Goal: Transaction & Acquisition: Purchase product/service

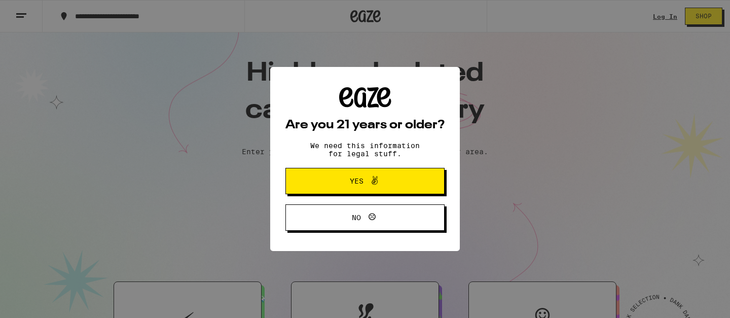
click at [389, 175] on span "Yes" at bounding box center [364, 180] width 77 height 13
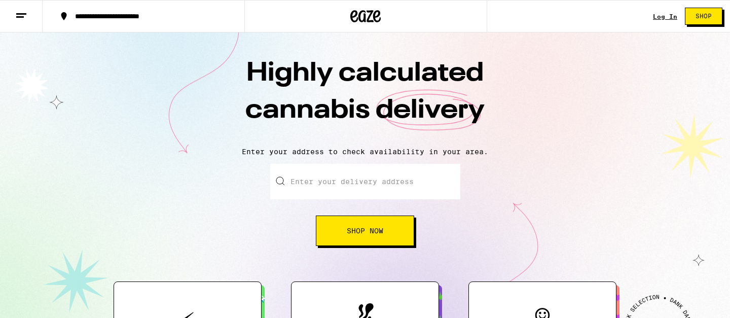
click at [661, 20] on div "Log In Shop" at bounding box center [691, 16] width 77 height 32
click at [662, 17] on link "Log In" at bounding box center [665, 16] width 24 height 7
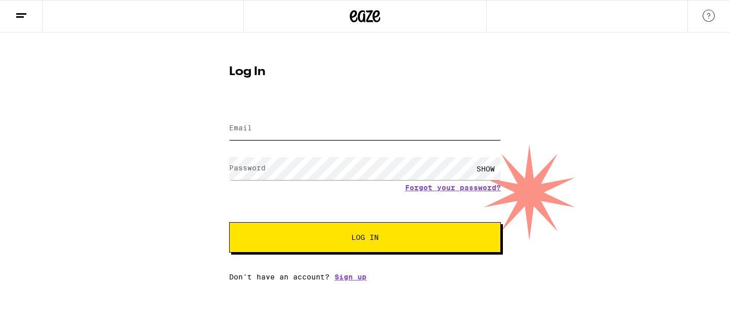
click at [361, 136] on input "Email" at bounding box center [365, 128] width 272 height 23
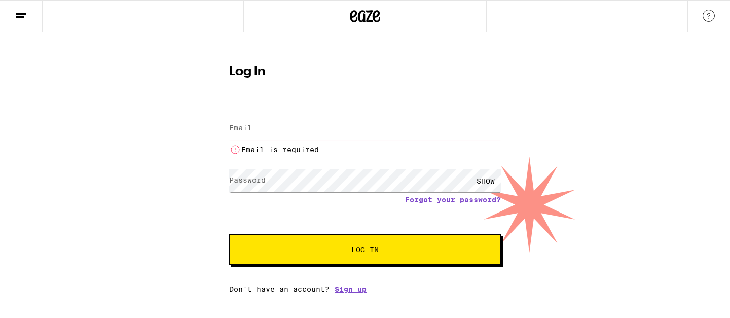
type input "[EMAIL_ADDRESS][DOMAIN_NAME]"
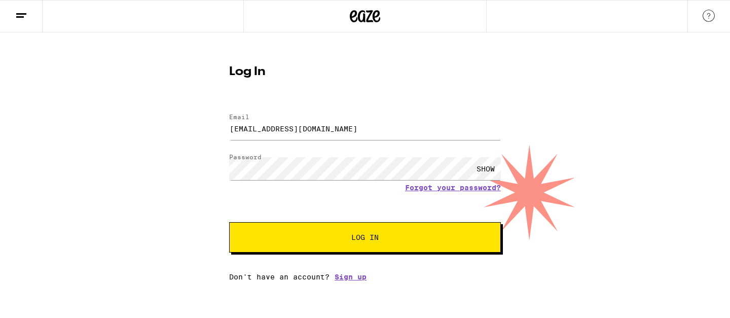
click at [343, 149] on form "Email Email [EMAIL_ADDRESS][DOMAIN_NAME] Password Password SHOW Forgot your pas…" at bounding box center [365, 177] width 272 height 149
click at [350, 233] on button "Log In" at bounding box center [365, 237] width 272 height 30
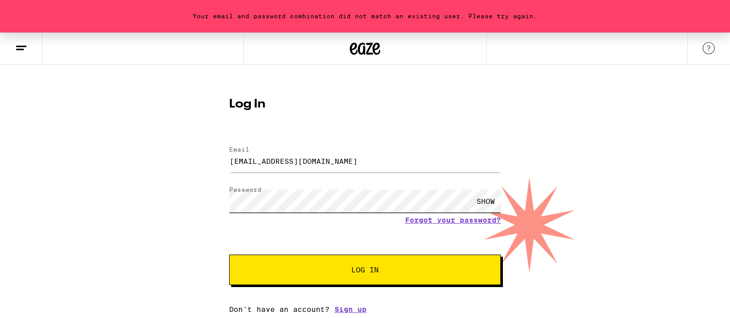
click at [229, 254] on button "Log In" at bounding box center [365, 269] width 272 height 30
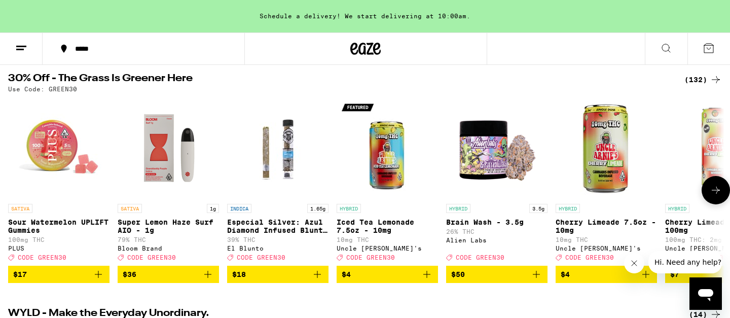
scroll to position [108, 0]
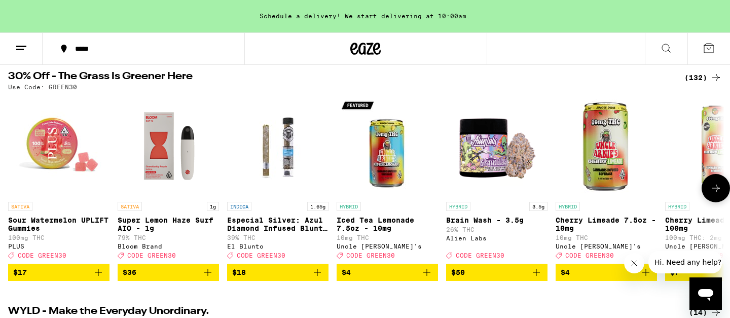
click at [69, 147] on img "Open page for Sour Watermelon UPLIFT Gummies from PLUS" at bounding box center [58, 145] width 101 height 101
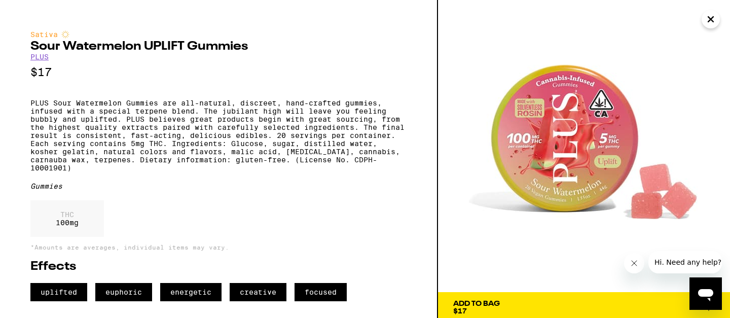
scroll to position [21, 0]
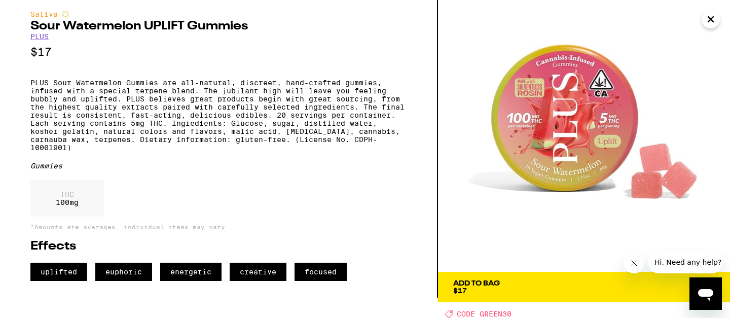
click at [502, 282] on span "Add To Bag $17" at bounding box center [584, 287] width 262 height 14
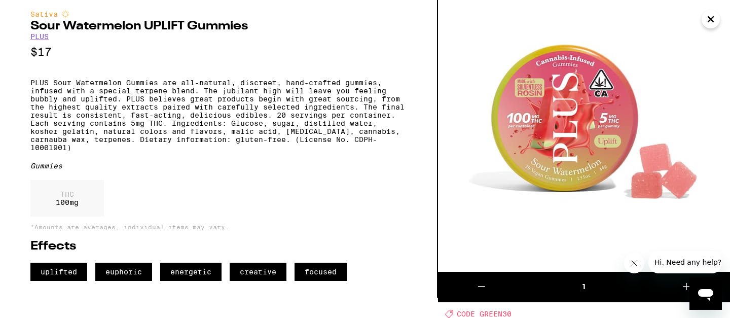
click at [711, 21] on icon "Close" at bounding box center [710, 19] width 5 height 5
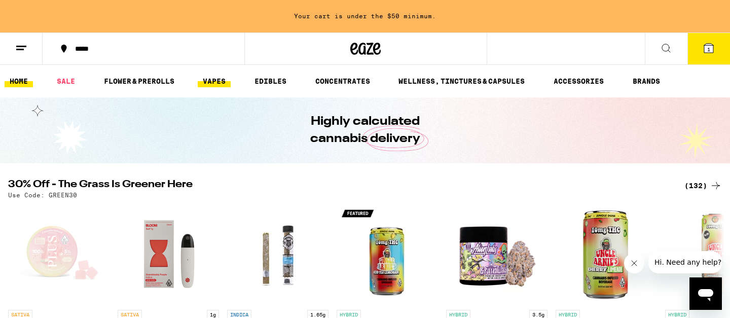
click at [206, 82] on link "VAPES" at bounding box center [214, 81] width 33 height 12
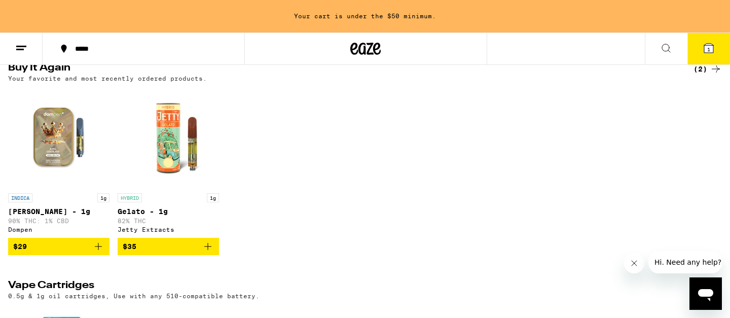
scroll to position [112, 0]
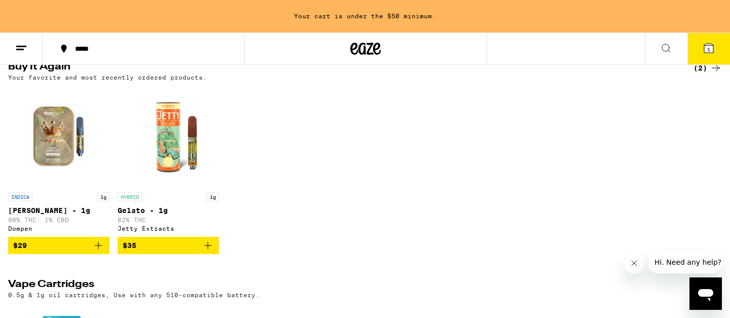
click at [101, 247] on icon "Add to bag" at bounding box center [98, 245] width 12 height 12
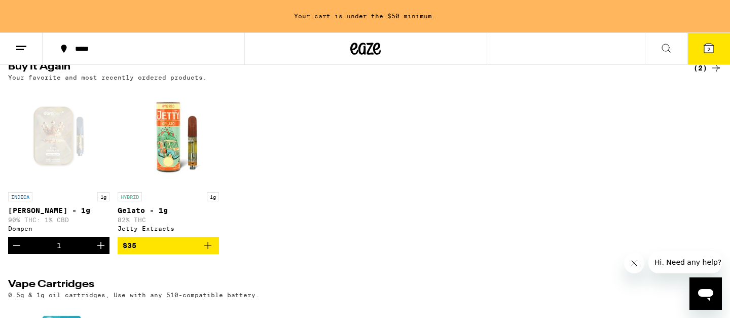
scroll to position [0, 0]
click at [208, 248] on icon "Add to bag" at bounding box center [208, 245] width 12 height 12
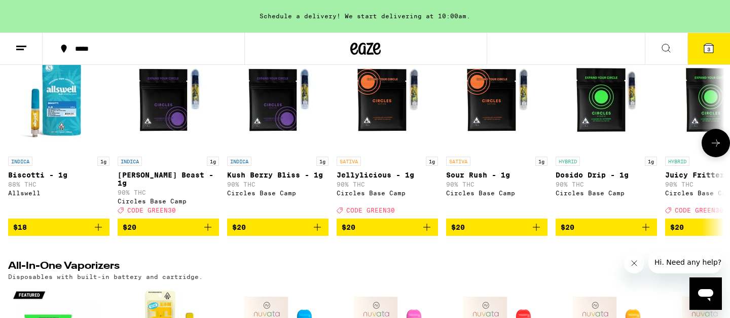
scroll to position [365, 0]
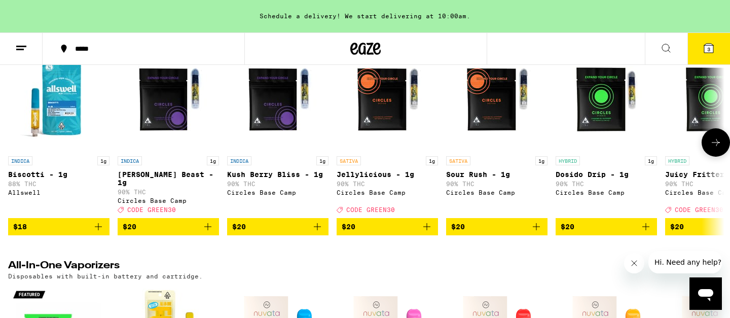
click at [719, 146] on icon at bounding box center [716, 142] width 12 height 12
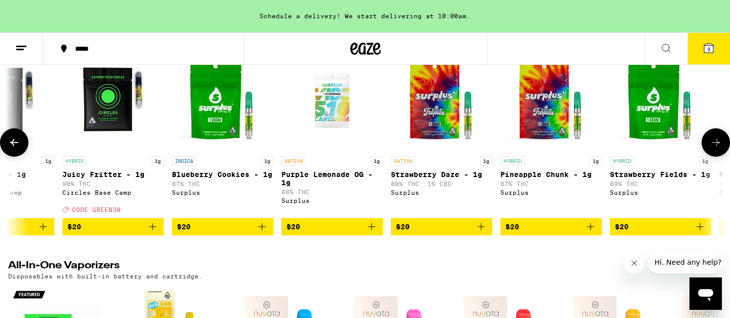
scroll to position [0, 603]
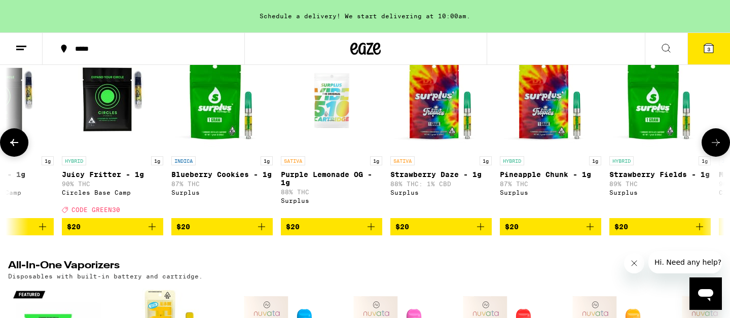
click at [719, 148] on icon at bounding box center [716, 142] width 12 height 12
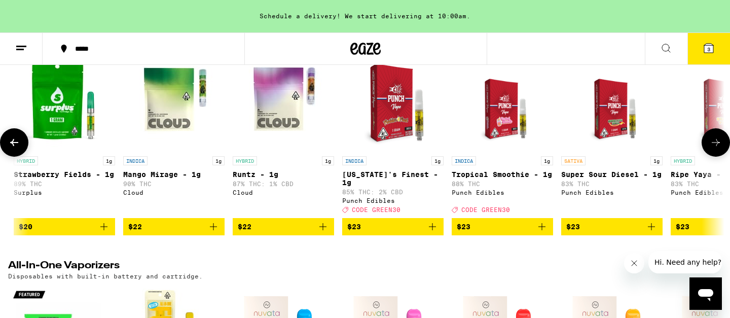
scroll to position [0, 1206]
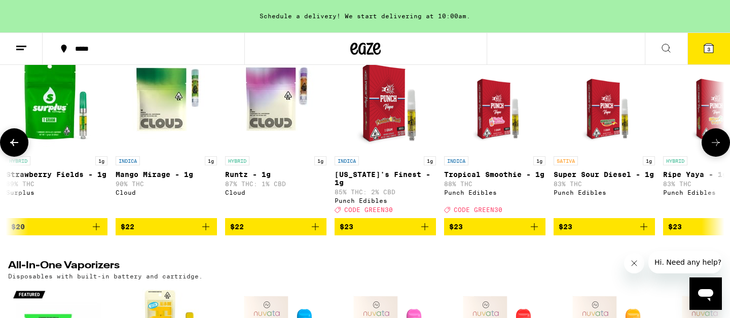
click at [719, 148] on icon at bounding box center [716, 142] width 12 height 12
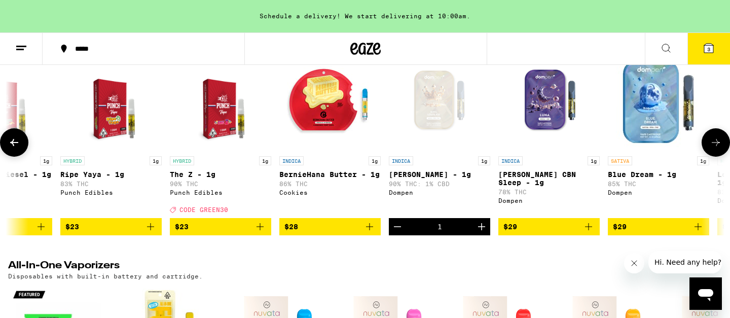
scroll to position [0, 1810]
click at [719, 148] on icon at bounding box center [716, 142] width 12 height 12
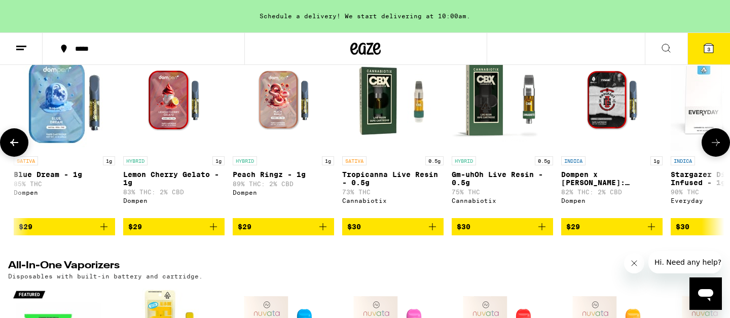
scroll to position [0, 2413]
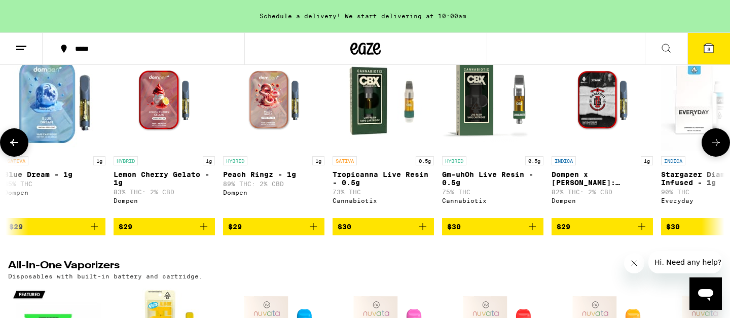
click at [719, 148] on icon at bounding box center [716, 142] width 12 height 12
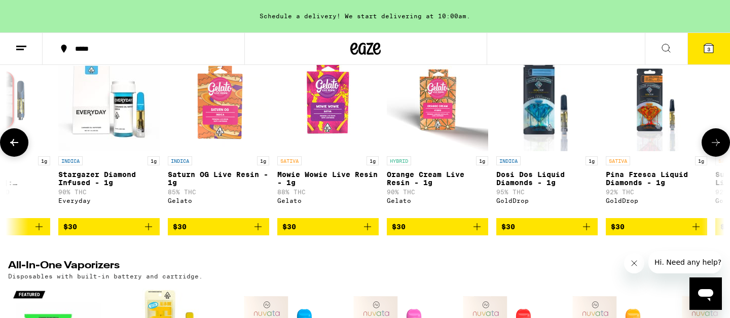
scroll to position [0, 3016]
click at [719, 148] on icon at bounding box center [716, 142] width 12 height 12
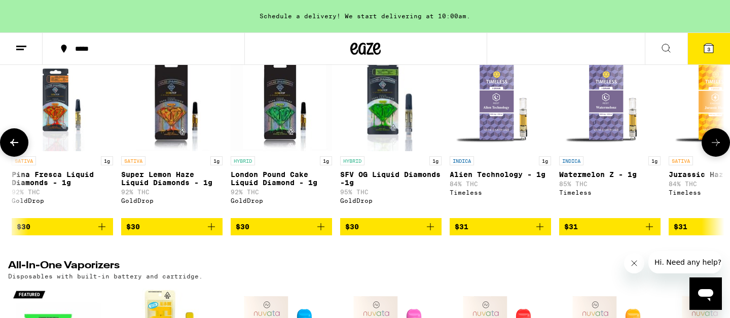
scroll to position [0, 3619]
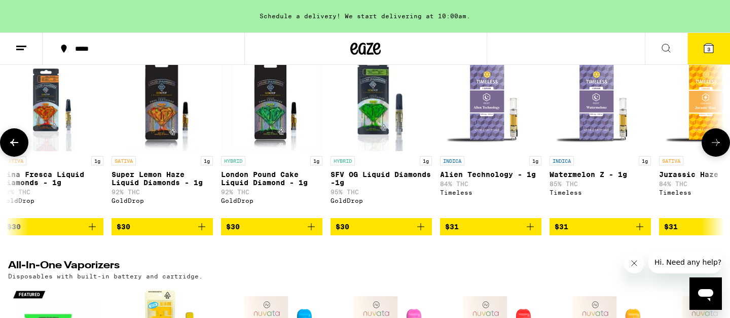
click at [719, 148] on icon at bounding box center [716, 142] width 12 height 12
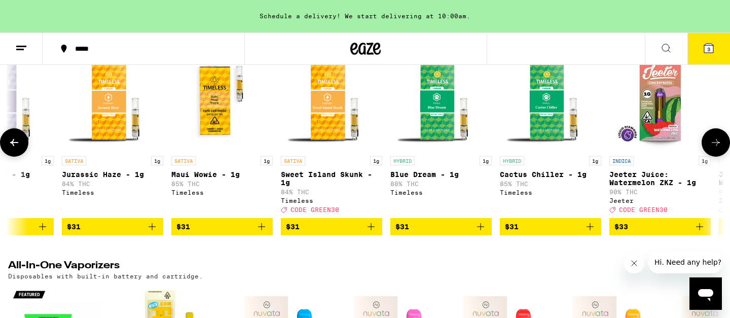
scroll to position [0, 4222]
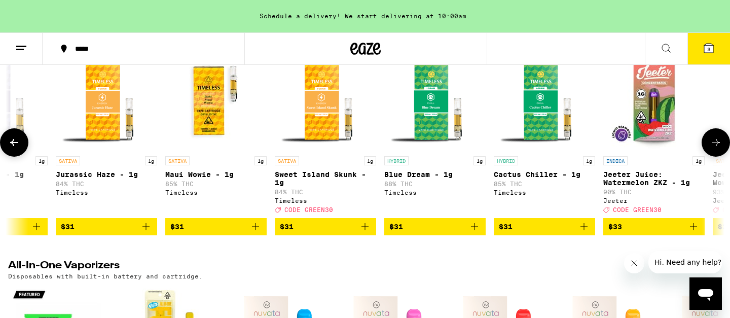
click at [719, 148] on icon at bounding box center [716, 142] width 12 height 12
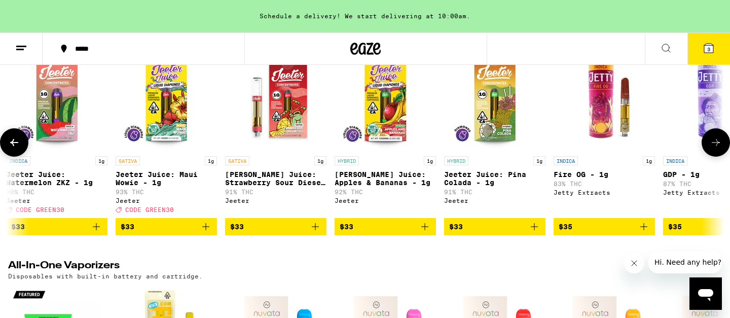
scroll to position [0, 4825]
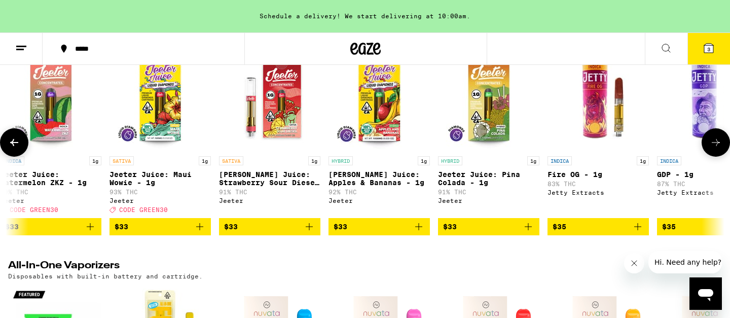
click at [719, 148] on icon at bounding box center [716, 142] width 12 height 12
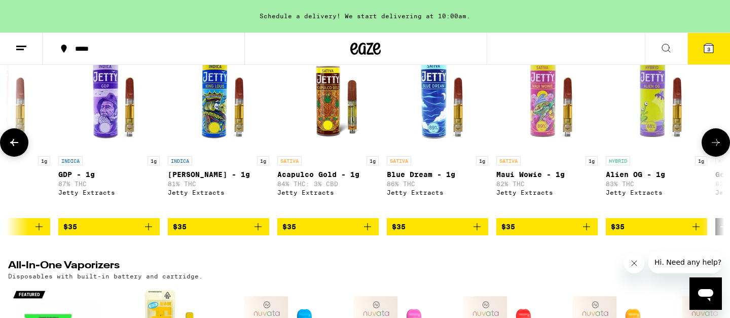
scroll to position [0, 5429]
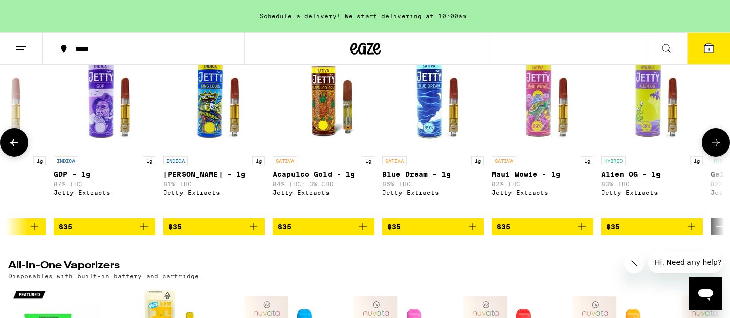
click at [719, 148] on icon at bounding box center [716, 142] width 12 height 12
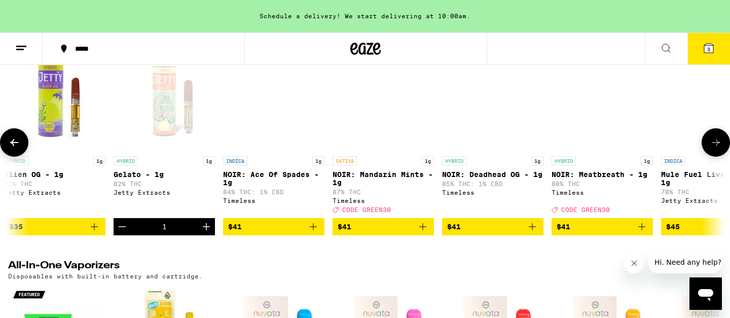
scroll to position [0, 6032]
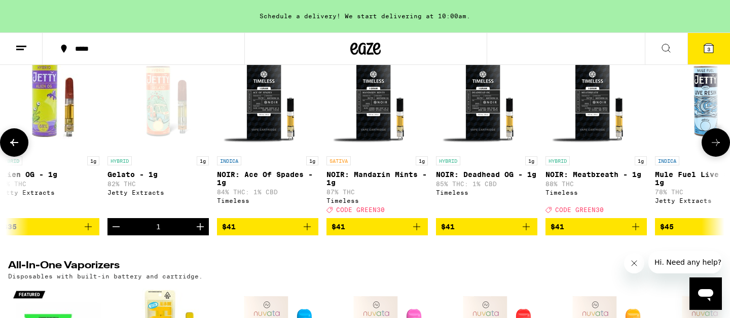
click at [719, 148] on icon at bounding box center [716, 142] width 12 height 12
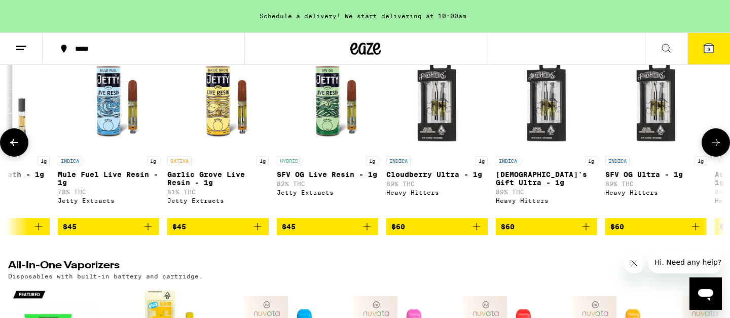
scroll to position [0, 6635]
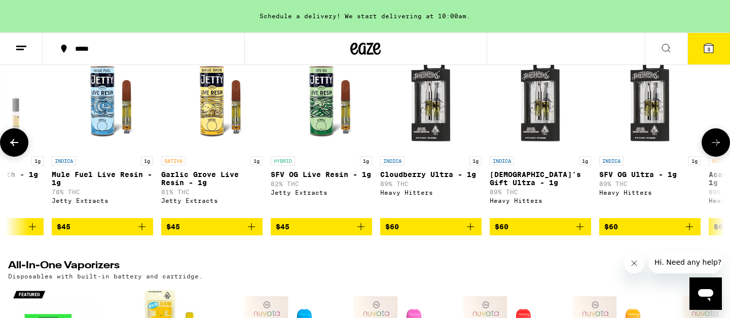
click at [719, 148] on icon at bounding box center [716, 142] width 12 height 12
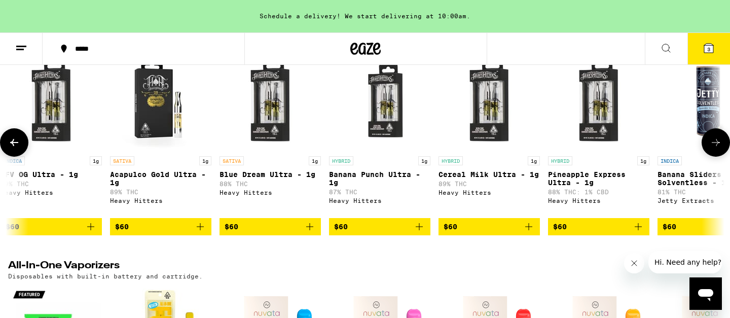
scroll to position [0, 7238]
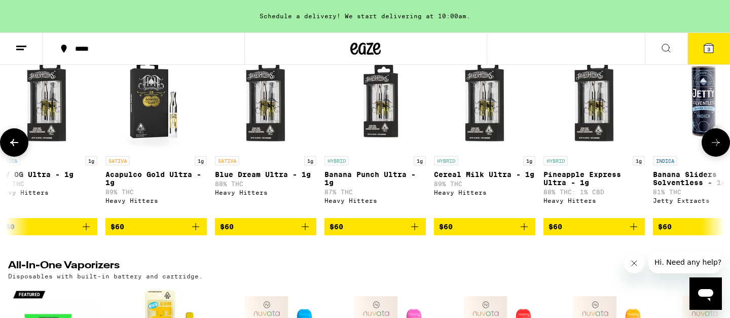
click at [22, 148] on button at bounding box center [14, 142] width 28 height 28
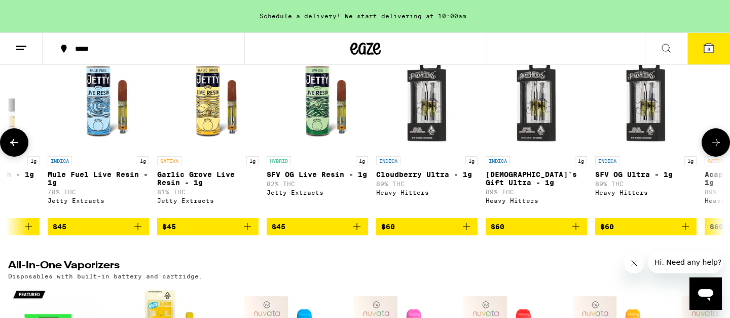
scroll to position [0, 6635]
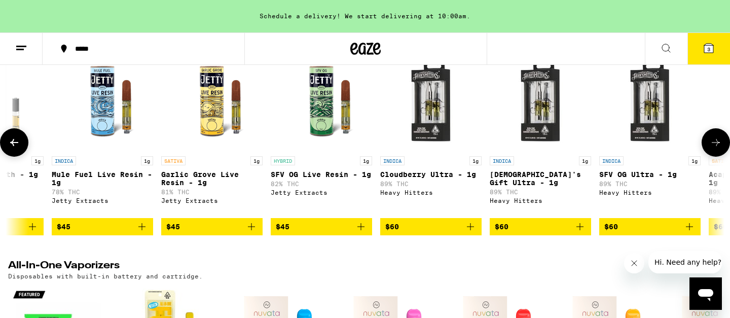
click at [654, 233] on span "$60" at bounding box center [649, 226] width 91 height 12
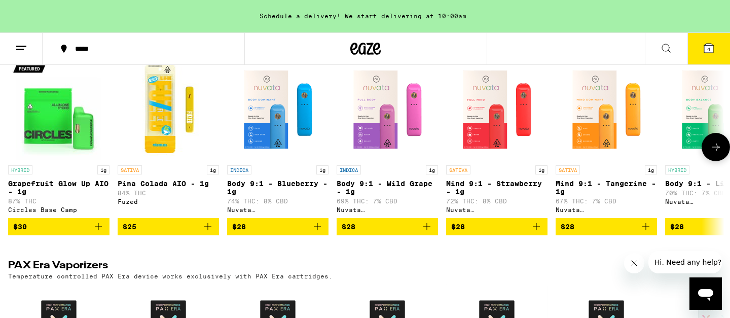
scroll to position [590, 0]
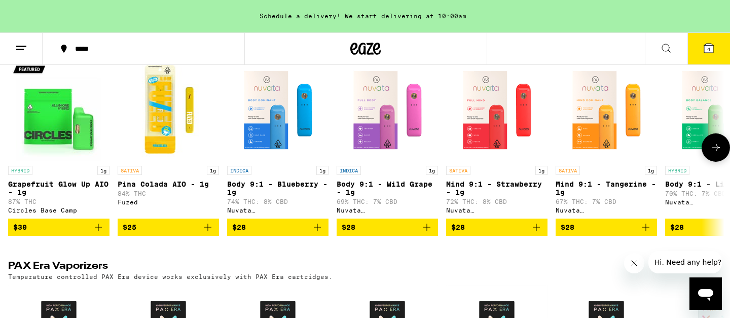
click at [714, 154] on icon at bounding box center [716, 147] width 12 height 12
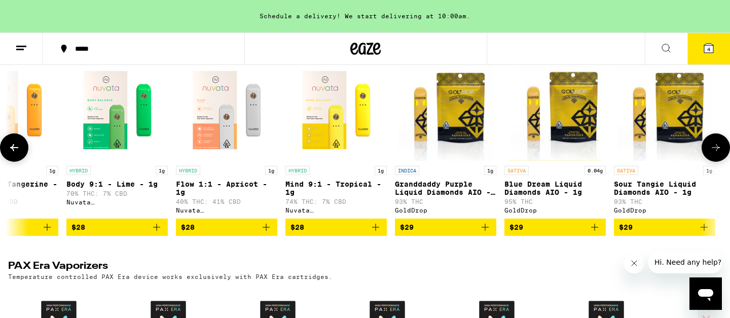
scroll to position [0, 603]
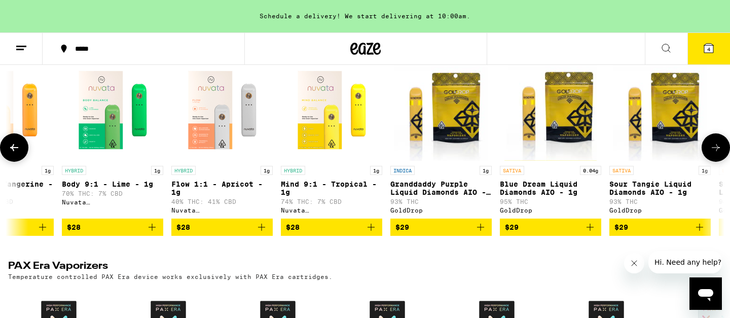
click at [714, 154] on icon at bounding box center [716, 147] width 12 height 12
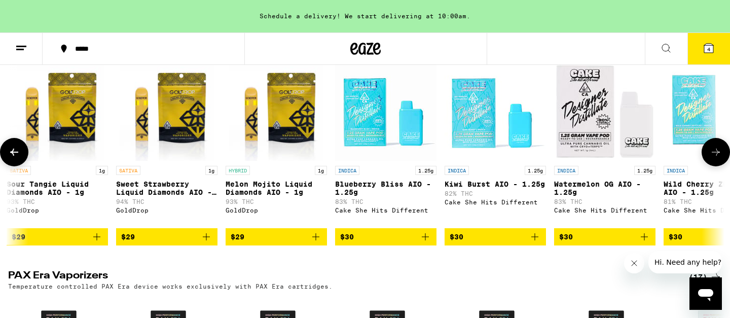
scroll to position [0, 1206]
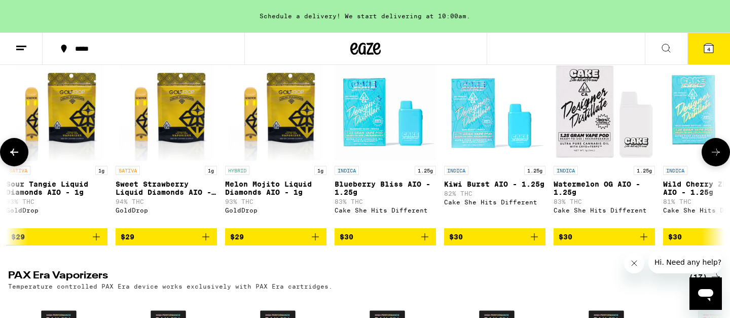
click at [714, 158] on icon at bounding box center [716, 152] width 12 height 12
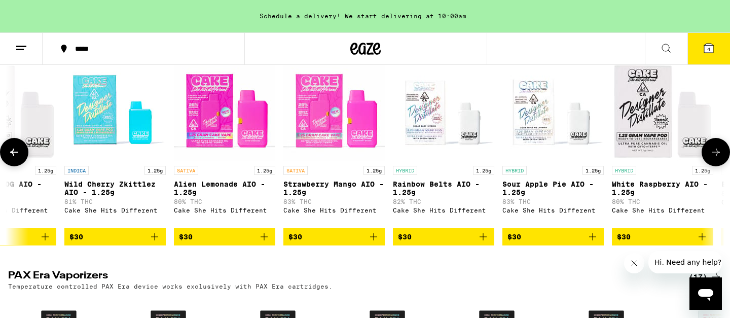
scroll to position [0, 1810]
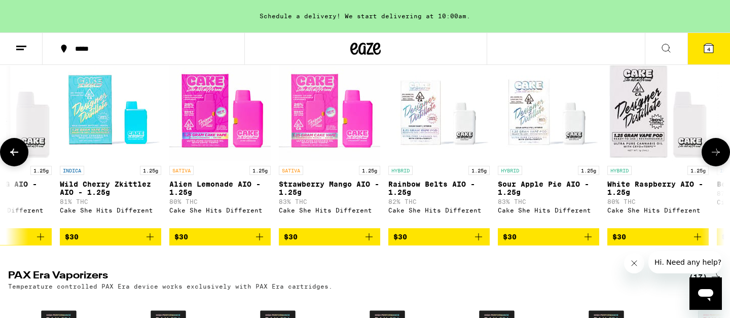
click at [714, 158] on icon at bounding box center [716, 152] width 12 height 12
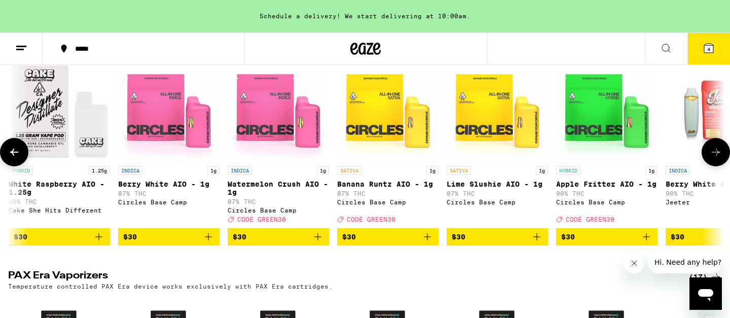
scroll to position [0, 2413]
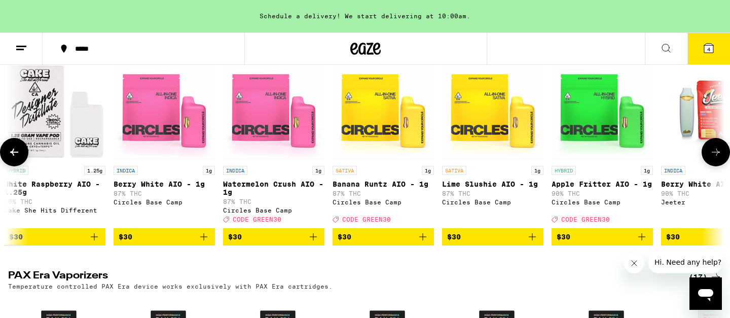
click at [714, 158] on icon at bounding box center [716, 152] width 12 height 12
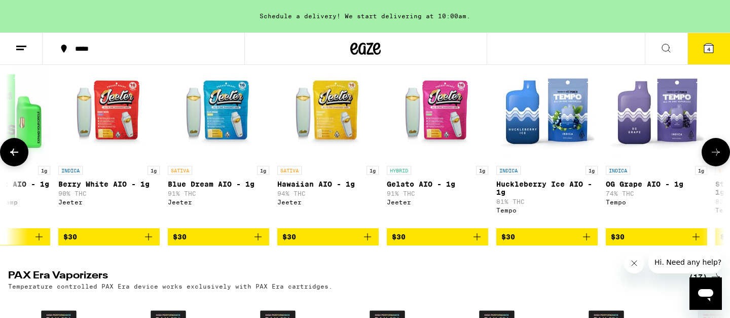
scroll to position [0, 3016]
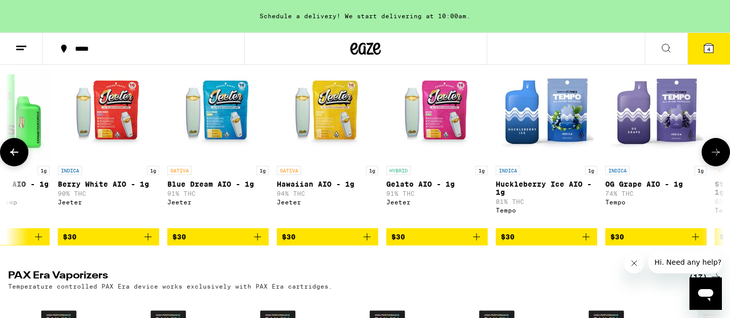
click at [714, 158] on icon at bounding box center [716, 152] width 12 height 12
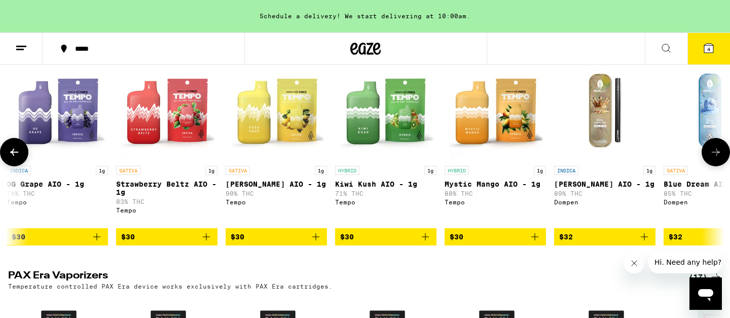
scroll to position [0, 3619]
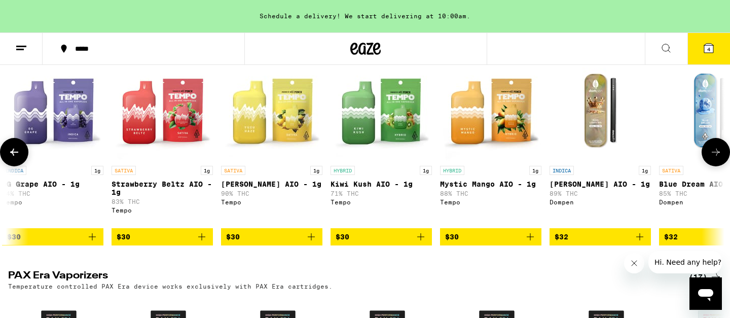
click at [714, 158] on icon at bounding box center [716, 152] width 12 height 12
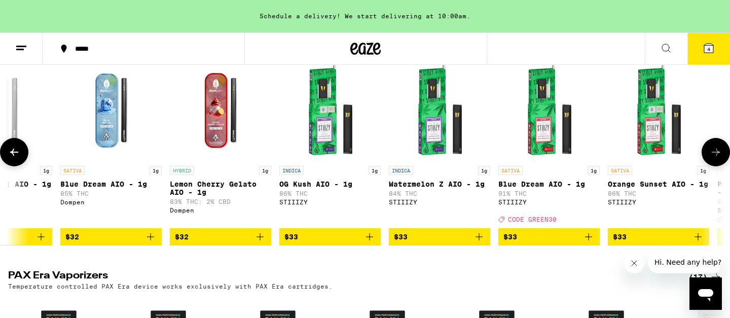
scroll to position [0, 4222]
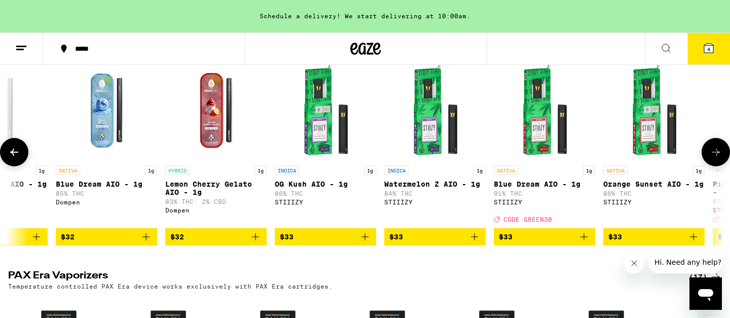
click at [15, 158] on icon at bounding box center [14, 152] width 12 height 12
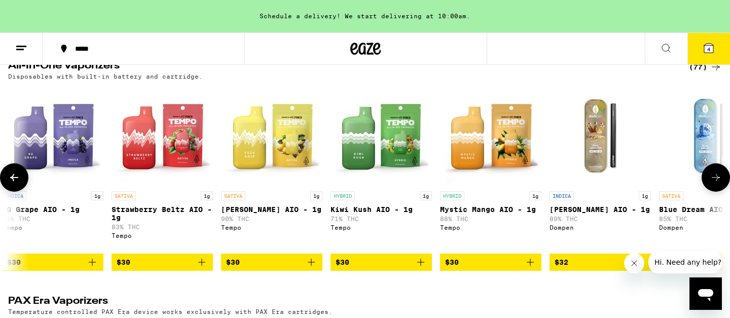
scroll to position [563, 0]
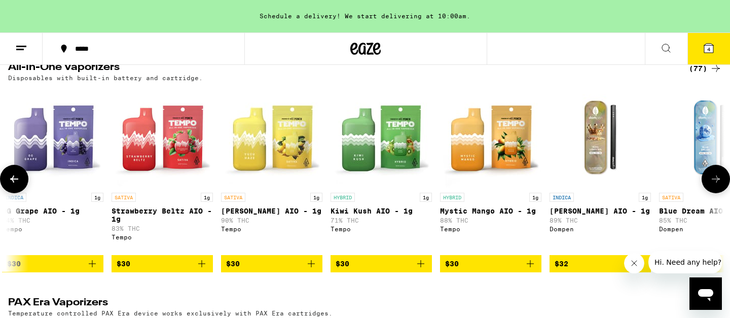
click at [719, 185] on icon at bounding box center [716, 179] width 12 height 12
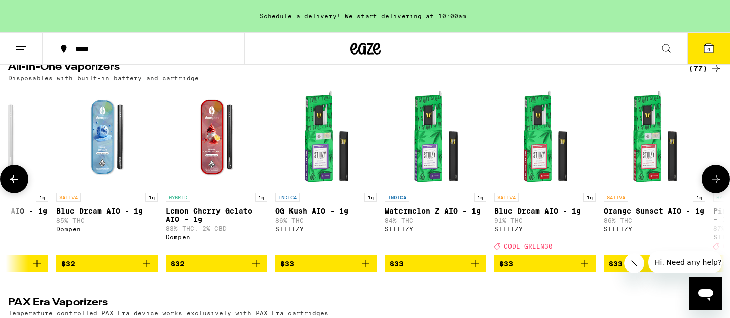
scroll to position [0, 4222]
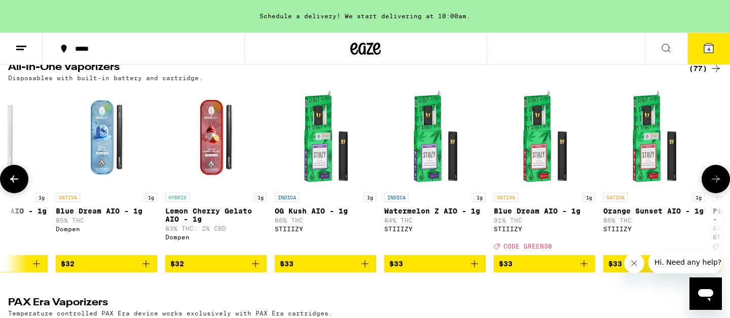
click at [719, 185] on icon at bounding box center [716, 179] width 12 height 12
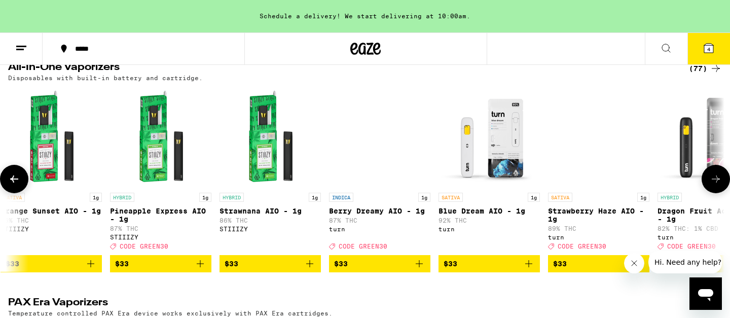
scroll to position [0, 4825]
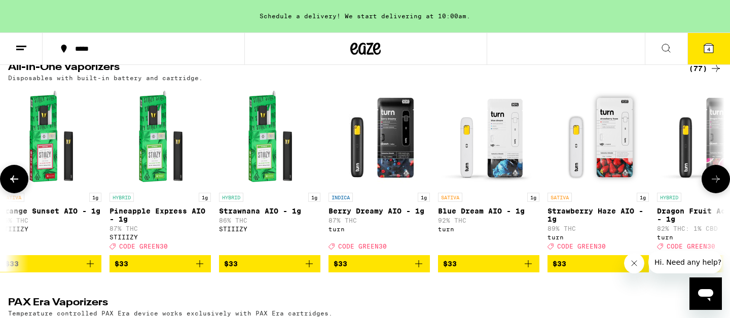
click at [719, 185] on icon at bounding box center [716, 179] width 12 height 12
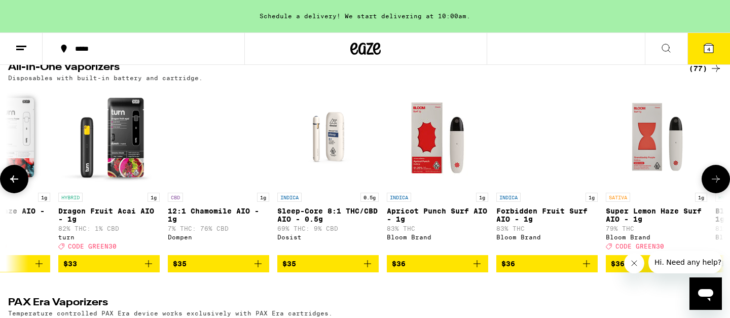
scroll to position [0, 5429]
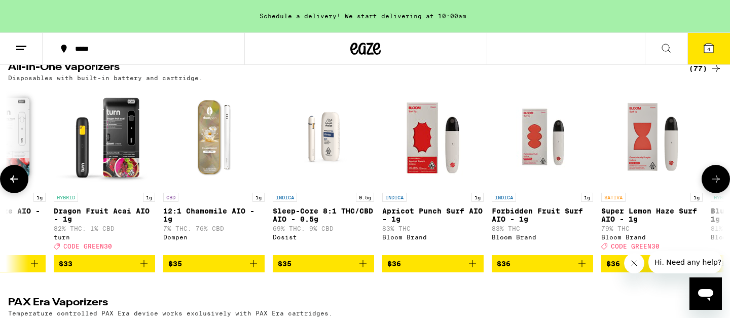
click at [718, 185] on icon at bounding box center [716, 179] width 12 height 12
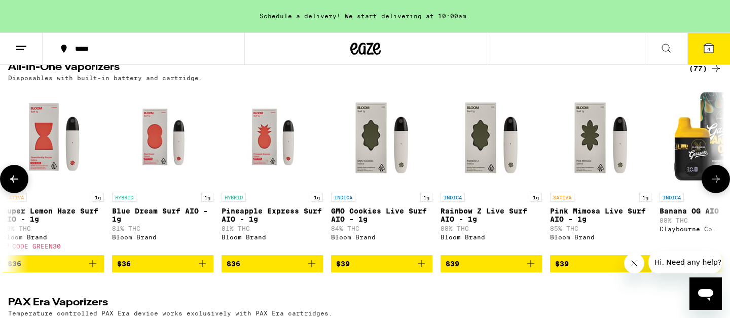
scroll to position [0, 6032]
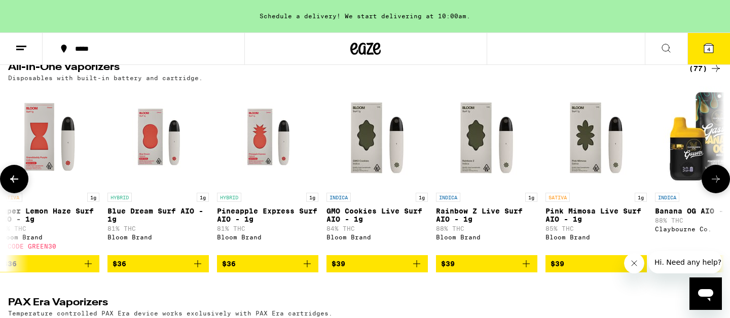
click at [718, 185] on icon at bounding box center [716, 179] width 12 height 12
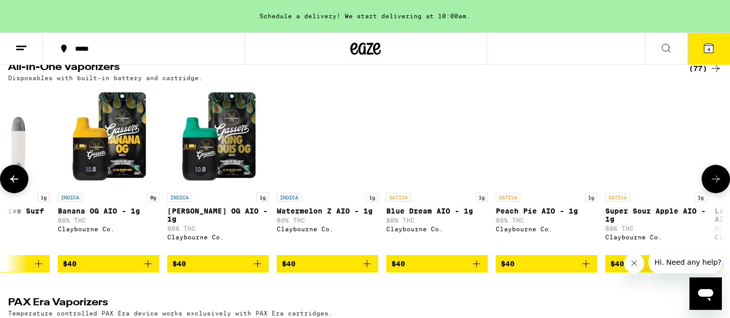
scroll to position [0, 6635]
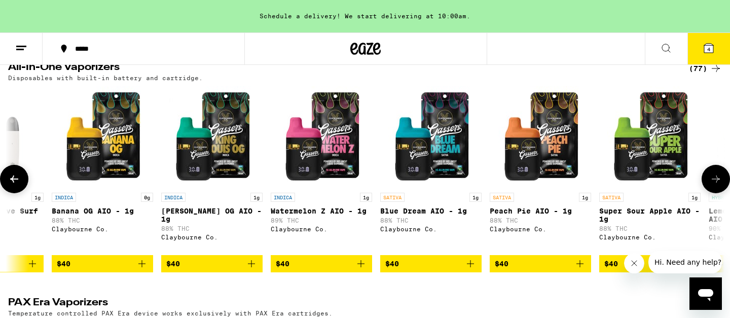
click at [718, 185] on icon at bounding box center [716, 179] width 12 height 12
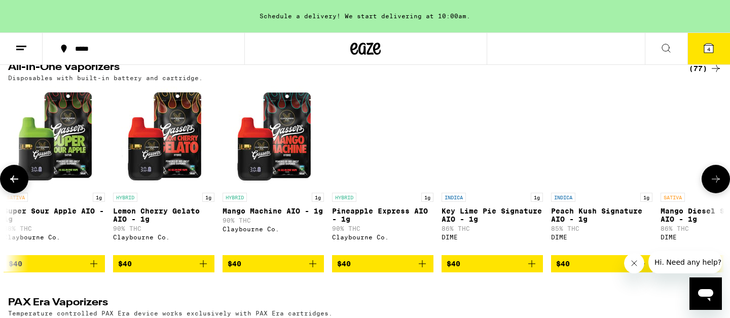
scroll to position [0, 7238]
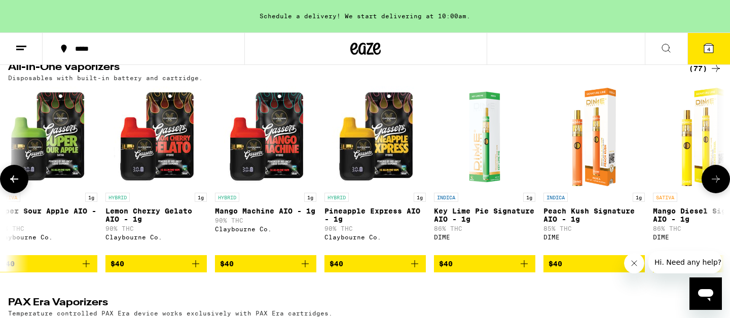
click at [718, 185] on icon at bounding box center [716, 179] width 12 height 12
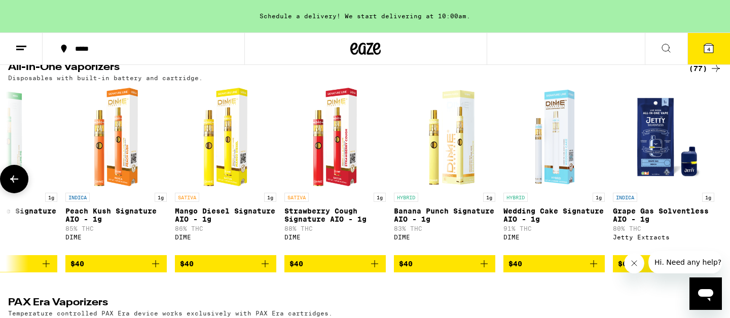
scroll to position [0, 7717]
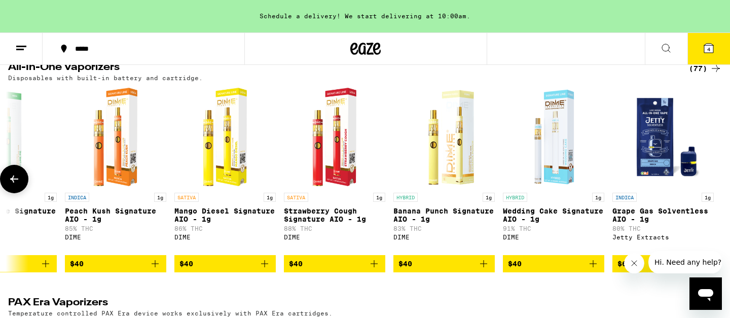
click at [718, 193] on div at bounding box center [716, 179] width 28 height 28
click at [12, 185] on icon at bounding box center [14, 179] width 12 height 12
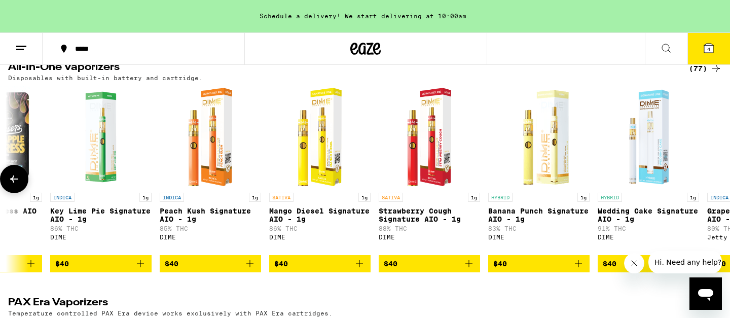
click at [12, 185] on icon at bounding box center [14, 179] width 12 height 12
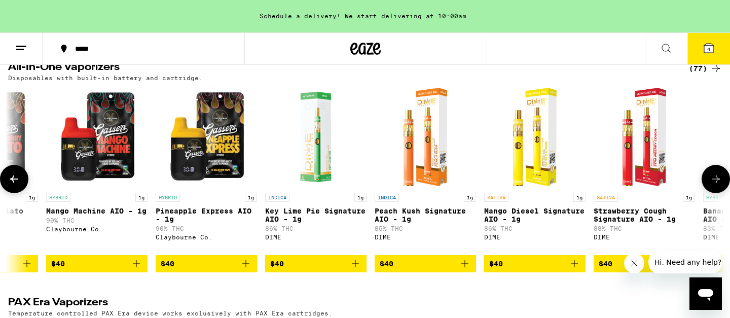
click at [12, 185] on icon at bounding box center [14, 179] width 12 height 12
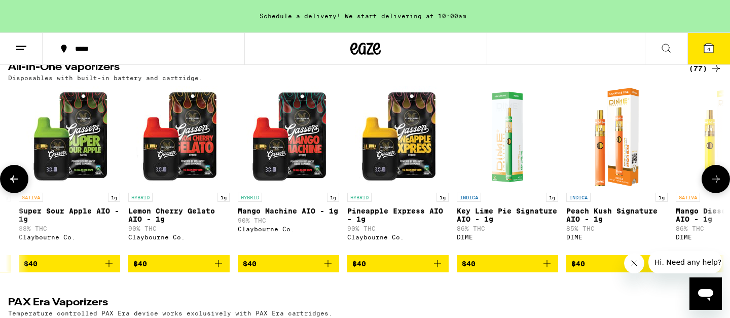
click at [12, 185] on icon at bounding box center [14, 179] width 12 height 12
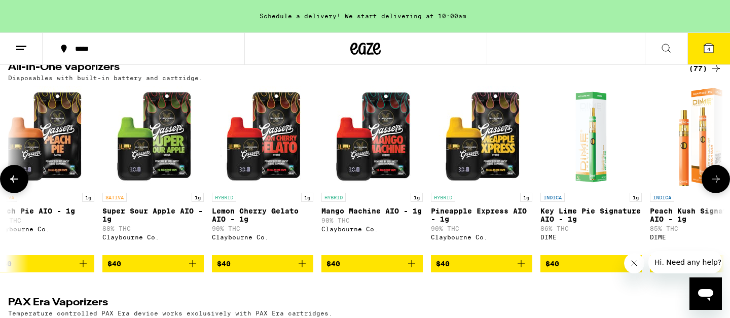
click at [12, 185] on icon at bounding box center [14, 179] width 12 height 12
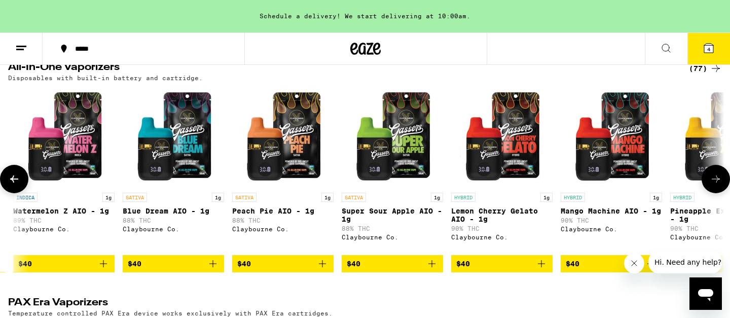
click at [12, 185] on icon at bounding box center [14, 179] width 12 height 12
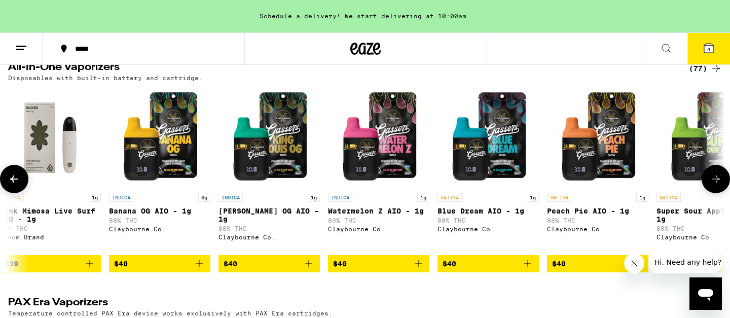
click at [12, 185] on icon at bounding box center [14, 179] width 12 height 12
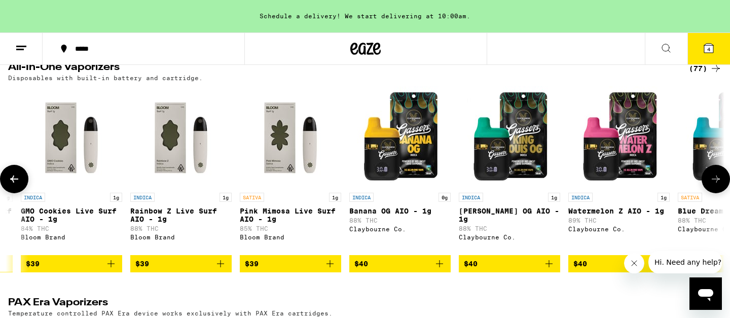
click at [12, 185] on icon at bounding box center [14, 179] width 12 height 12
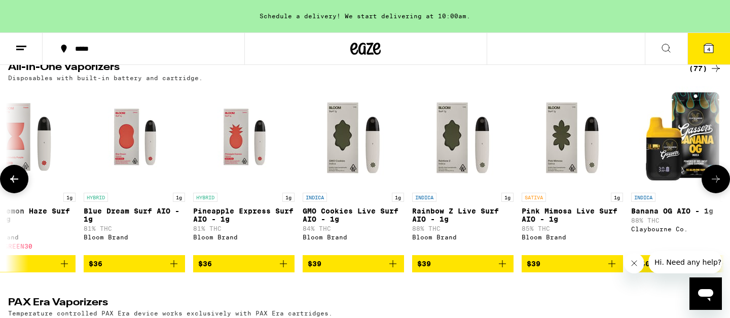
click at [12, 185] on icon at bounding box center [14, 179] width 12 height 12
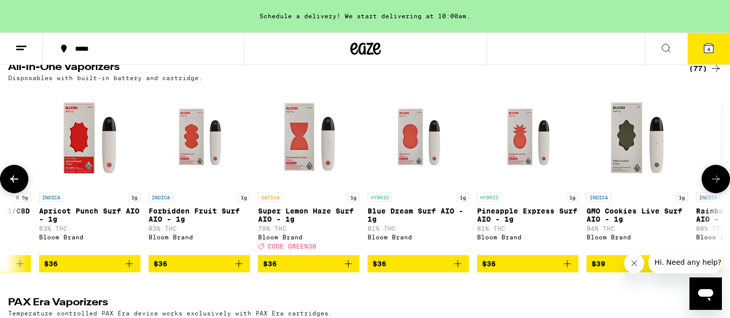
click at [12, 185] on icon at bounding box center [14, 179] width 12 height 12
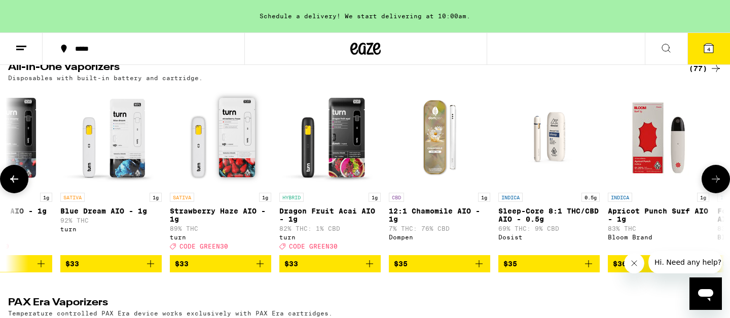
click at [12, 185] on icon at bounding box center [14, 179] width 12 height 12
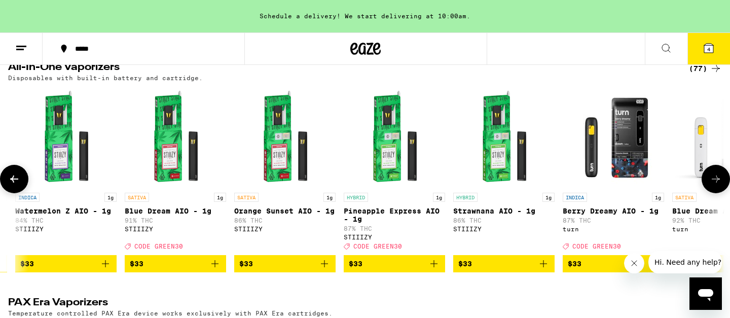
click at [12, 185] on icon at bounding box center [14, 179] width 12 height 12
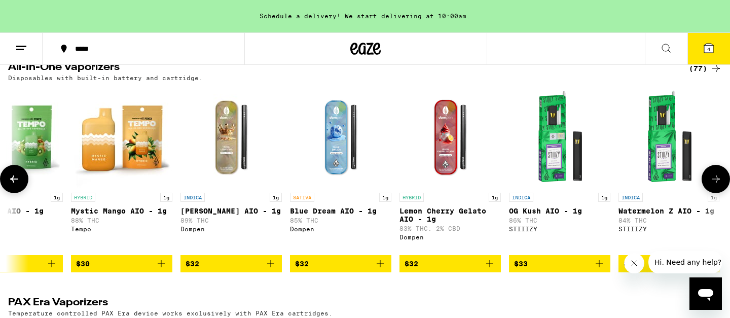
click at [12, 185] on icon at bounding box center [14, 179] width 12 height 12
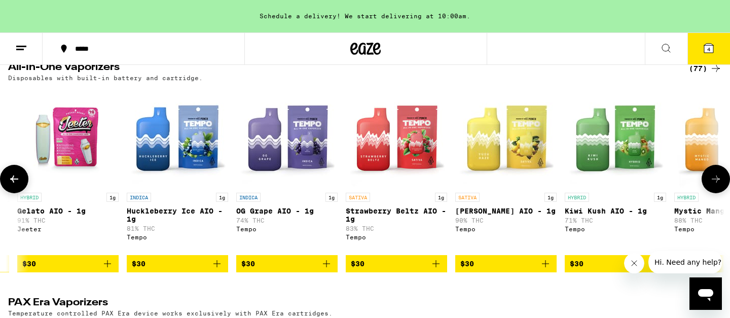
click at [12, 185] on icon at bounding box center [14, 179] width 12 height 12
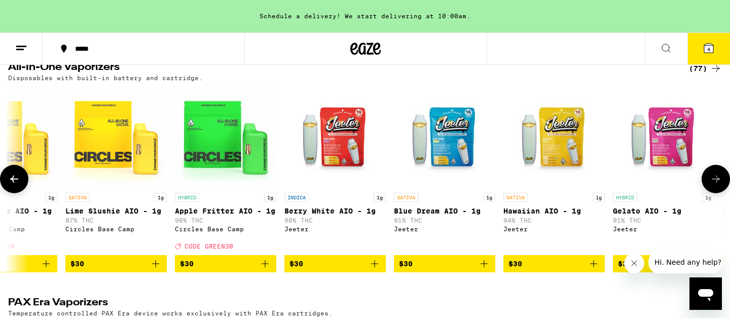
scroll to position [0, 2782]
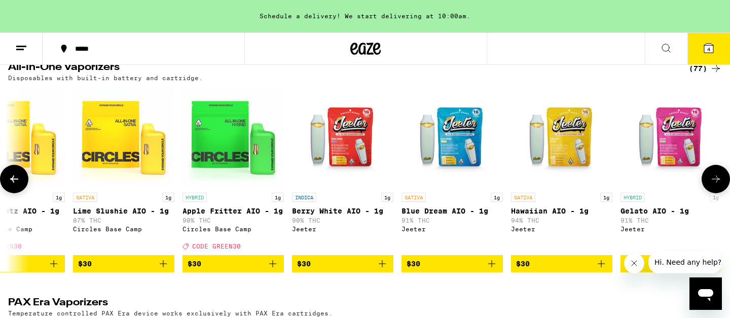
click at [12, 185] on icon at bounding box center [14, 179] width 12 height 12
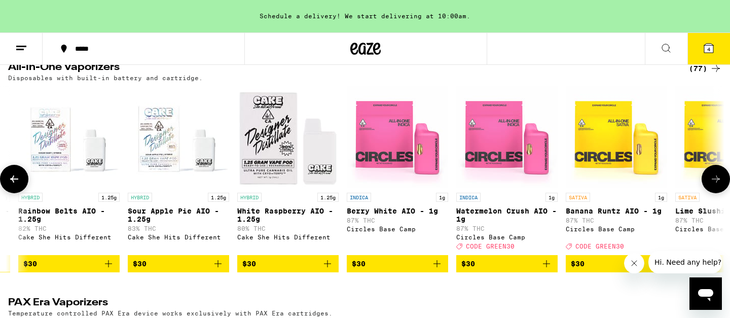
scroll to position [0, 2179]
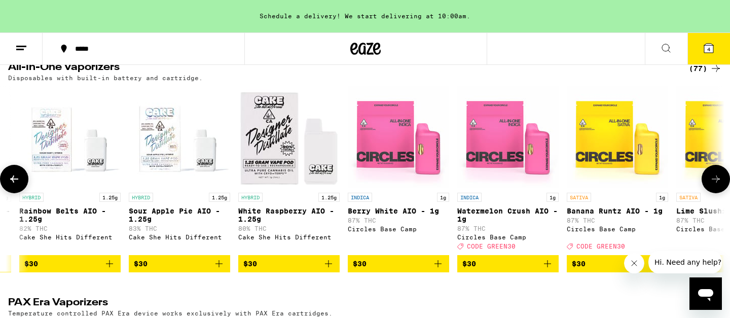
click at [12, 185] on icon at bounding box center [14, 179] width 12 height 12
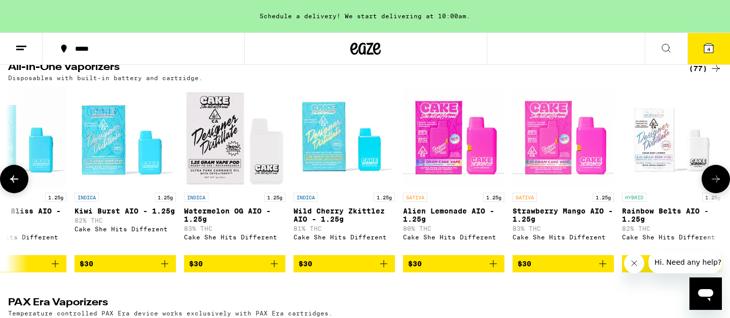
scroll to position [0, 1575]
click at [12, 185] on icon at bounding box center [14, 179] width 12 height 12
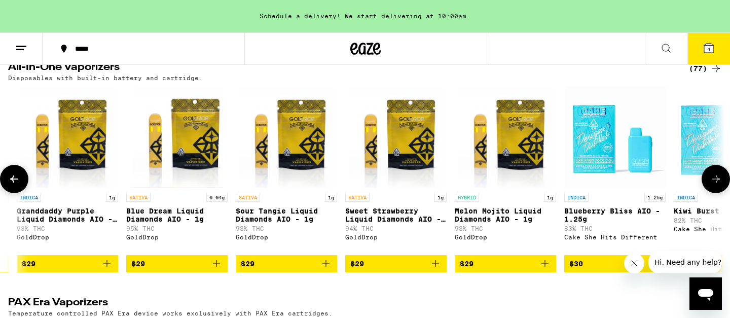
scroll to position [0, 972]
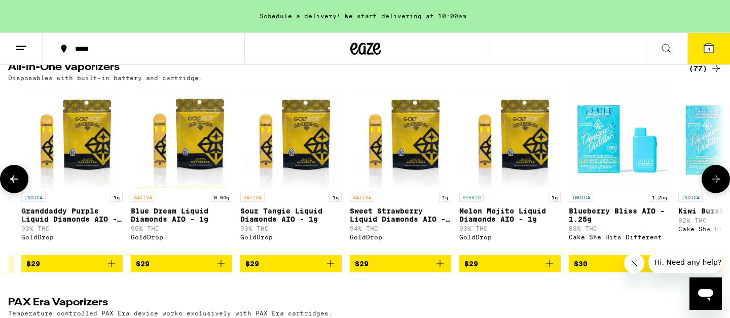
click at [12, 185] on icon at bounding box center [14, 179] width 12 height 12
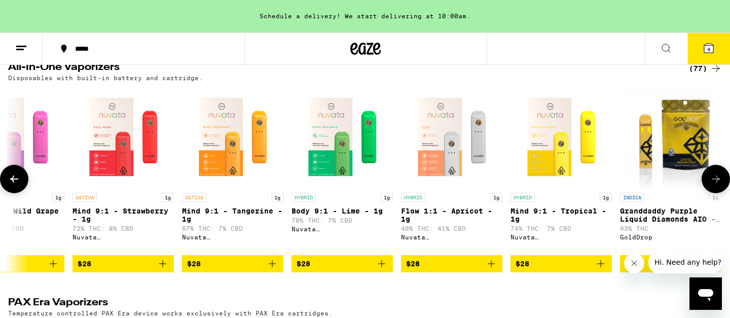
scroll to position [0, 369]
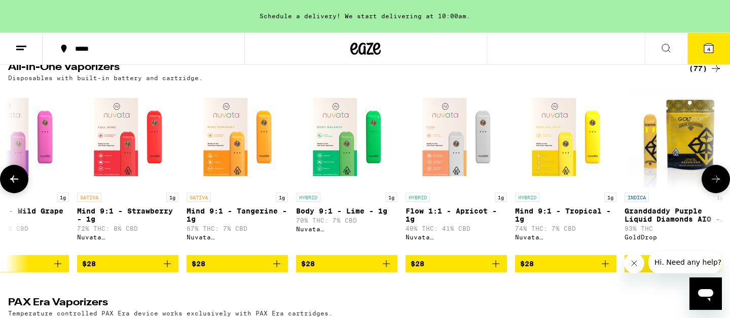
click at [12, 185] on icon at bounding box center [14, 179] width 12 height 12
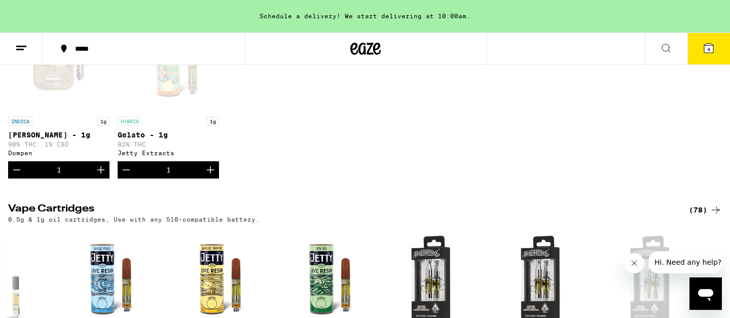
scroll to position [0, 0]
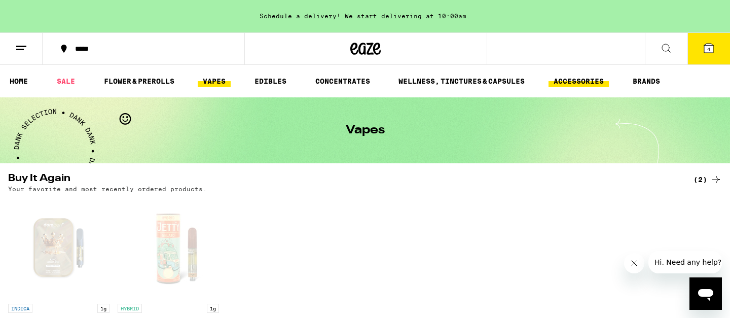
click at [598, 79] on link "ACCESSORIES" at bounding box center [578, 81] width 60 height 12
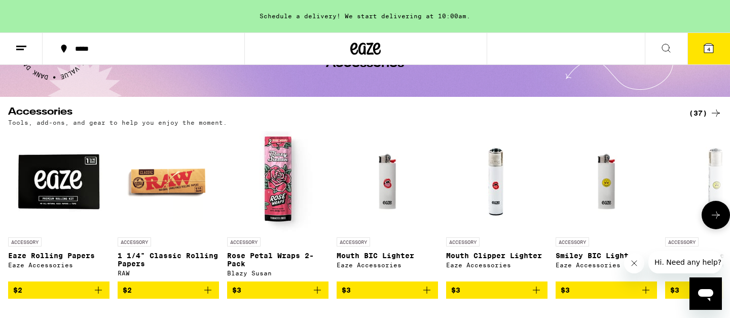
scroll to position [68, 0]
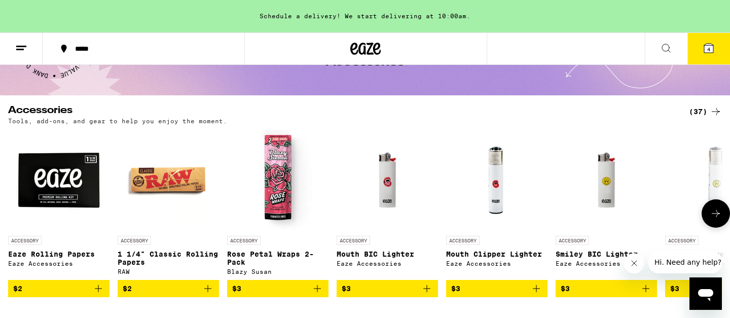
click at [710, 219] on icon at bounding box center [716, 213] width 12 height 12
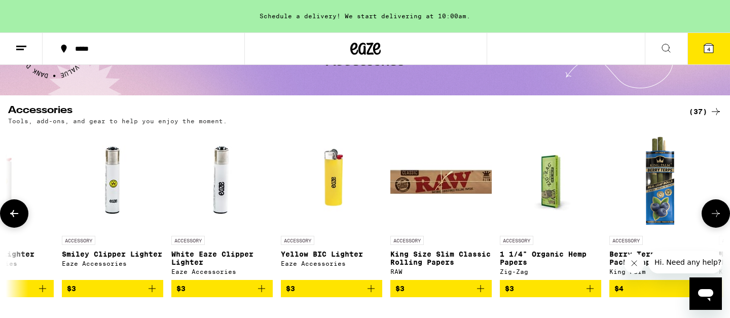
click at [710, 219] on icon at bounding box center [716, 213] width 12 height 12
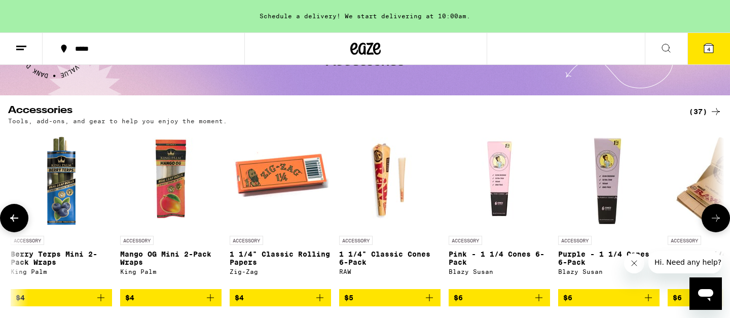
scroll to position [0, 1206]
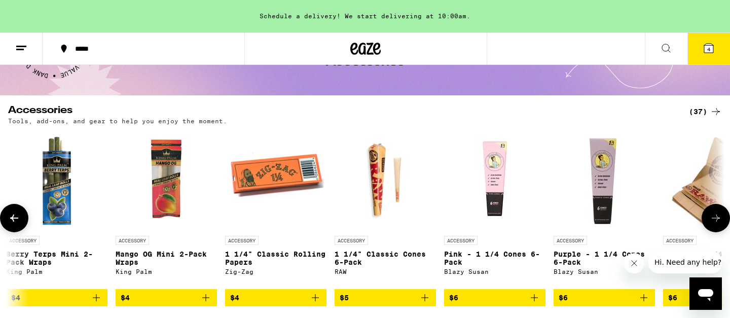
click at [709, 219] on button at bounding box center [716, 218] width 28 height 28
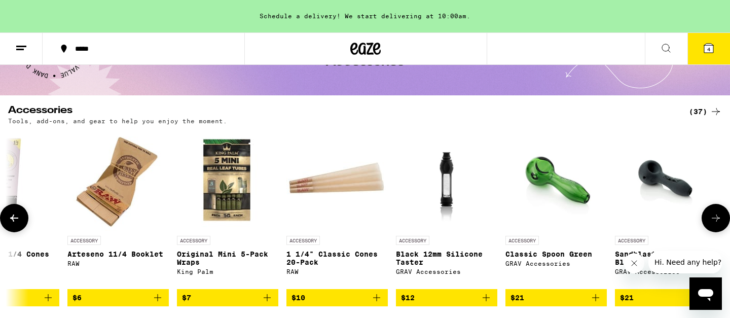
scroll to position [0, 1810]
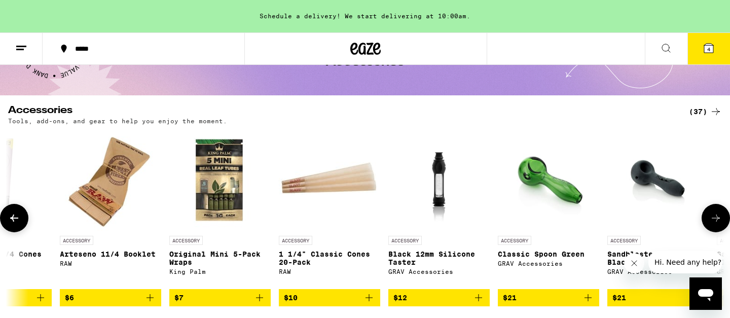
click at [709, 219] on button at bounding box center [716, 218] width 28 height 28
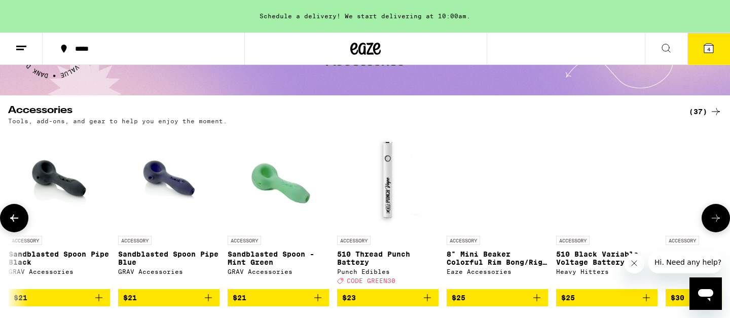
scroll to position [0, 2413]
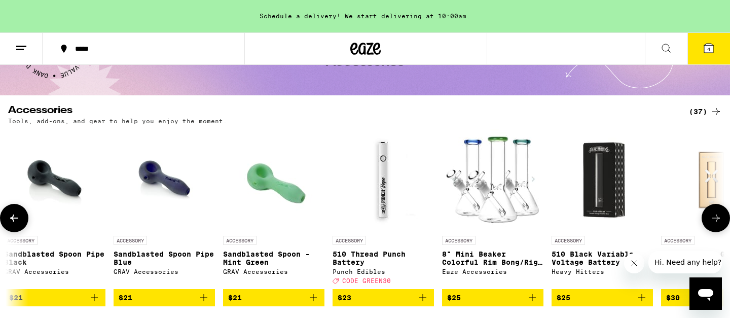
click at [709, 219] on button at bounding box center [716, 218] width 28 height 28
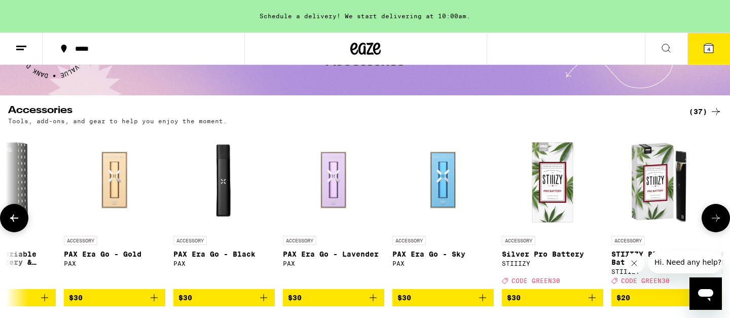
scroll to position [0, 3016]
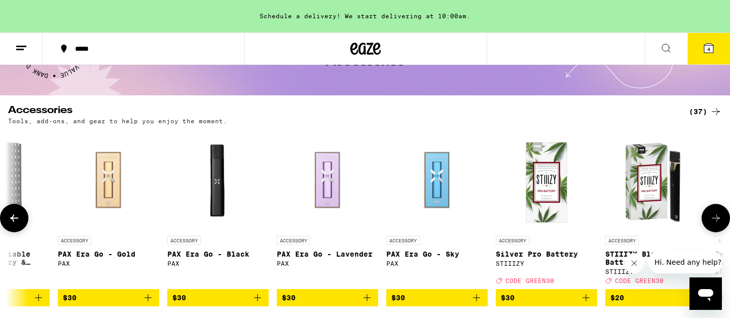
click at [709, 220] on button at bounding box center [716, 218] width 28 height 28
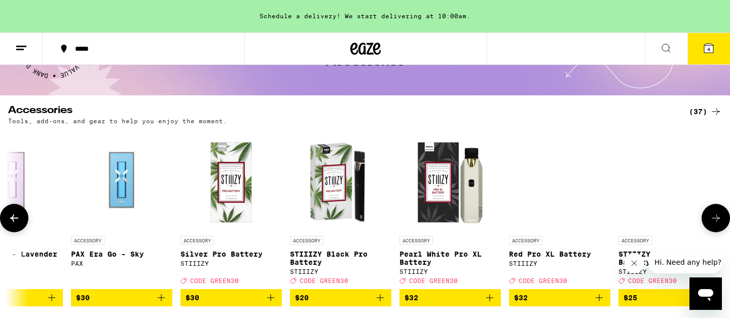
scroll to position [0, 3337]
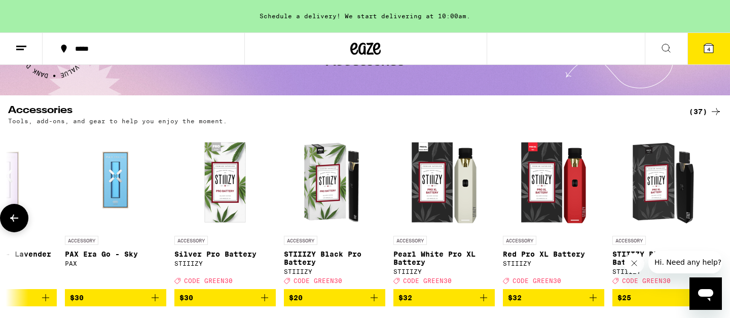
click at [16, 218] on icon at bounding box center [14, 218] width 12 height 12
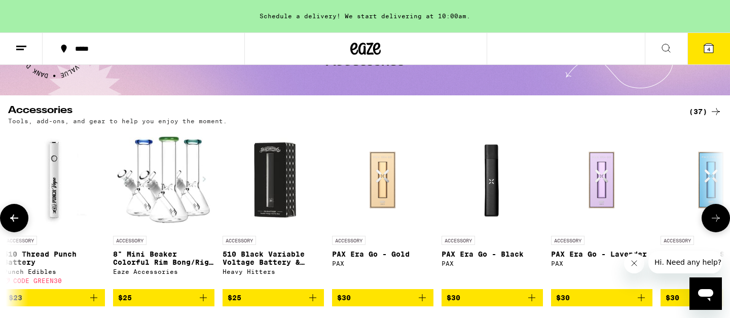
scroll to position [0, 2734]
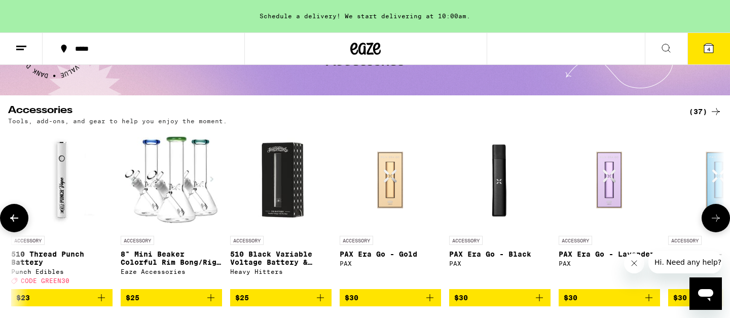
click at [280, 193] on img "Open page for 510 Black Variable Voltage Battery & Charger from Heavy Hitters" at bounding box center [280, 179] width 101 height 101
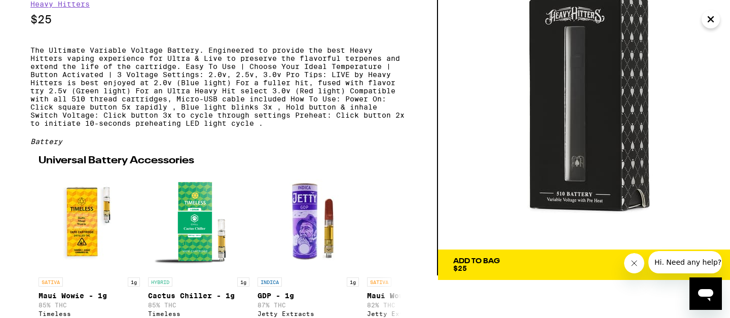
scroll to position [41, 0]
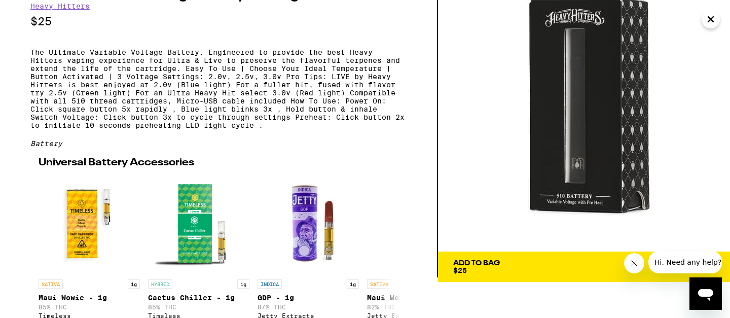
click at [705, 21] on icon "Close" at bounding box center [711, 19] width 12 height 15
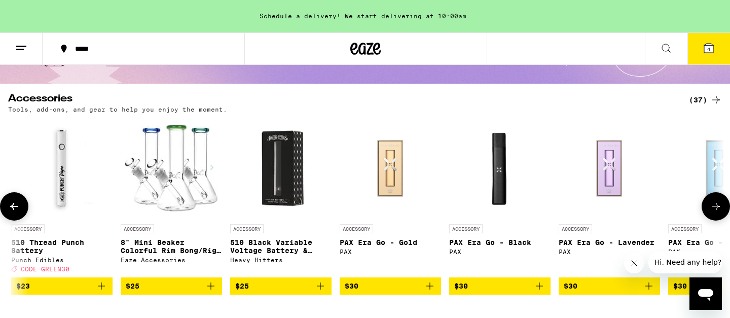
scroll to position [84, 0]
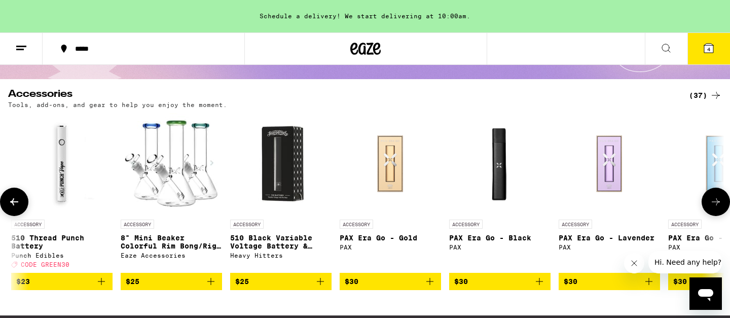
click at [324, 287] on icon "Add to bag" at bounding box center [320, 281] width 12 height 12
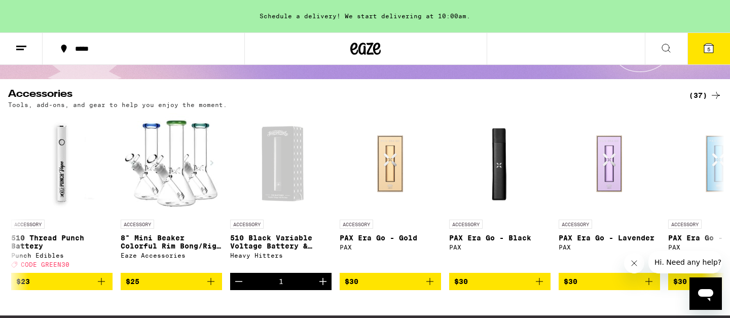
click at [709, 55] on button "5" at bounding box center [708, 48] width 43 height 31
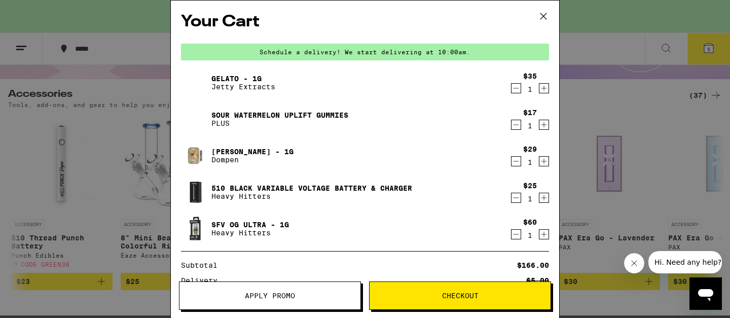
click at [546, 128] on icon "Increment" at bounding box center [543, 125] width 9 height 12
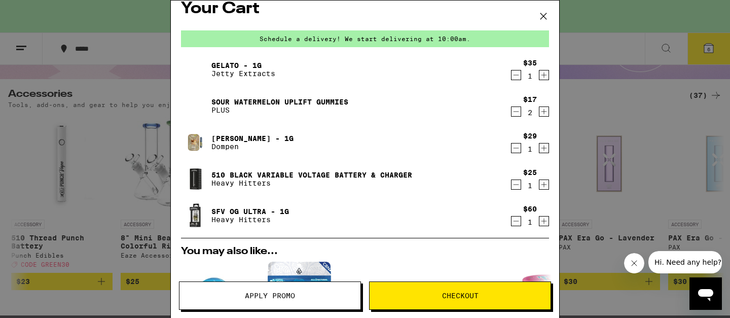
scroll to position [12, 0]
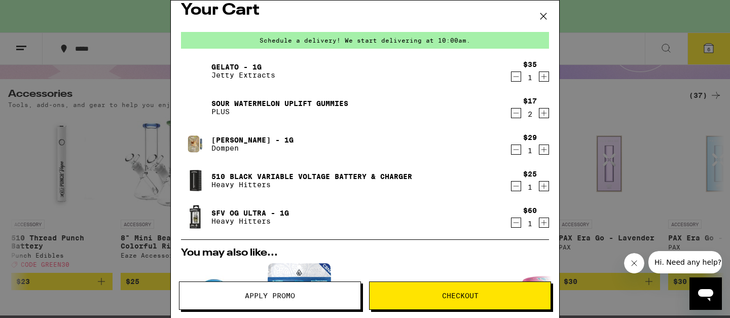
click at [454, 294] on span "Checkout" at bounding box center [460, 295] width 36 height 7
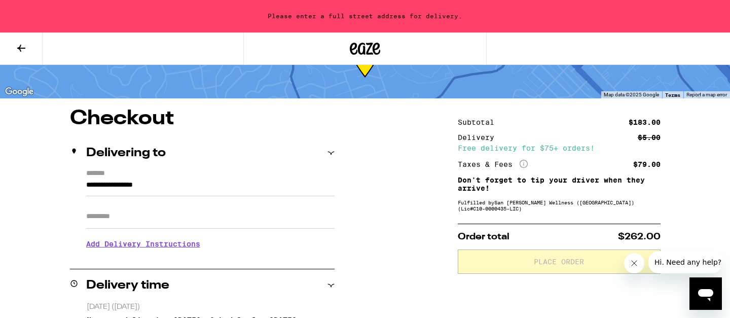
scroll to position [34, 0]
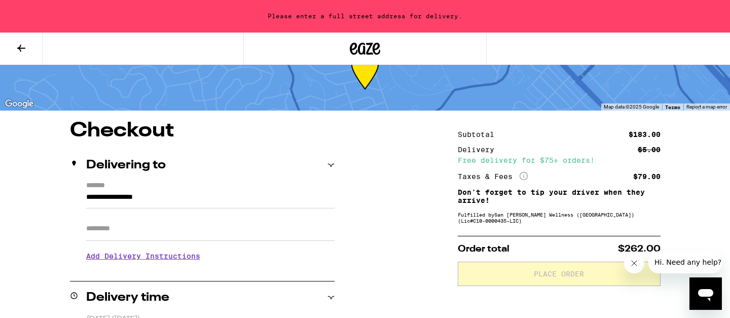
click at [197, 193] on input "**********" at bounding box center [210, 199] width 248 height 17
type input "**********"
click at [204, 201] on input "**********" at bounding box center [210, 199] width 248 height 17
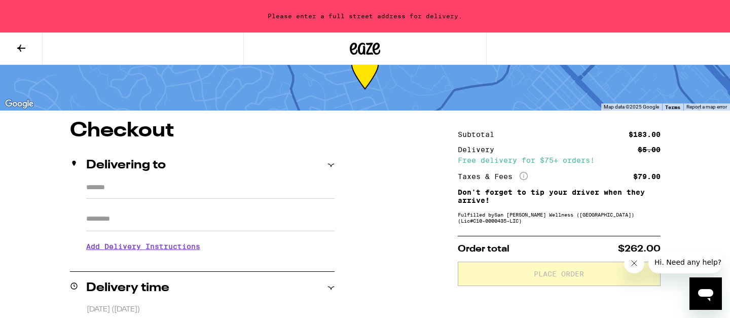
click at [206, 194] on input "*******" at bounding box center [210, 189] width 248 height 17
click at [180, 192] on input "*******" at bounding box center [210, 189] width 248 height 17
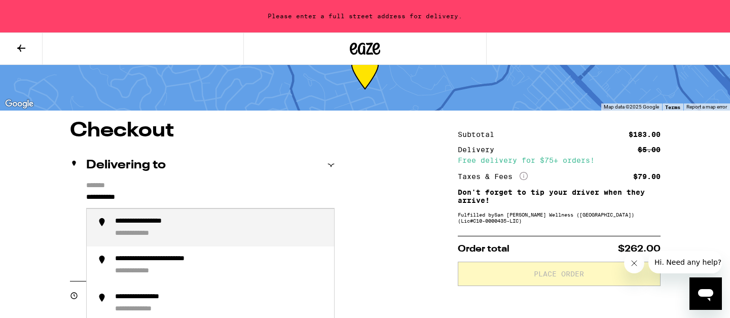
click at [206, 220] on div "**********" at bounding box center [220, 228] width 211 height 22
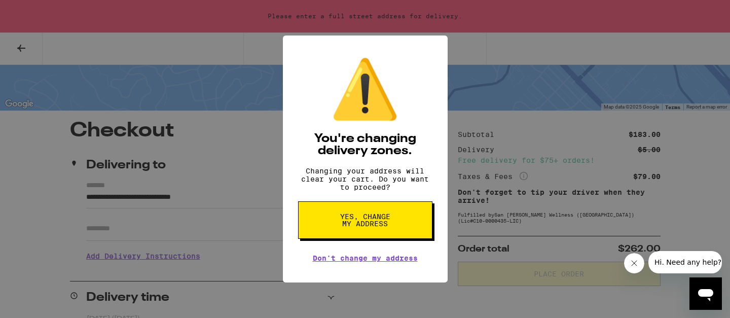
click at [337, 220] on button "Yes, change my address" at bounding box center [365, 220] width 134 height 38
type input "**********"
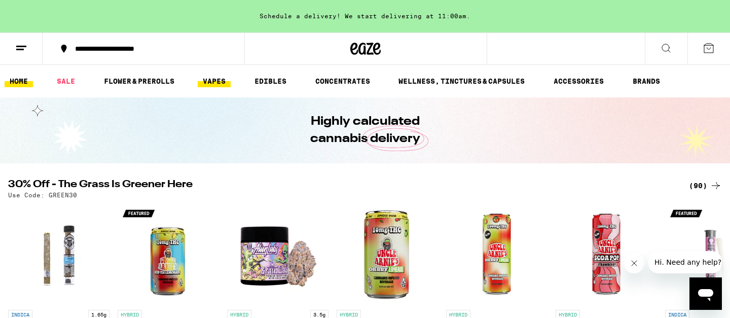
click at [216, 83] on link "VAPES" at bounding box center [214, 81] width 33 height 12
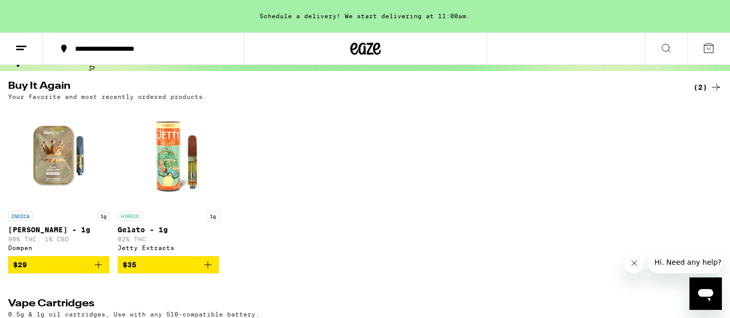
scroll to position [93, 0]
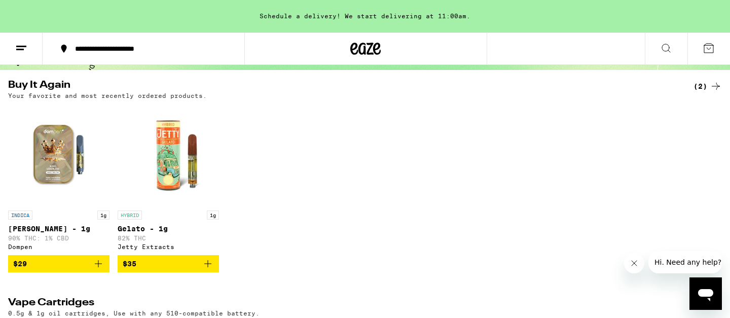
click at [202, 264] on icon "Add to bag" at bounding box center [208, 263] width 12 height 12
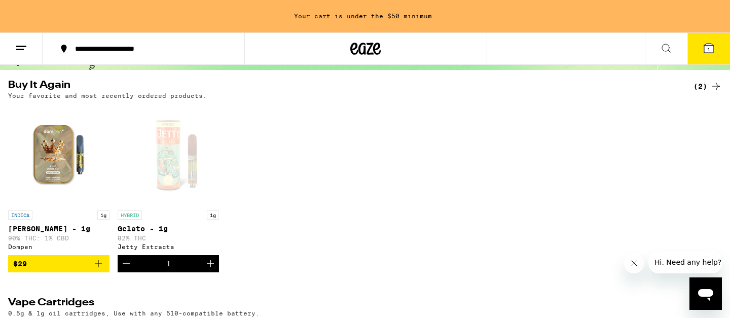
click at [89, 255] on link "INDICA 1g [PERSON_NAME] - 1g 90% THC: 1% CBD Dompen" at bounding box center [58, 179] width 101 height 151
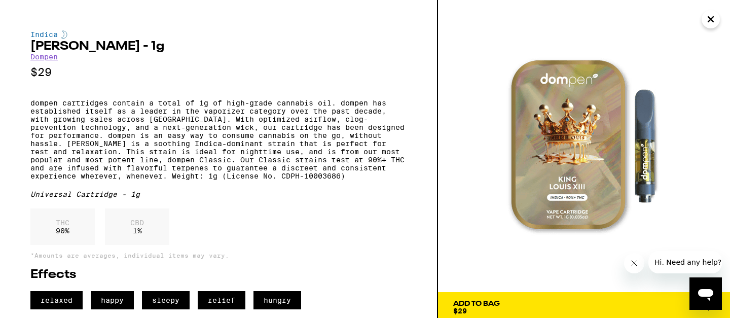
click at [714, 18] on icon "Close" at bounding box center [711, 19] width 12 height 15
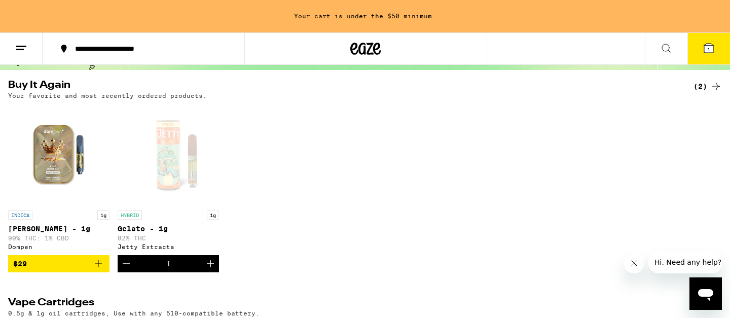
click at [101, 270] on icon "Add to bag" at bounding box center [98, 263] width 12 height 12
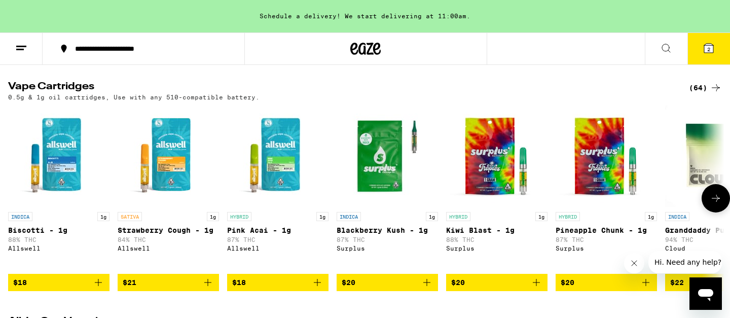
scroll to position [310, 0]
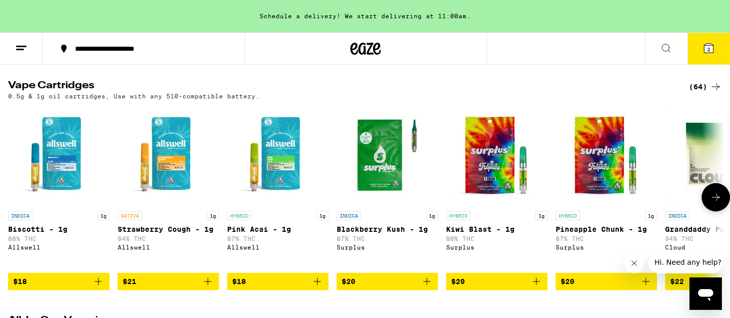
click at [717, 201] on icon at bounding box center [716, 197] width 8 height 7
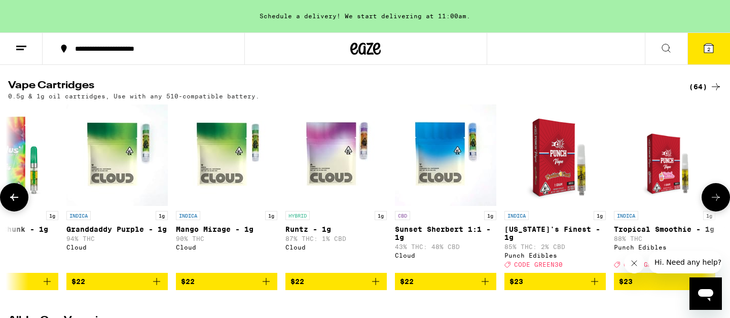
scroll to position [0, 603]
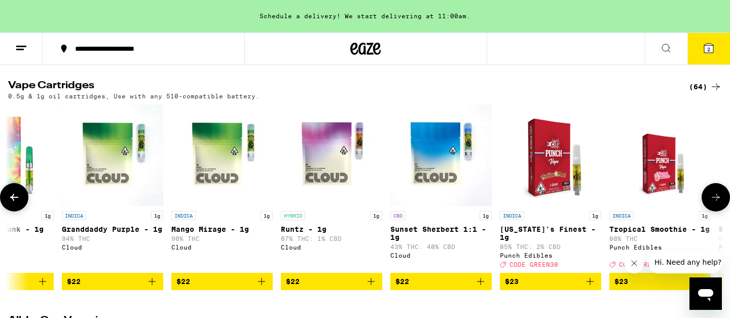
click at [15, 210] on button at bounding box center [14, 197] width 28 height 28
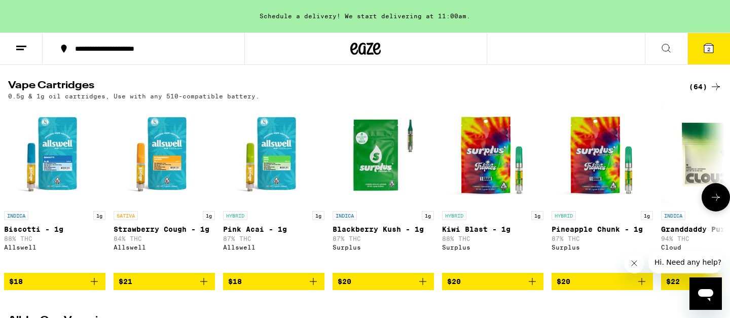
scroll to position [0, 0]
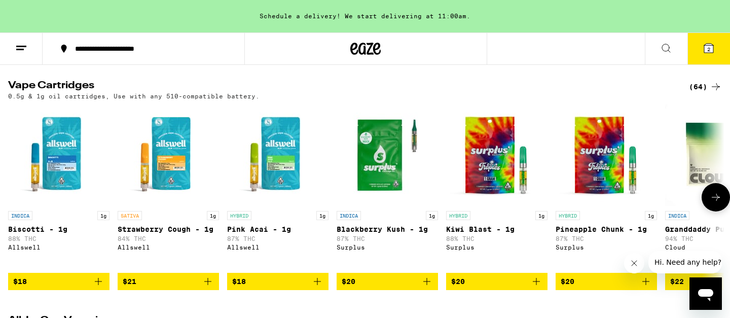
click at [716, 199] on icon at bounding box center [716, 197] width 8 height 7
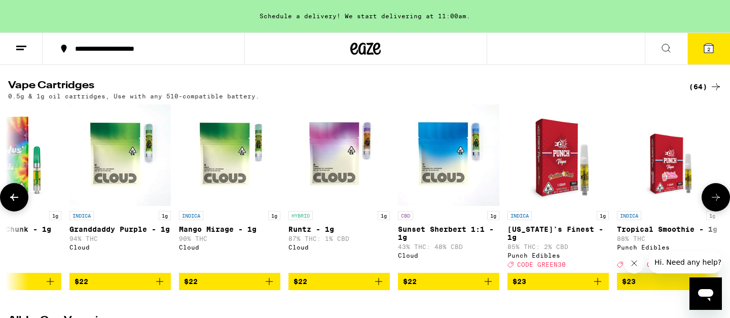
scroll to position [0, 603]
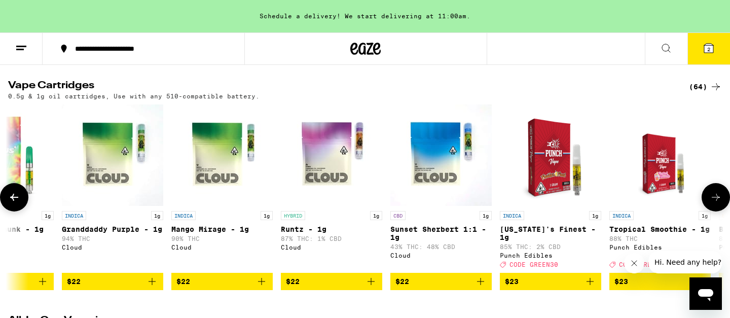
click at [716, 200] on icon at bounding box center [716, 197] width 12 height 12
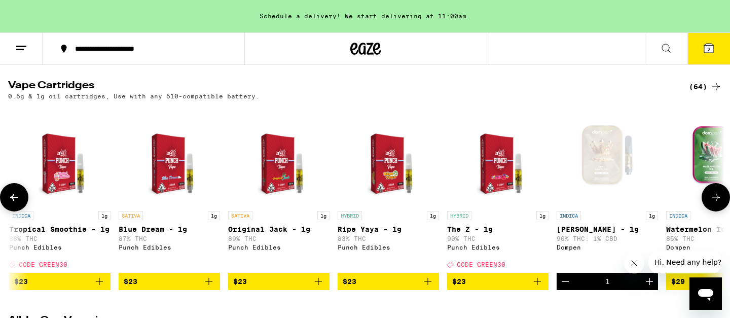
scroll to position [0, 1206]
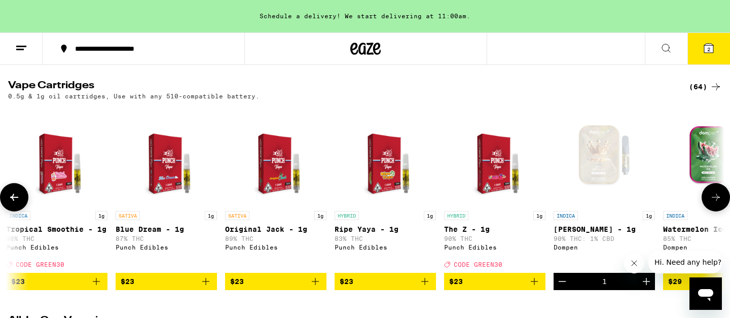
click at [716, 200] on button at bounding box center [716, 197] width 28 height 28
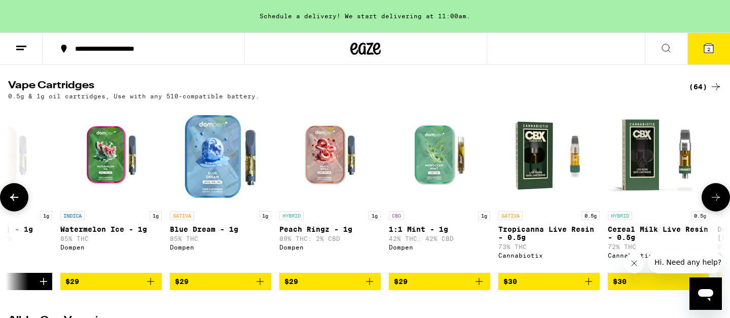
scroll to position [0, 1810]
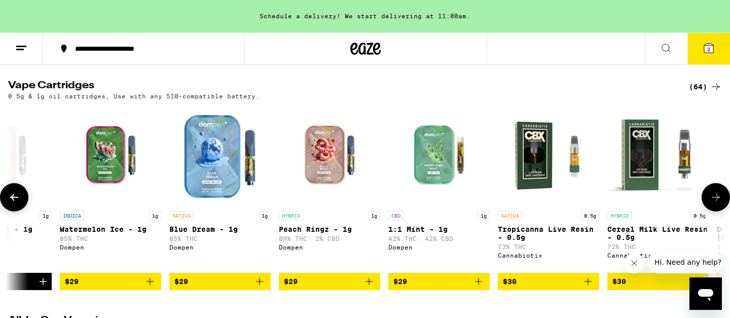
click at [716, 200] on button at bounding box center [716, 197] width 28 height 28
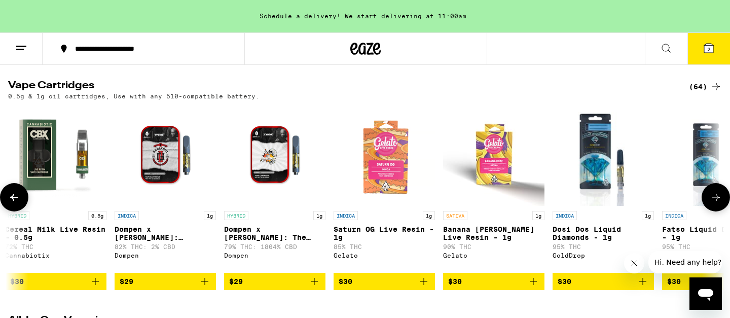
scroll to position [0, 2413]
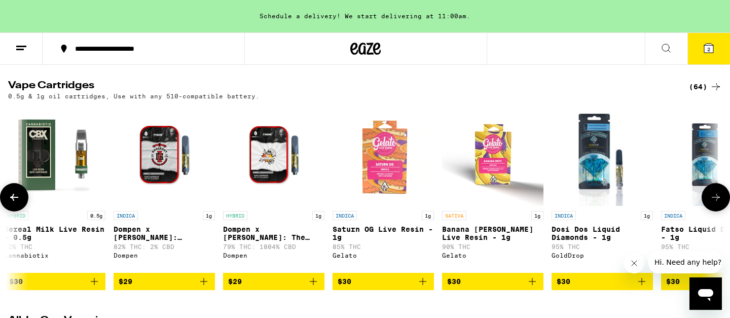
click at [716, 200] on button at bounding box center [716, 197] width 28 height 28
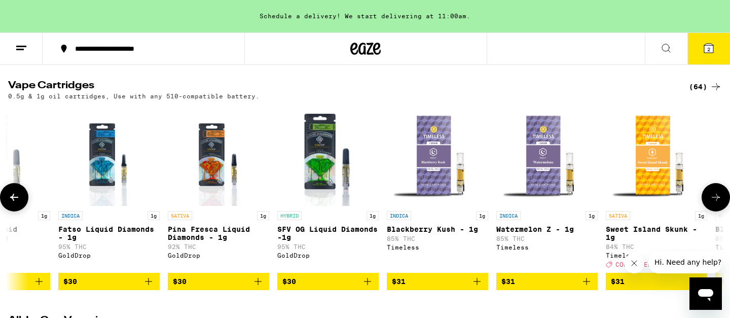
scroll to position [0, 3016]
click at [364, 287] on icon "Add to bag" at bounding box center [367, 281] width 12 height 12
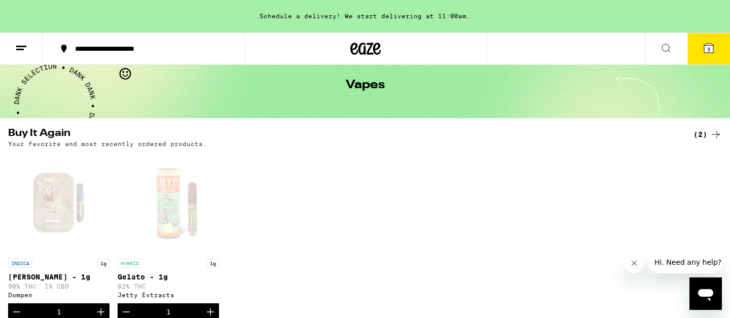
scroll to position [0, 0]
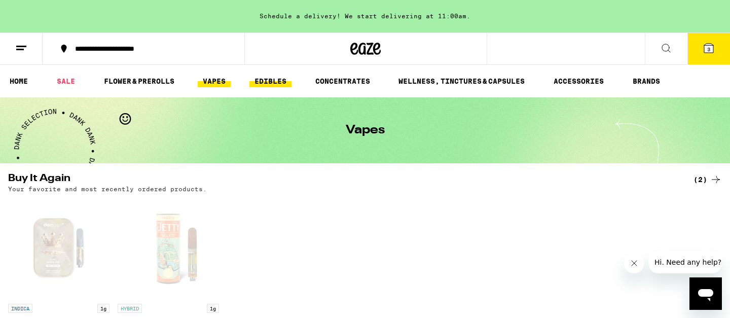
click at [275, 80] on link "EDIBLES" at bounding box center [270, 81] width 42 height 12
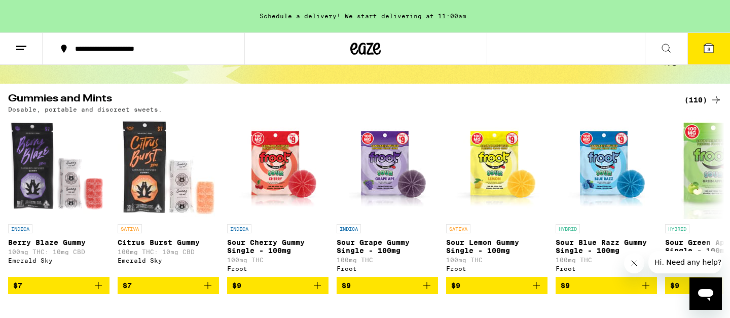
scroll to position [82, 0]
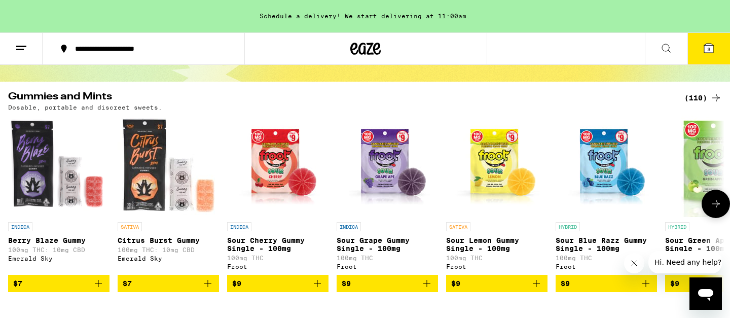
click at [712, 205] on icon at bounding box center [716, 204] width 12 height 12
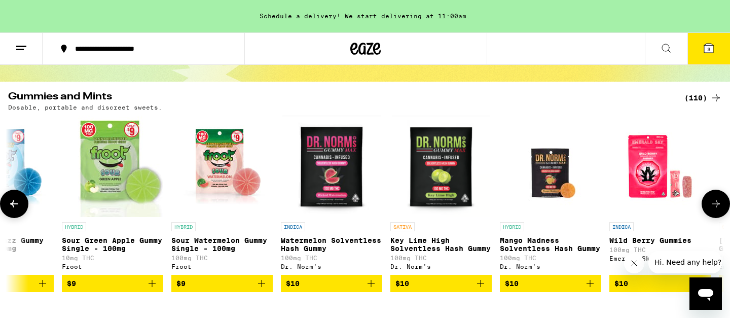
click at [712, 205] on icon at bounding box center [716, 204] width 12 height 12
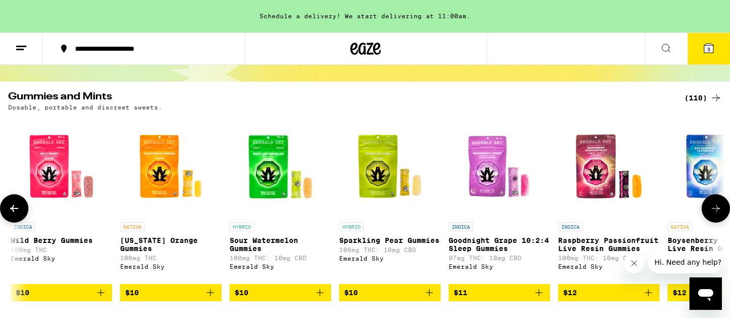
click at [712, 205] on button at bounding box center [716, 208] width 28 height 28
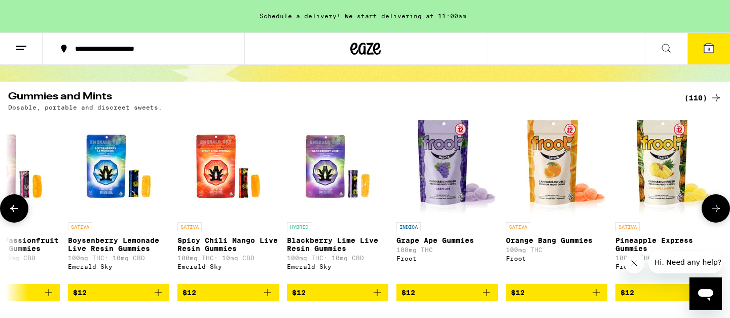
click at [712, 205] on button at bounding box center [716, 208] width 28 height 28
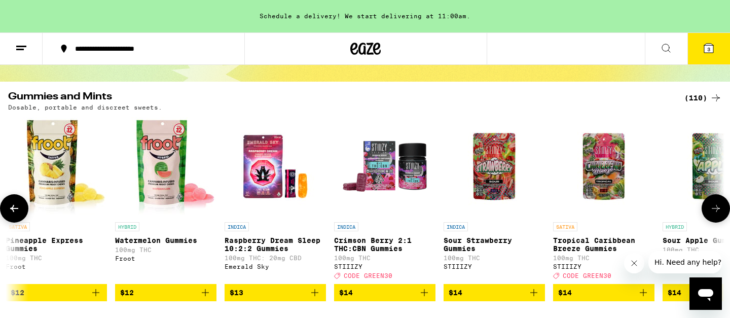
click at [712, 205] on button at bounding box center [716, 208] width 28 height 28
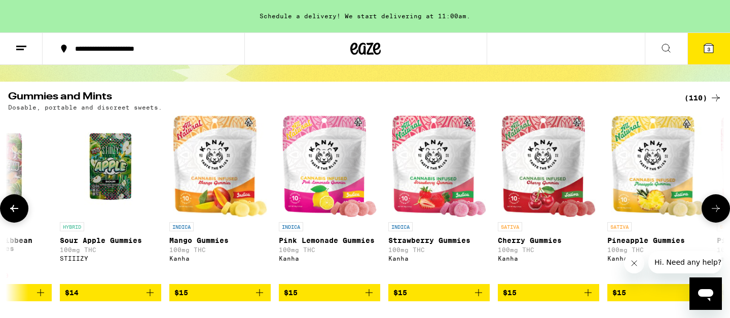
scroll to position [0, 3014]
click at [712, 205] on button at bounding box center [716, 208] width 28 height 28
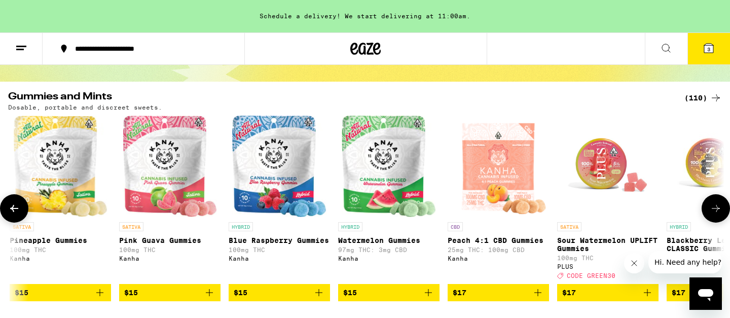
scroll to position [0, 3618]
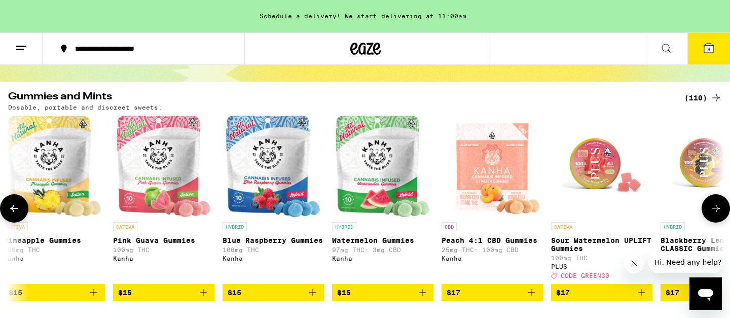
click at [584, 156] on img "Open page for Sour Watermelon UPLIFT Gummies from PLUS" at bounding box center [601, 166] width 101 height 101
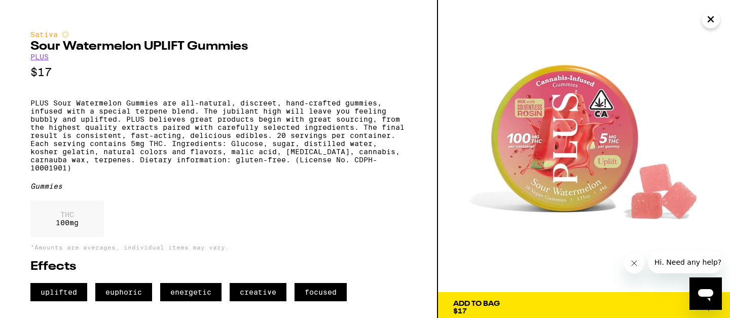
click at [572, 296] on button "Add To Bag $17" at bounding box center [584, 307] width 292 height 30
click at [709, 24] on icon "Close" at bounding box center [711, 19] width 12 height 15
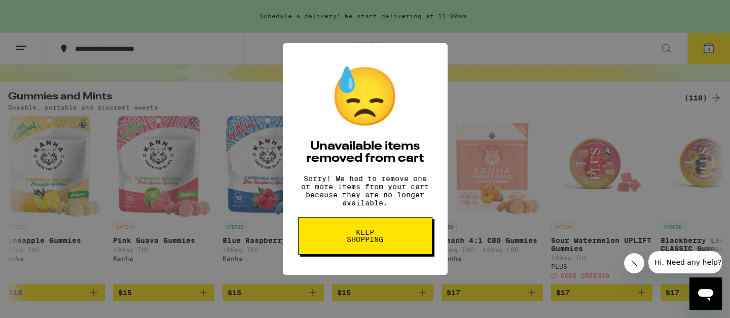
click at [418, 237] on button "Keep Shopping" at bounding box center [365, 236] width 134 height 38
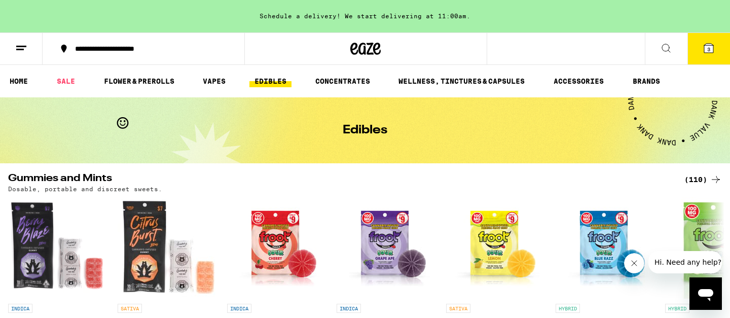
click at [709, 52] on span "3" at bounding box center [708, 49] width 3 height 6
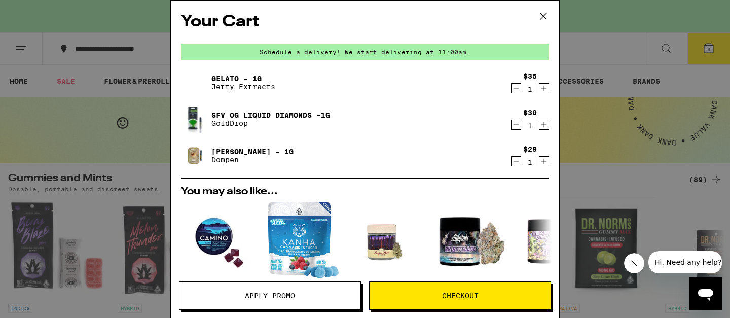
click at [544, 18] on icon at bounding box center [543, 16] width 6 height 6
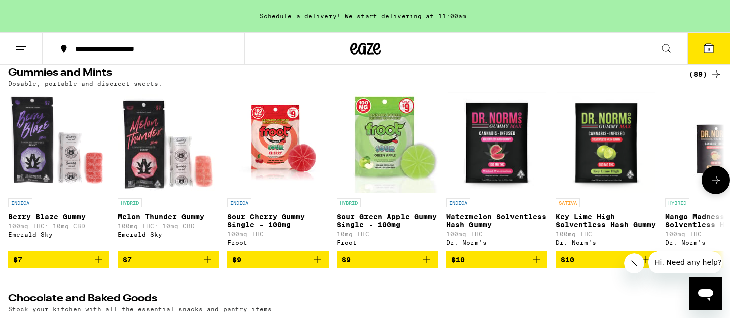
scroll to position [106, 0]
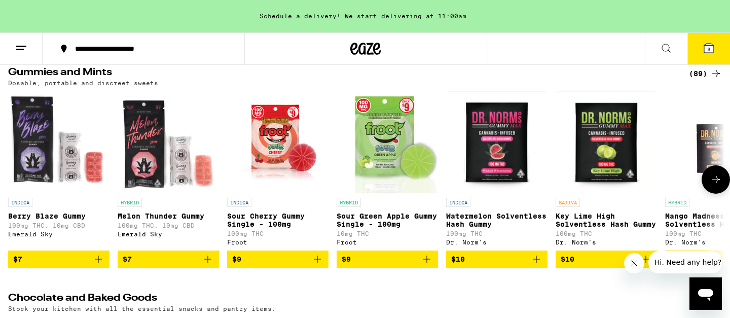
click at [715, 186] on icon at bounding box center [716, 179] width 12 height 12
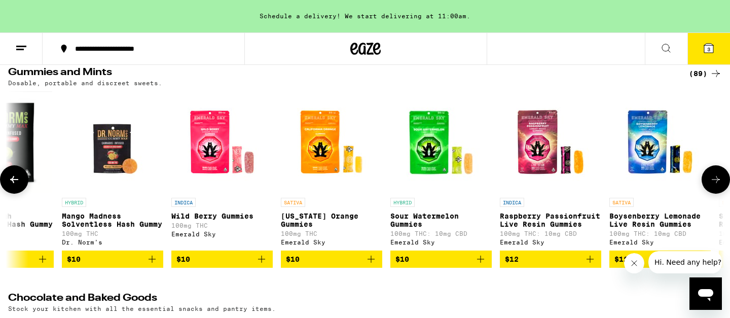
click at [715, 186] on icon at bounding box center [716, 179] width 12 height 12
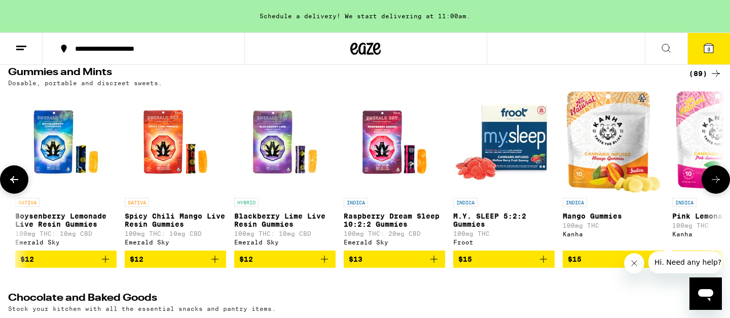
click at [715, 186] on icon at bounding box center [716, 179] width 12 height 12
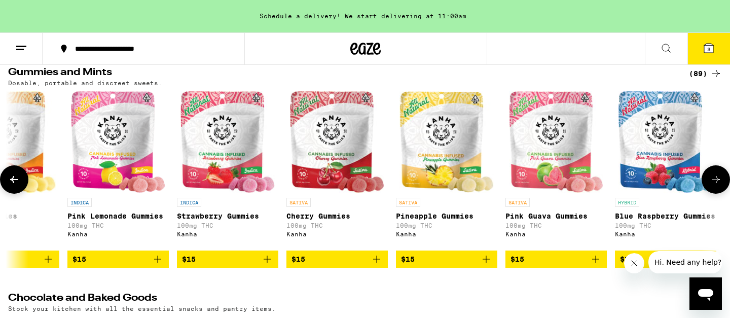
click at [715, 186] on icon at bounding box center [716, 179] width 12 height 12
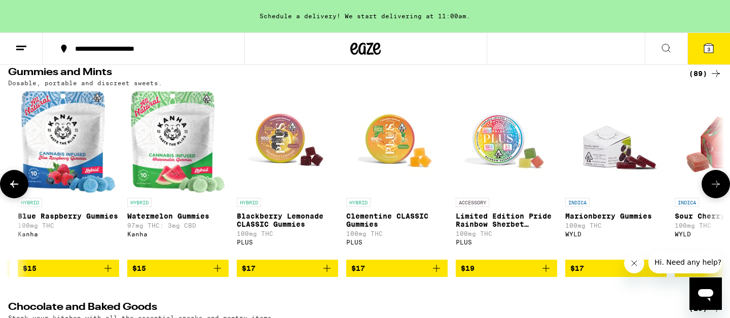
scroll to position [0, 2405]
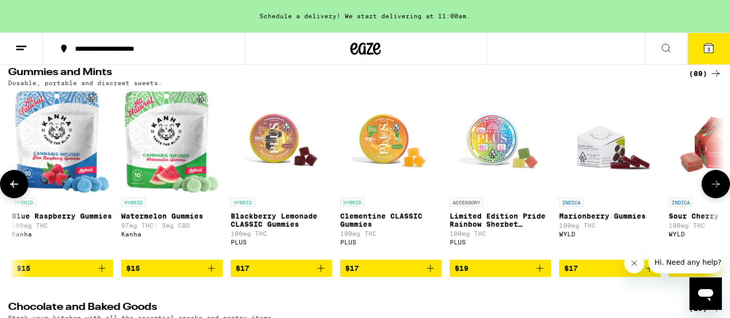
click at [712, 189] on icon at bounding box center [716, 184] width 12 height 12
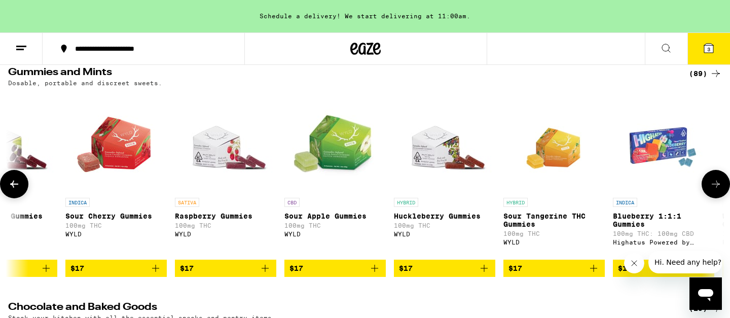
click at [712, 189] on icon at bounding box center [716, 184] width 12 height 12
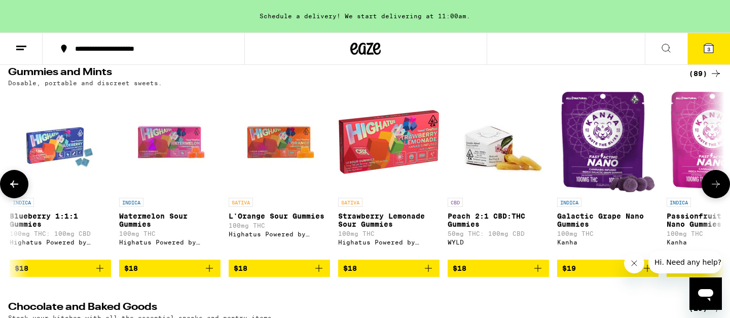
click at [712, 189] on icon at bounding box center [716, 184] width 12 height 12
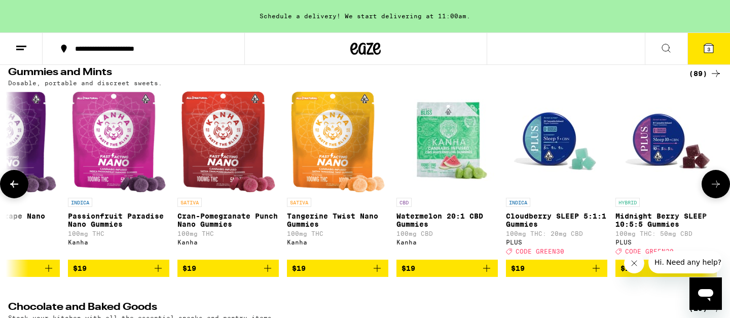
click at [712, 189] on icon at bounding box center [716, 184] width 12 height 12
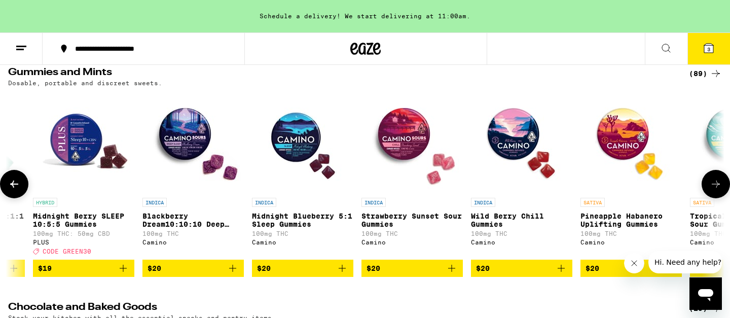
scroll to position [0, 4816]
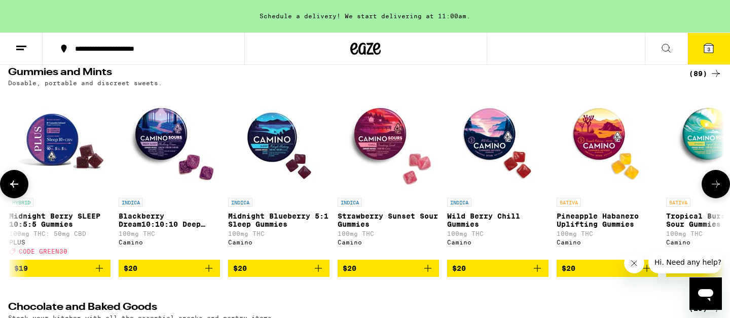
click at [388, 142] on img "Open page for Strawberry Sunset Sour Gummies from Camino" at bounding box center [388, 141] width 101 height 101
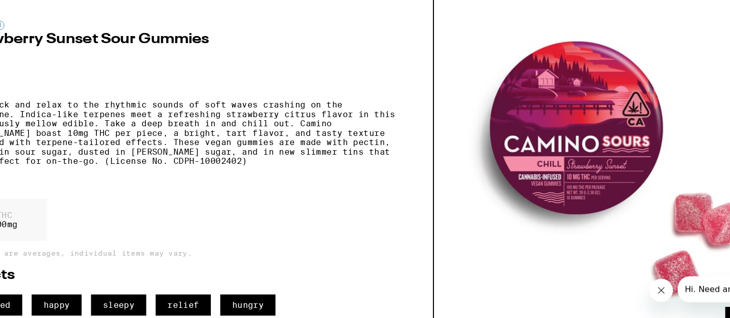
click at [660, 279] on button "Close message from company" at bounding box center [659, 288] width 20 height 20
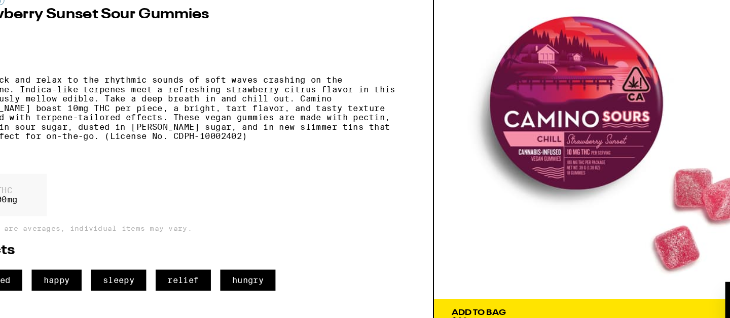
click at [345, 226] on div "THC 100 mg" at bounding box center [218, 205] width 376 height 42
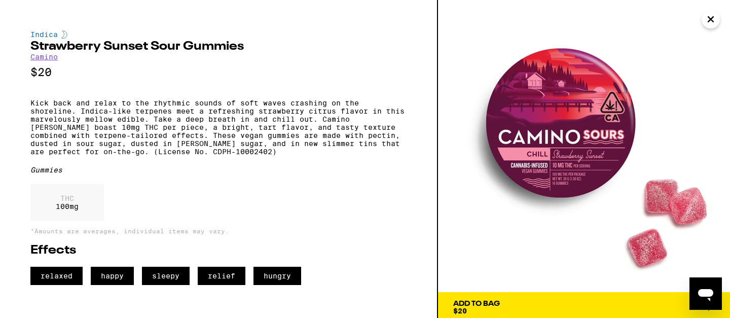
click at [710, 14] on icon "Close" at bounding box center [711, 19] width 12 height 15
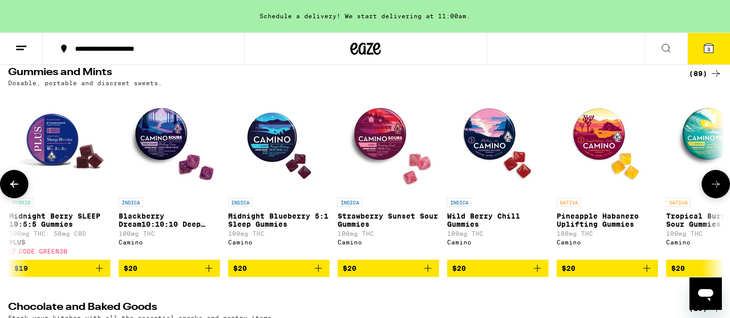
click at [711, 195] on button at bounding box center [716, 184] width 28 height 28
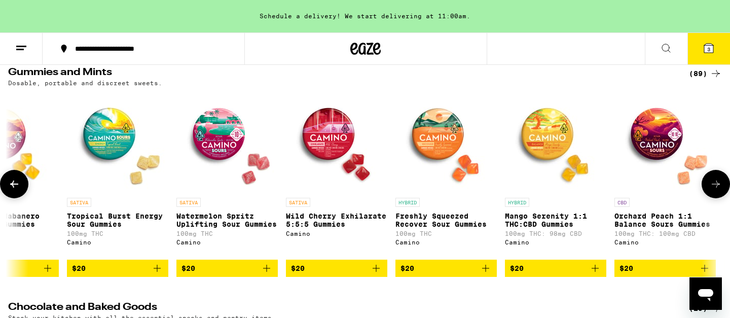
scroll to position [0, 5419]
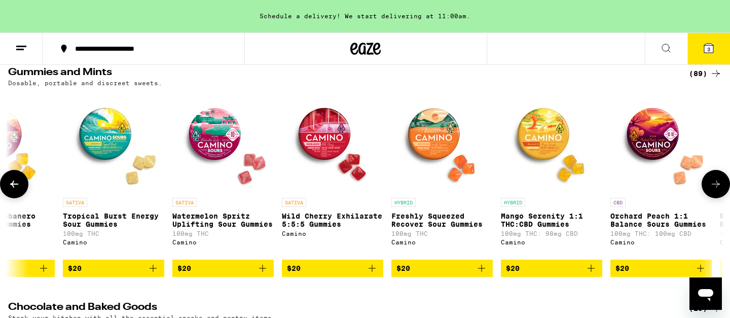
click at [711, 195] on button at bounding box center [716, 184] width 28 height 28
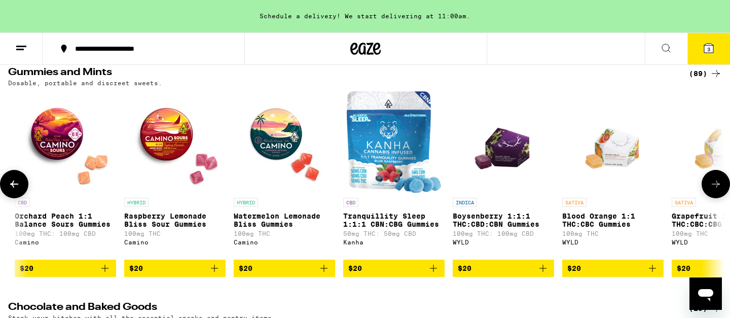
scroll to position [0, 6023]
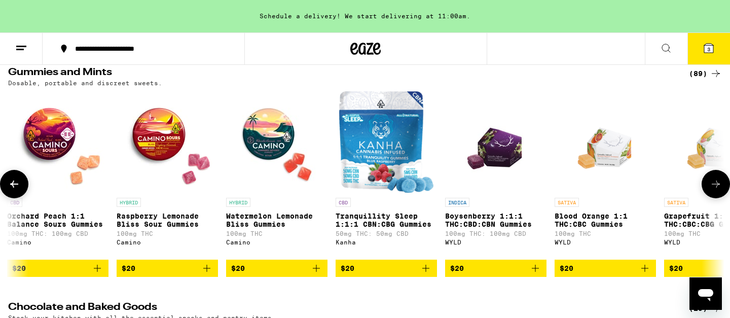
click at [149, 138] on img "Open page for Raspberry Lemonade Bliss Sour Gummies from Camino" at bounding box center [167, 141] width 101 height 101
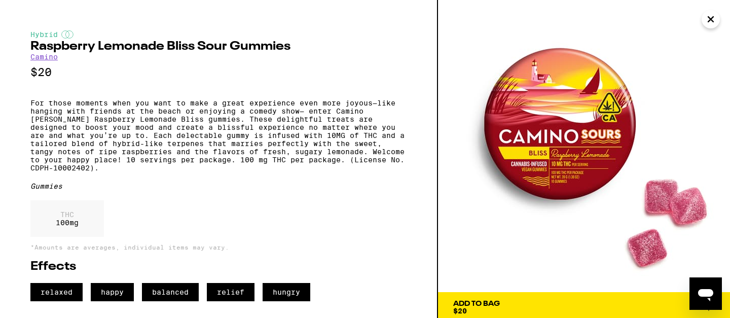
click at [711, 21] on icon "Close" at bounding box center [711, 19] width 12 height 15
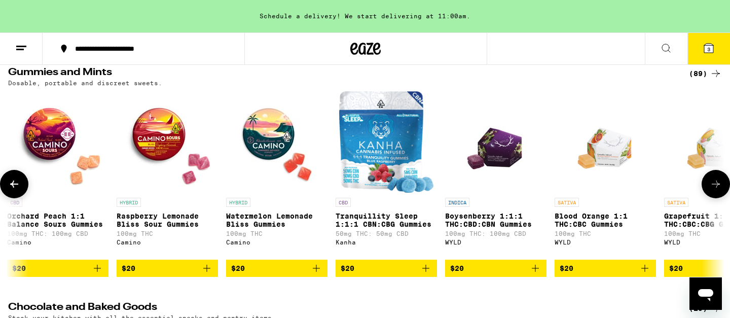
click at [8, 191] on button at bounding box center [14, 184] width 28 height 28
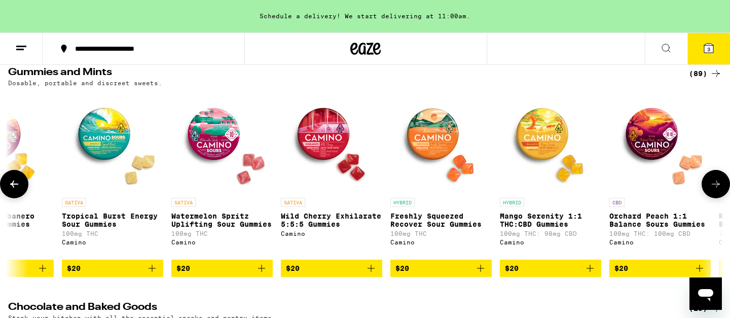
click at [8, 190] on icon at bounding box center [14, 184] width 12 height 12
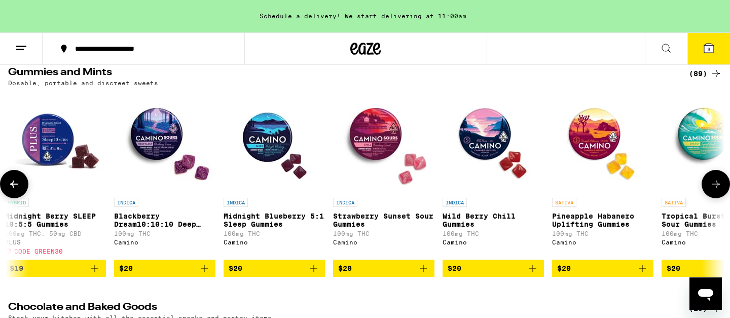
scroll to position [0, 4821]
click at [702, 156] on img "Open page for Tropical Burst Energy Sour Gummies from Camino" at bounding box center [711, 141] width 101 height 101
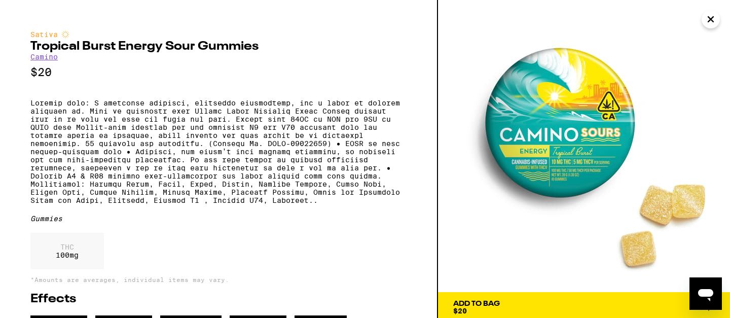
click at [711, 26] on icon "Close" at bounding box center [711, 19] width 12 height 15
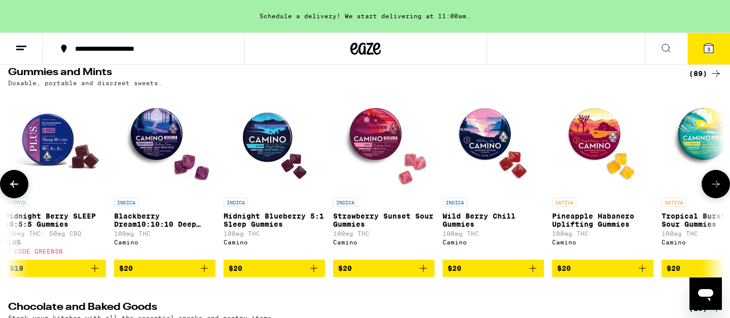
click at [717, 188] on icon at bounding box center [716, 183] width 8 height 7
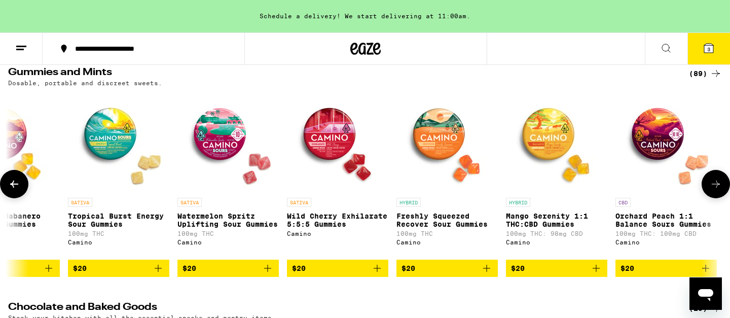
scroll to position [0, 5424]
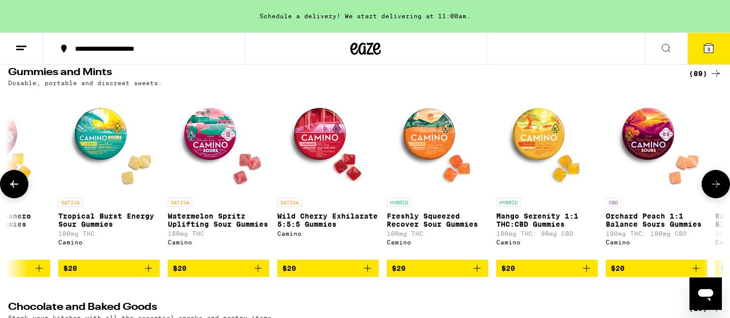
click at [638, 134] on img "Open page for Orchard Peach 1:1 Balance Sours Gummies from Camino" at bounding box center [656, 141] width 101 height 101
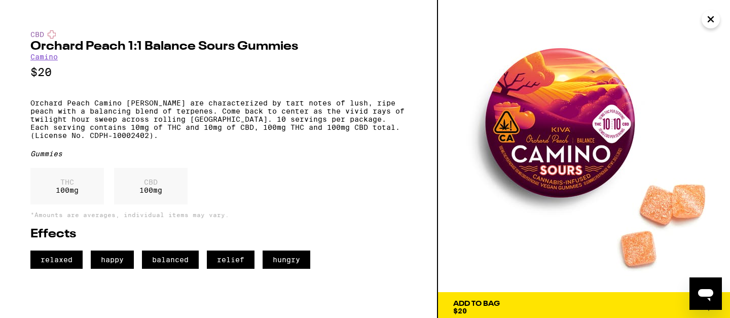
click at [719, 20] on button "Close" at bounding box center [711, 19] width 18 height 18
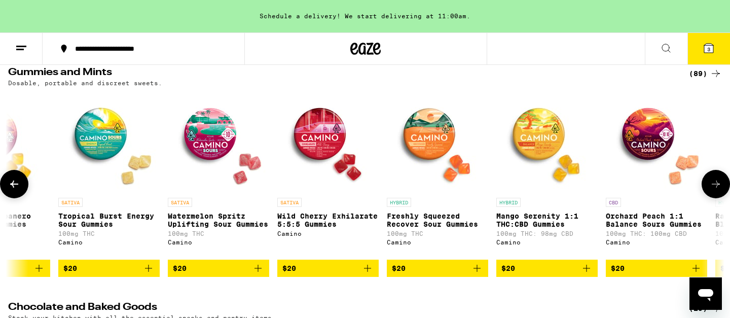
click at [11, 183] on icon at bounding box center [14, 184] width 12 height 12
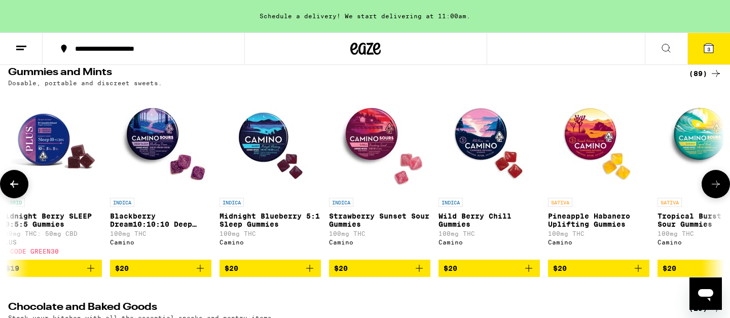
click at [11, 183] on icon at bounding box center [14, 184] width 12 height 12
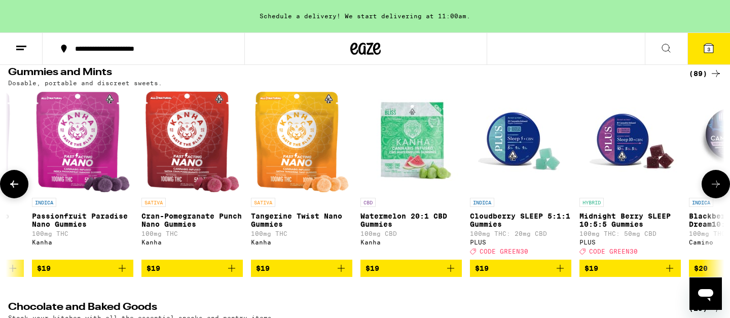
click at [11, 183] on icon at bounding box center [14, 184] width 12 height 12
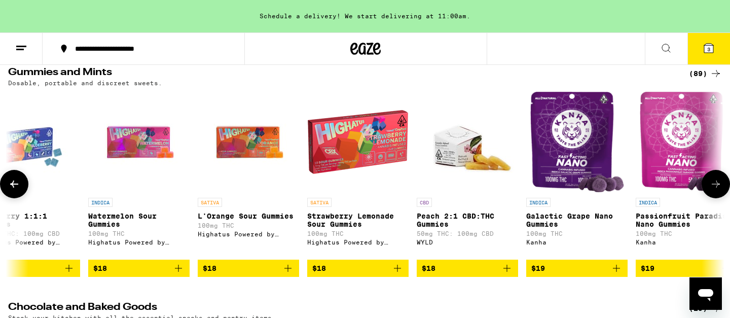
click at [11, 183] on icon at bounding box center [14, 184] width 12 height 12
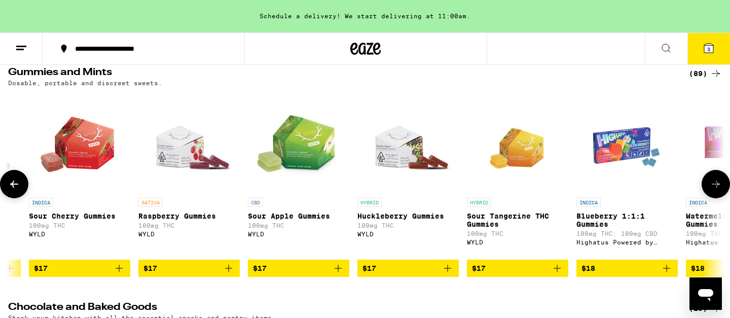
click at [11, 183] on icon at bounding box center [14, 184] width 12 height 12
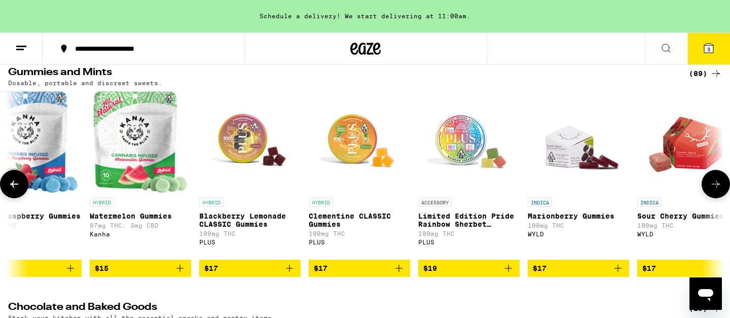
click at [11, 183] on icon at bounding box center [14, 184] width 12 height 12
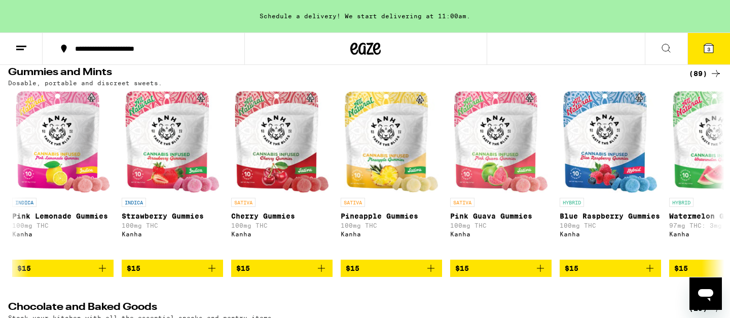
scroll to position [0, 1833]
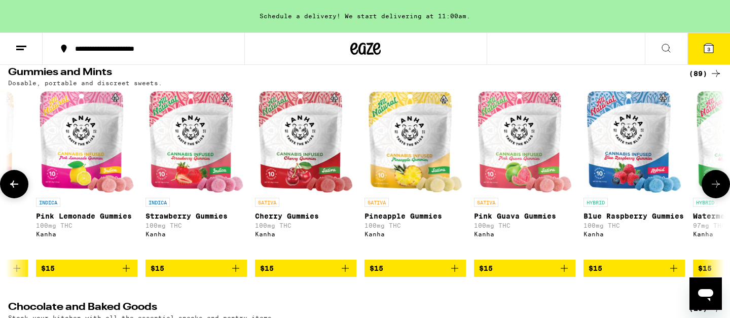
click at [704, 109] on img "Open page for Watermelon Gummies from Kanha" at bounding box center [743, 141] width 95 height 101
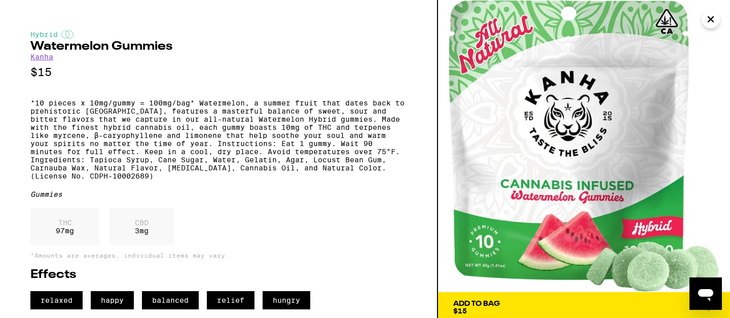
click at [708, 18] on icon "Close" at bounding box center [711, 19] width 12 height 15
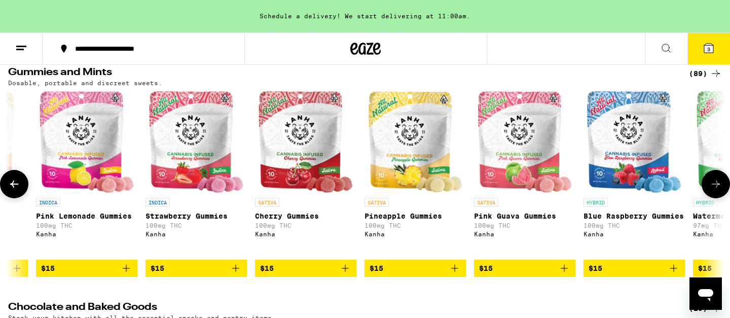
click at [712, 184] on icon at bounding box center [716, 184] width 12 height 12
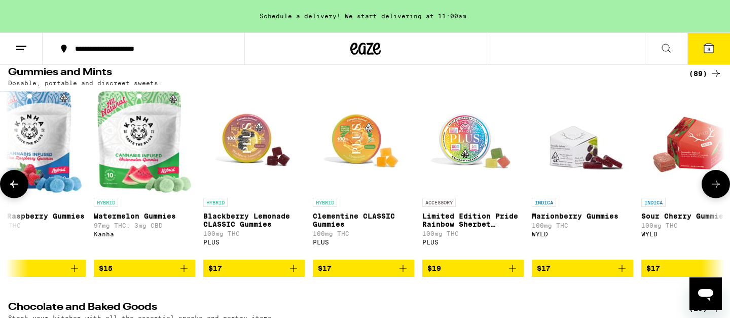
click at [712, 185] on icon at bounding box center [716, 184] width 12 height 12
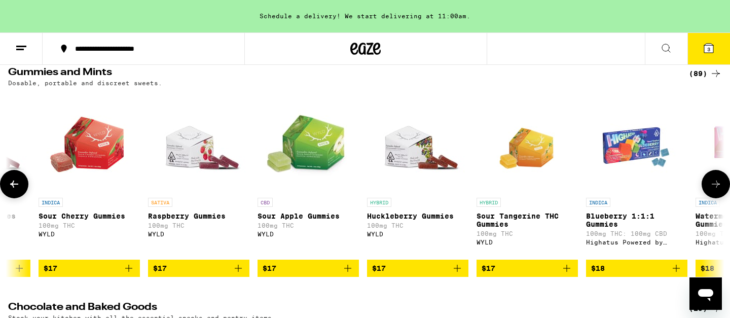
click at [712, 185] on icon at bounding box center [716, 184] width 12 height 12
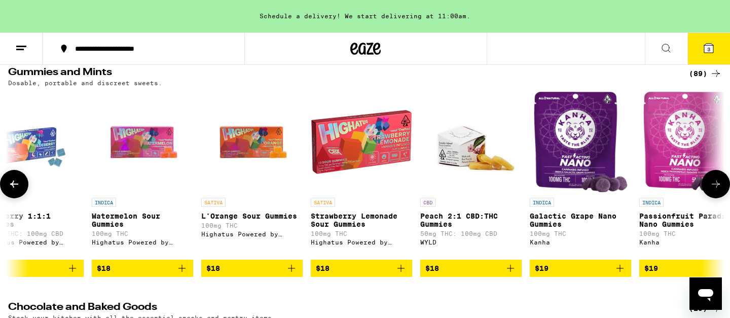
click at [712, 186] on icon at bounding box center [716, 184] width 12 height 12
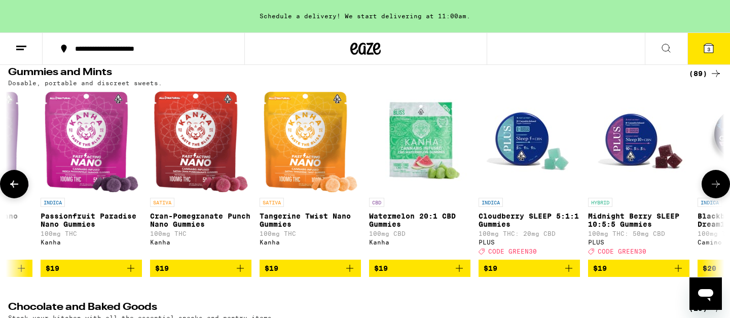
scroll to position [0, 4242]
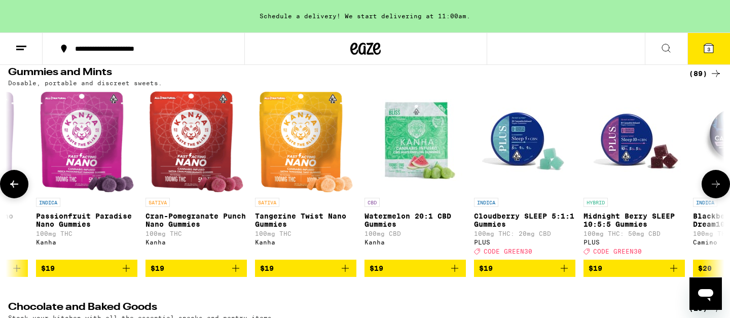
click at [21, 188] on button at bounding box center [14, 184] width 28 height 28
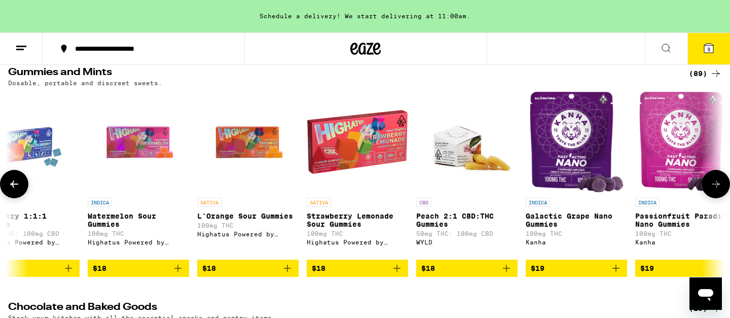
scroll to position [0, 3639]
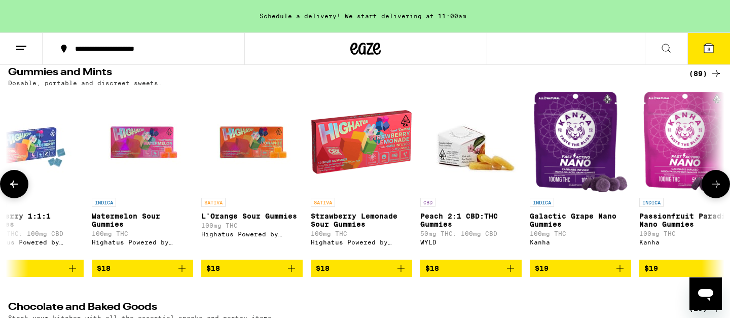
click at [588, 153] on img "Open page for Galactic Grape Nano Gummies from Kanha" at bounding box center [580, 141] width 95 height 101
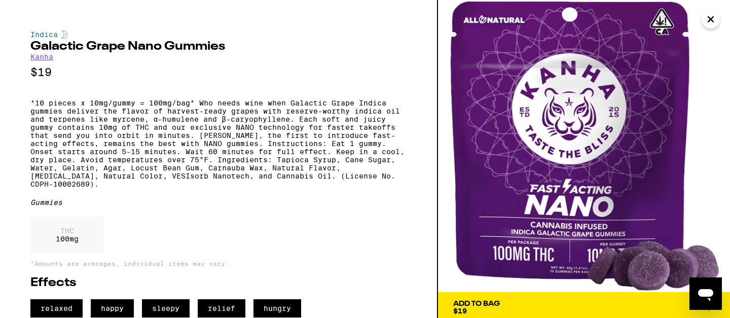
click at [713, 20] on icon "Close" at bounding box center [711, 19] width 12 height 15
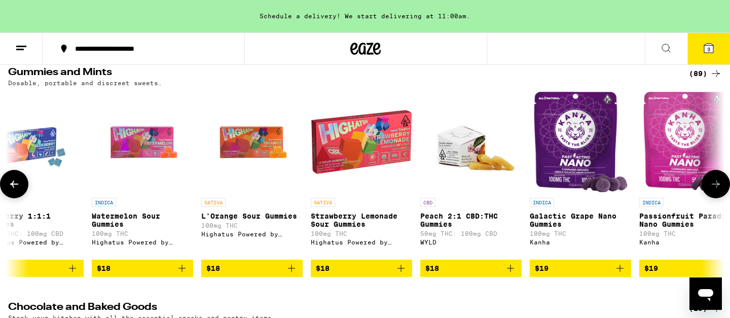
click at [328, 149] on img "Open page for Strawberry Lemonade Sour Gummies from Highatus Powered by Cannabi…" at bounding box center [361, 141] width 101 height 101
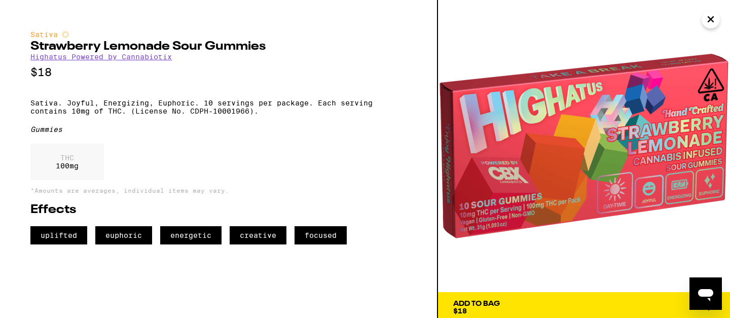
click at [711, 22] on icon "Close" at bounding box center [711, 19] width 12 height 15
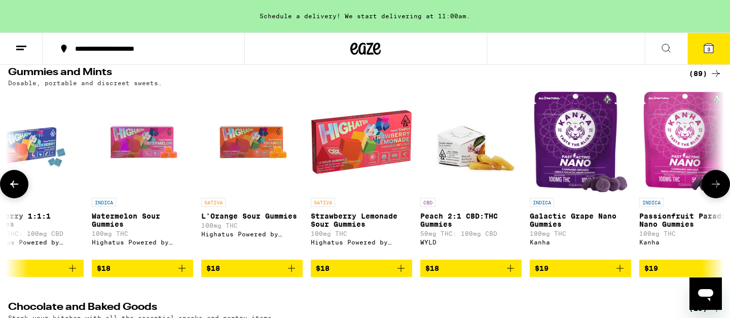
click at [14, 186] on icon at bounding box center [14, 183] width 8 height 7
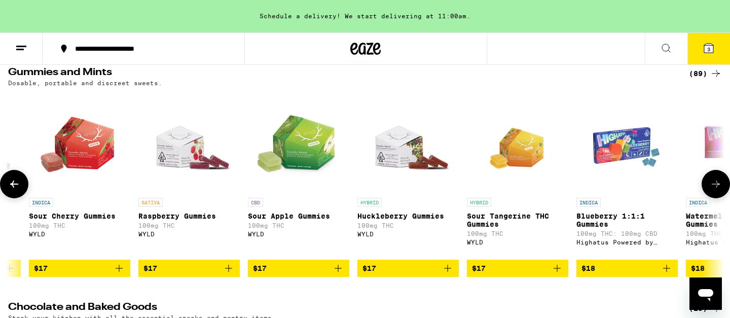
scroll to position [0, 3036]
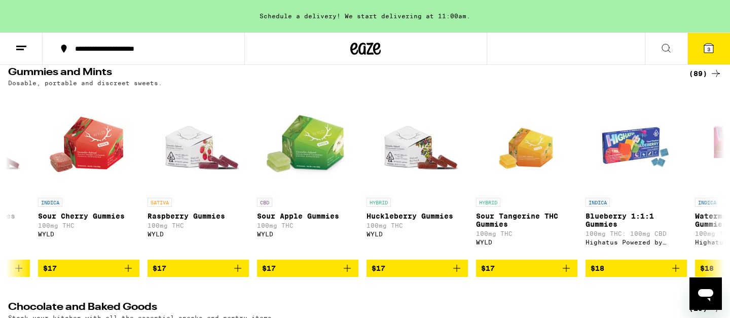
click at [669, 41] on button at bounding box center [666, 49] width 43 height 32
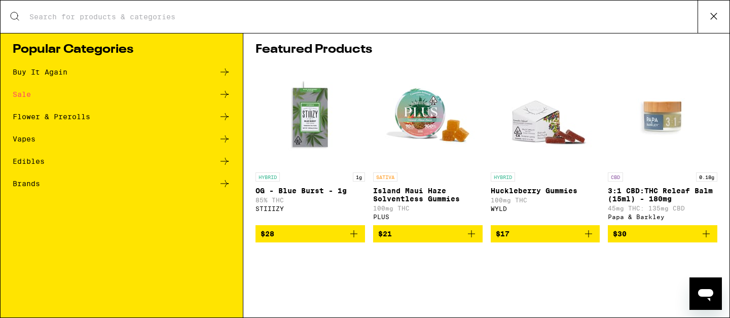
scroll to position [0, 0]
click at [278, 18] on input "Search for Products" at bounding box center [363, 16] width 669 height 9
type input "6"
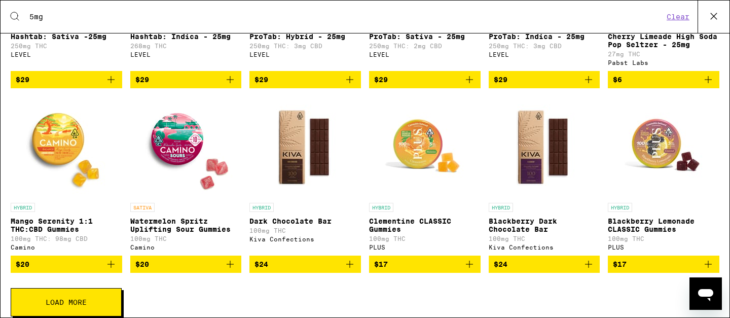
scroll to position [299, 0]
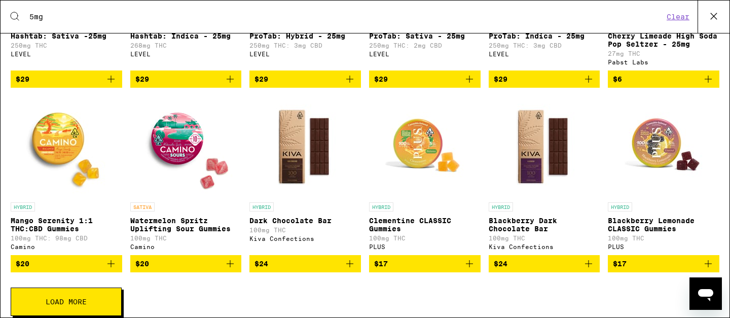
type input "5mg"
click at [190, 156] on img "Open page for Watermelon Spritz Uplifting Sour Gummies from Camino" at bounding box center [185, 146] width 101 height 101
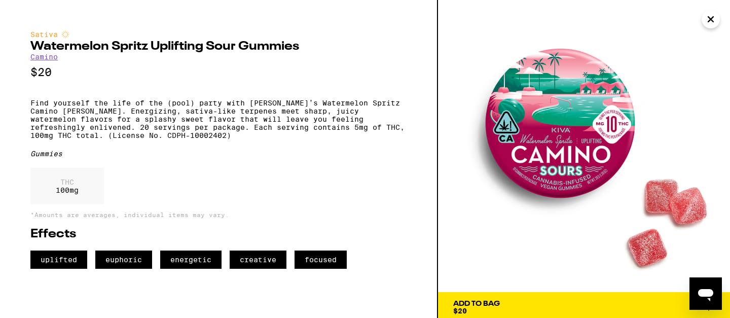
click at [711, 19] on icon "Close" at bounding box center [710, 19] width 5 height 5
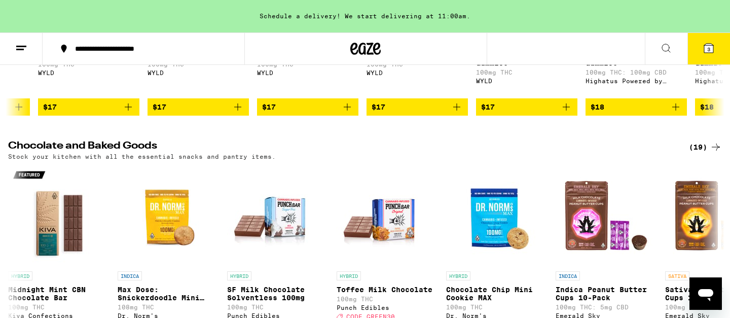
scroll to position [54, 0]
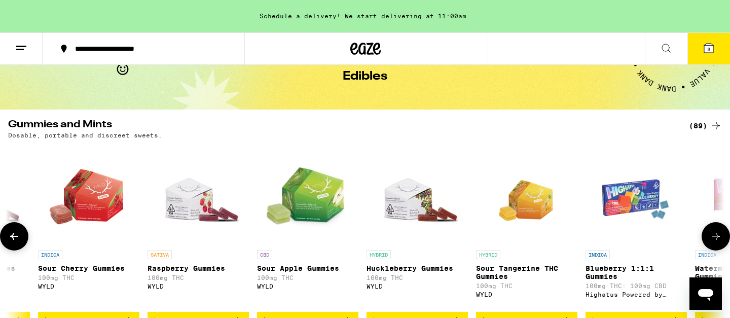
click at [715, 231] on button at bounding box center [716, 236] width 28 height 28
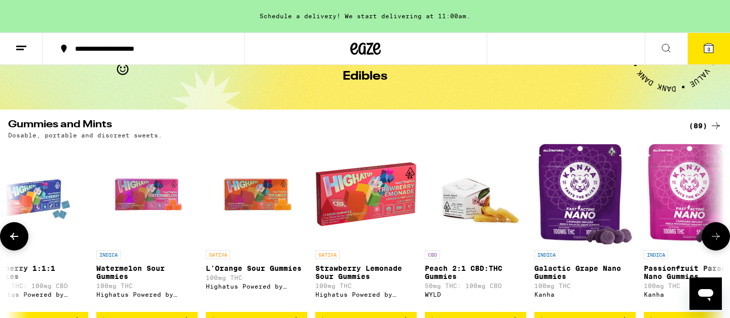
scroll to position [0, 3639]
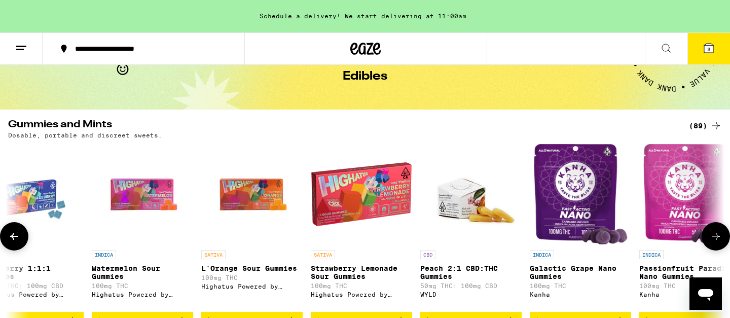
click at [719, 242] on icon at bounding box center [716, 236] width 12 height 12
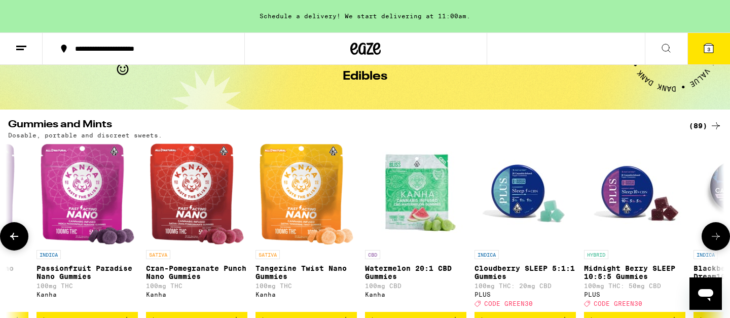
scroll to position [0, 4242]
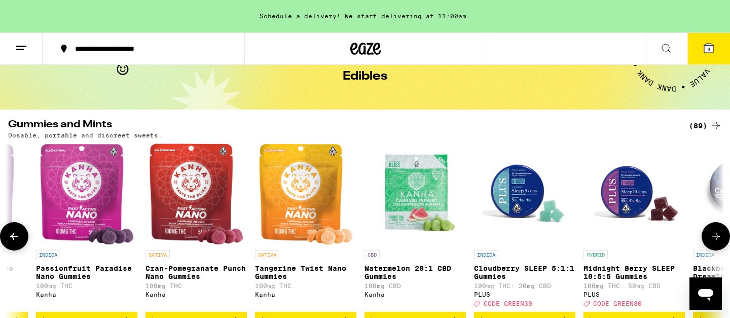
click at [719, 242] on icon at bounding box center [716, 236] width 12 height 12
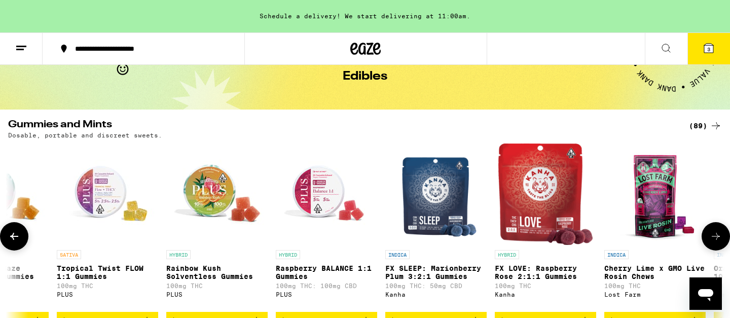
scroll to position [0, 7398]
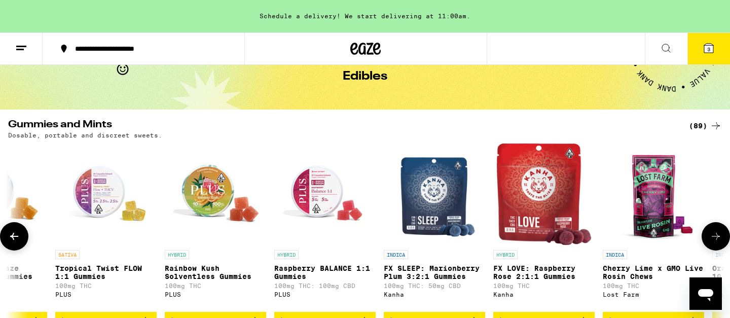
click at [114, 191] on img "Open page for Tropical Twist FLOW 1:1 Gummies from PLUS" at bounding box center [105, 193] width 101 height 101
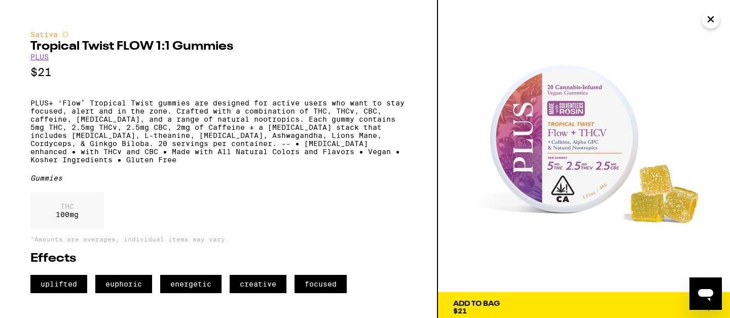
click at [711, 19] on icon "Close" at bounding box center [710, 19] width 5 height 5
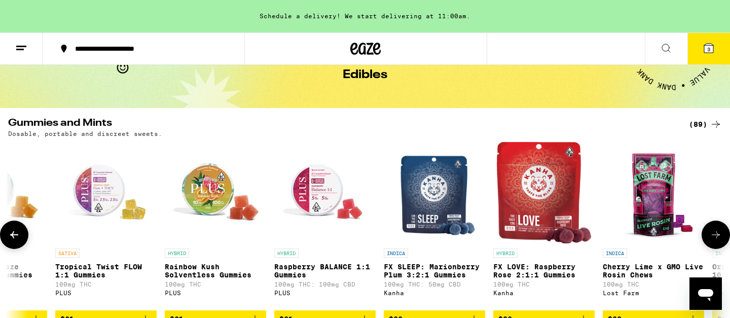
click at [714, 235] on icon at bounding box center [716, 235] width 12 height 12
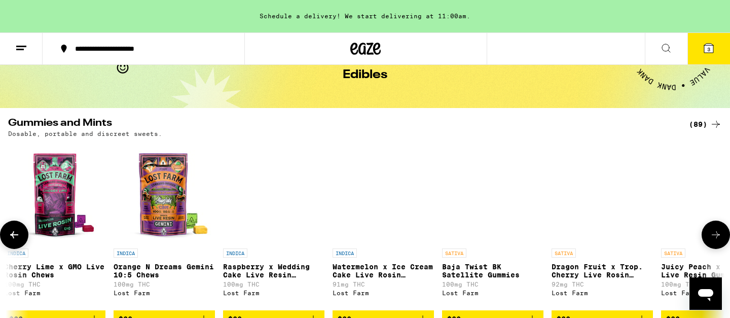
scroll to position [0, 8001]
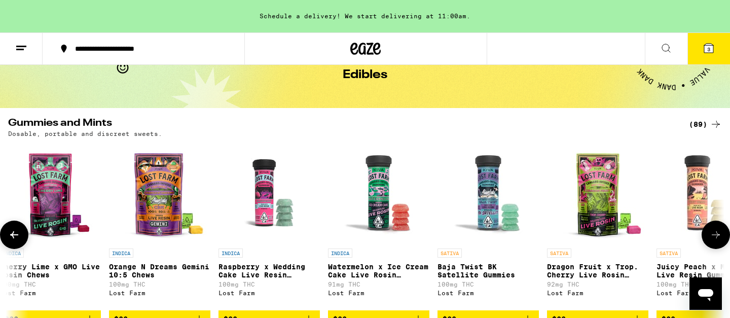
click at [714, 235] on icon at bounding box center [716, 235] width 12 height 12
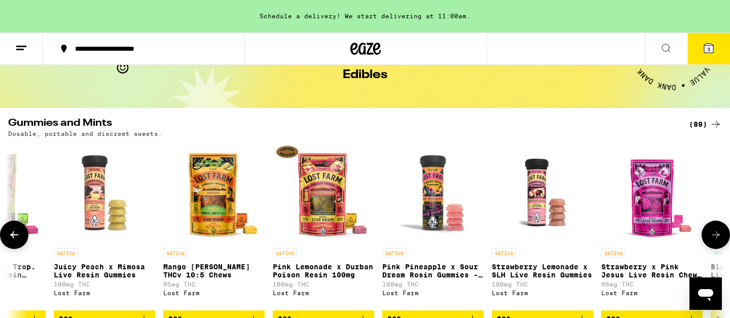
scroll to position [0, 8604]
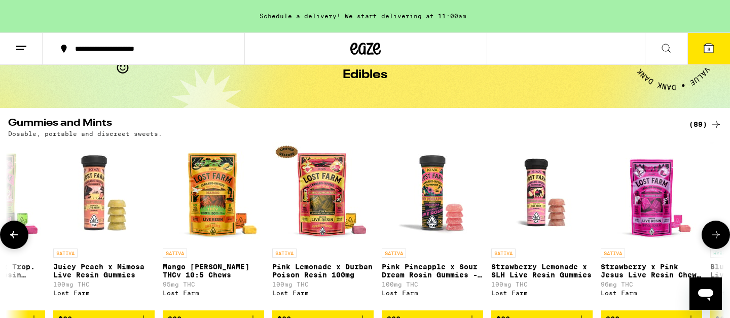
click at [715, 235] on icon at bounding box center [716, 235] width 12 height 12
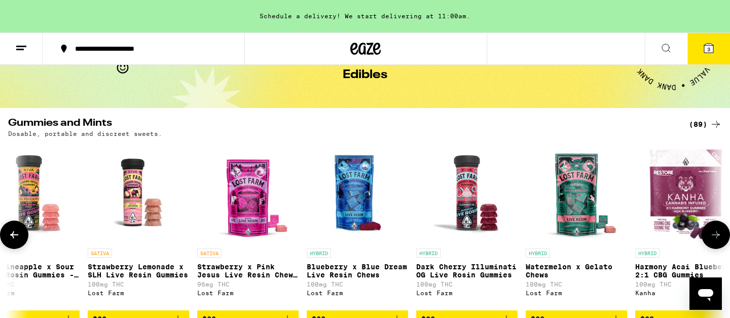
scroll to position [0, 9030]
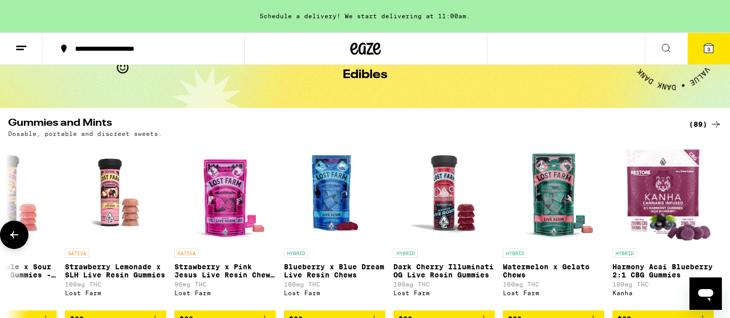
click at [715, 235] on div at bounding box center [716, 234] width 28 height 28
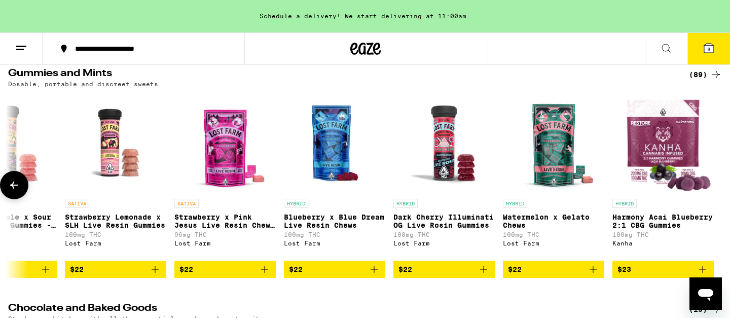
scroll to position [102, 0]
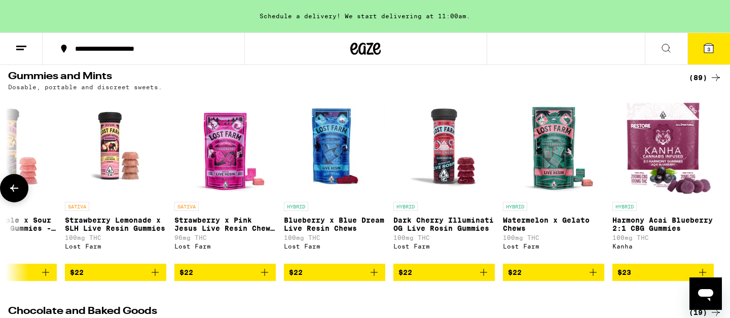
click at [20, 188] on icon at bounding box center [14, 188] width 12 height 12
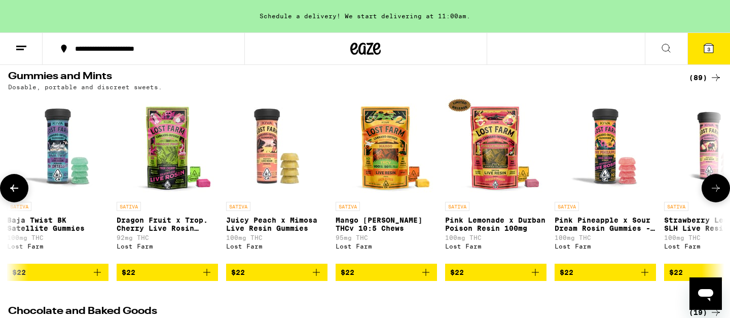
click at [20, 188] on icon at bounding box center [14, 188] width 12 height 12
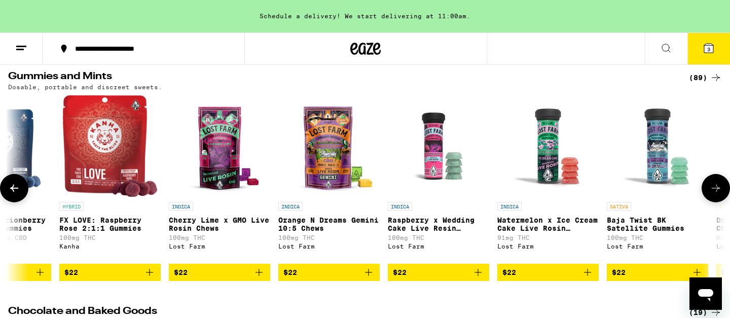
click at [20, 188] on icon at bounding box center [14, 188] width 12 height 12
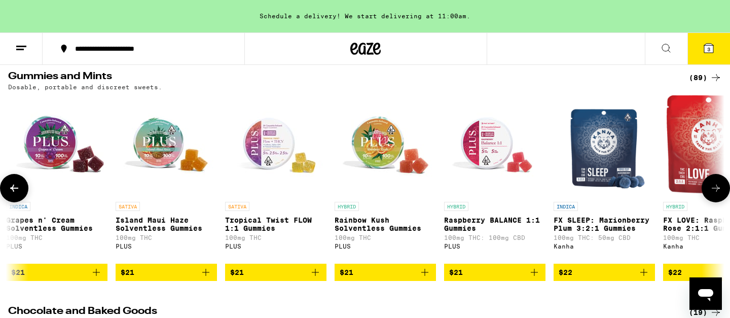
click at [20, 188] on icon at bounding box center [14, 188] width 12 height 12
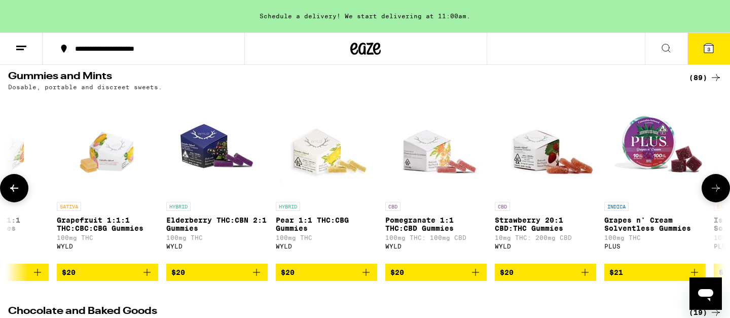
click at [20, 188] on icon at bounding box center [14, 188] width 12 height 12
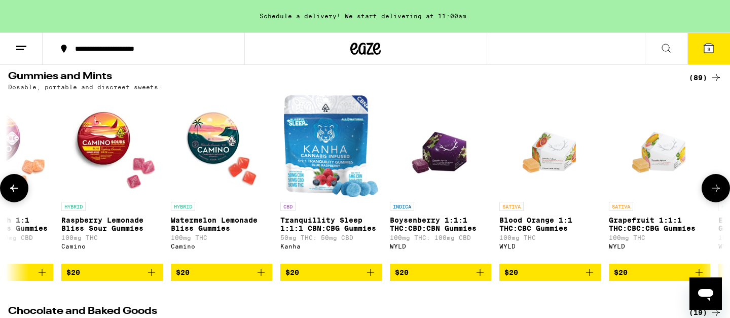
click at [20, 188] on icon at bounding box center [14, 188] width 12 height 12
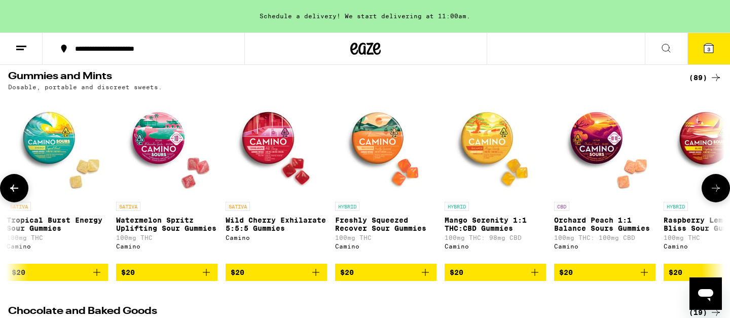
click at [20, 188] on icon at bounding box center [14, 188] width 12 height 12
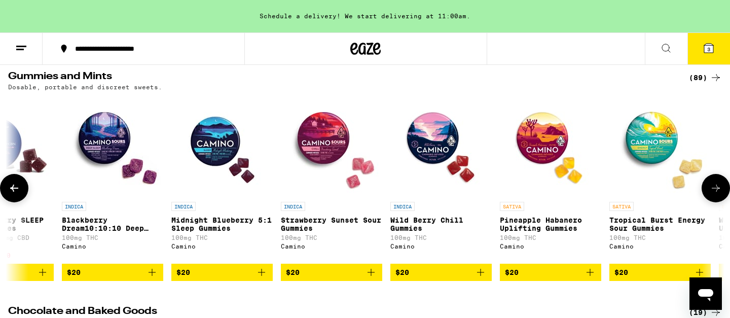
click at [20, 188] on icon at bounding box center [14, 188] width 12 height 12
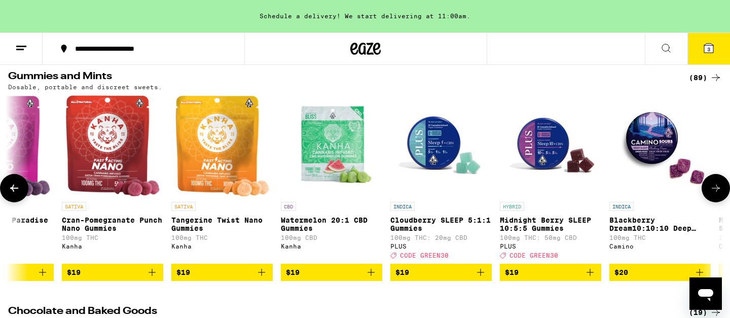
click at [20, 188] on icon at bounding box center [14, 188] width 12 height 12
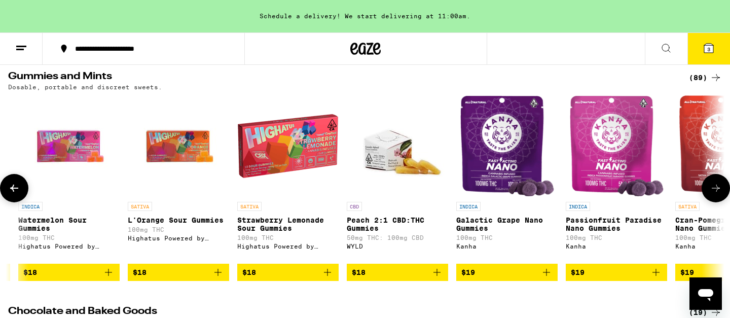
click at [20, 188] on icon at bounding box center [14, 188] width 12 height 12
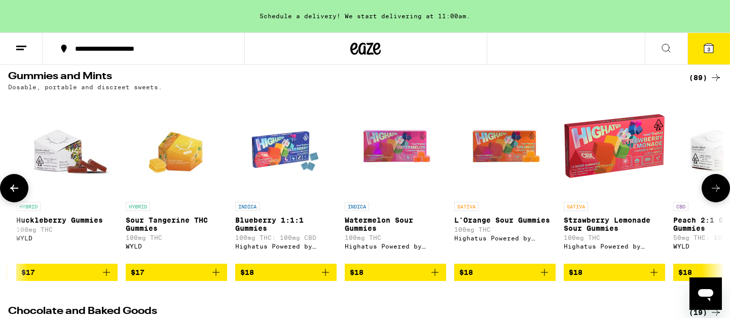
click at [20, 188] on icon at bounding box center [14, 188] width 12 height 12
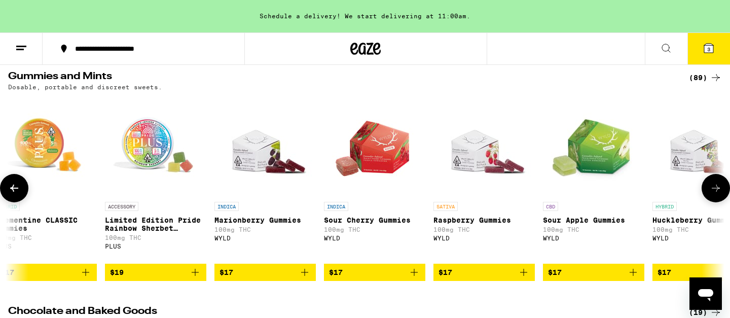
click at [19, 188] on icon at bounding box center [14, 188] width 12 height 12
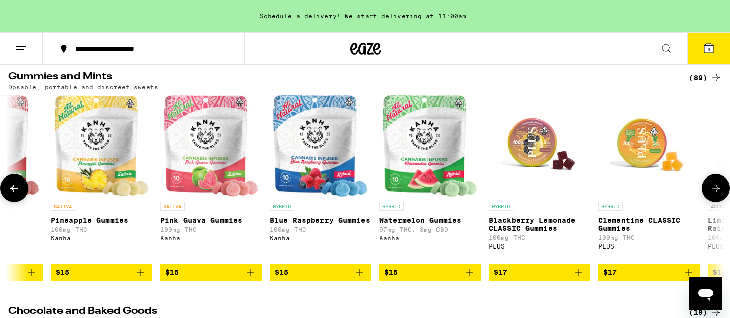
scroll to position [0, 2147]
click at [433, 138] on img "Open page for Watermelon Gummies from Kanha" at bounding box center [430, 145] width 95 height 101
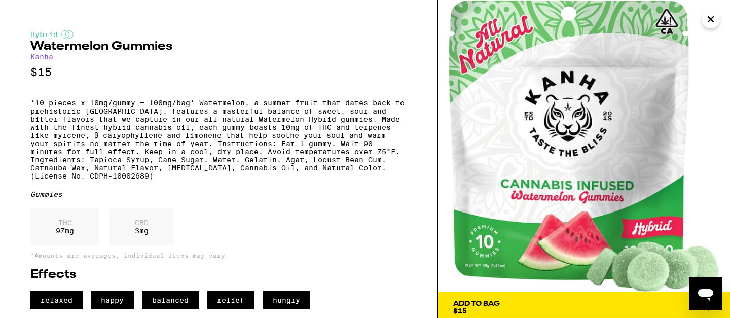
click at [532, 302] on span "Add To Bag $15" at bounding box center [584, 307] width 262 height 14
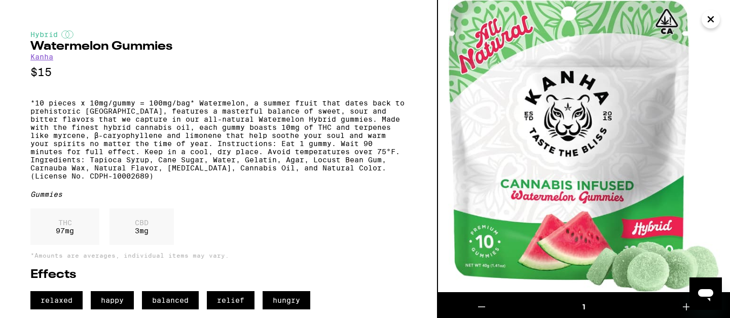
click at [711, 22] on icon "Close" at bounding box center [711, 19] width 12 height 15
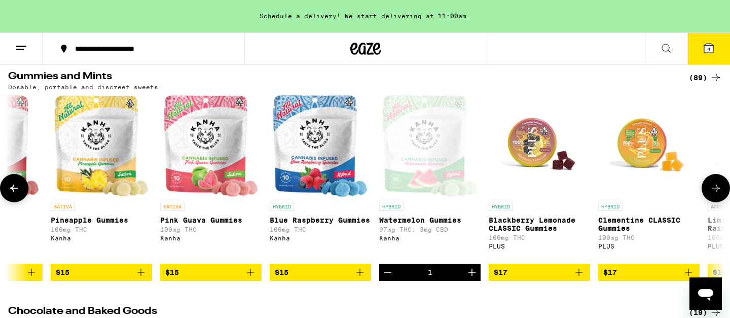
click at [216, 148] on img "Open page for Pink Guava Gummies from Kanha" at bounding box center [211, 145] width 95 height 101
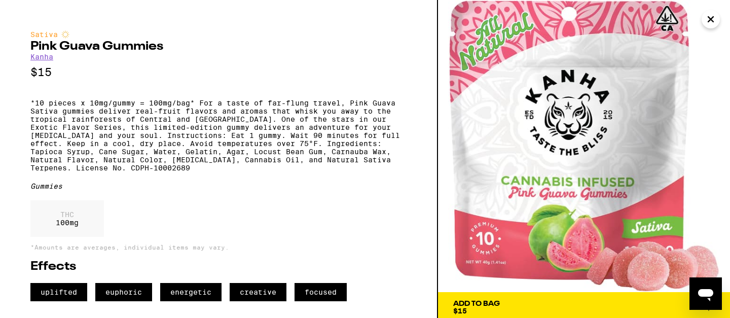
click at [468, 305] on div "Add To Bag" at bounding box center [476, 303] width 47 height 7
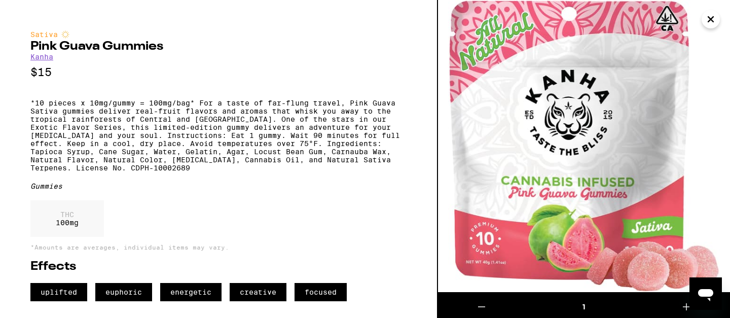
click at [709, 25] on icon "Close" at bounding box center [711, 19] width 12 height 15
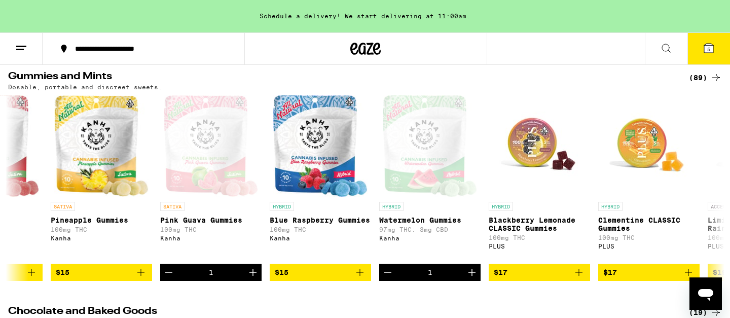
click at [709, 47] on span "5" at bounding box center [708, 49] width 3 height 6
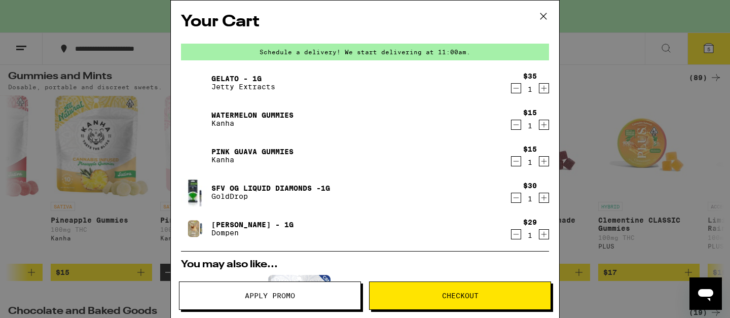
click at [546, 12] on icon at bounding box center [543, 16] width 15 height 15
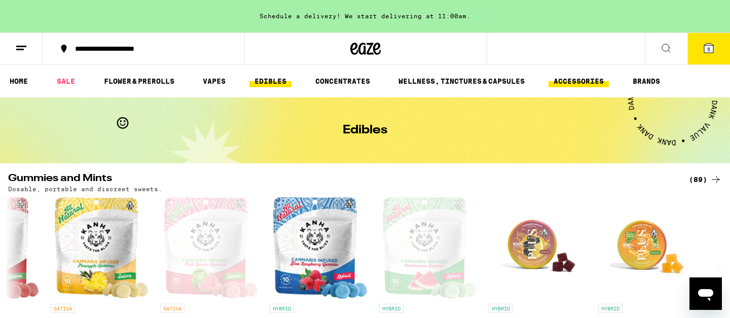
click at [563, 77] on link "ACCESSORIES" at bounding box center [578, 81] width 60 height 12
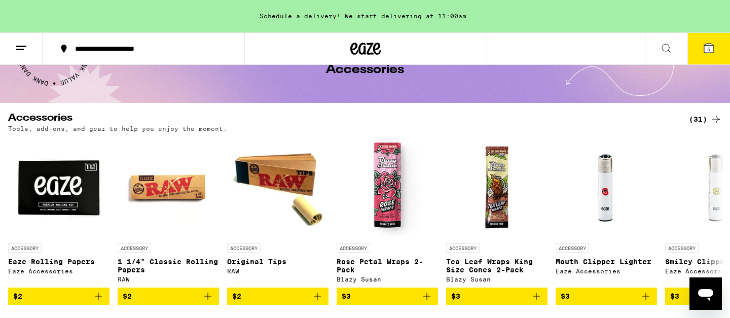
scroll to position [61, 0]
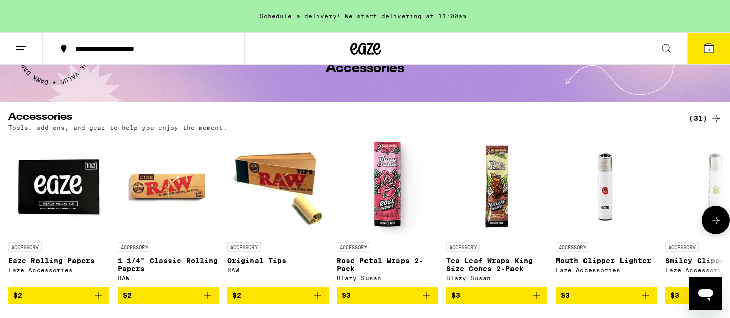
click at [719, 225] on icon at bounding box center [716, 220] width 12 height 12
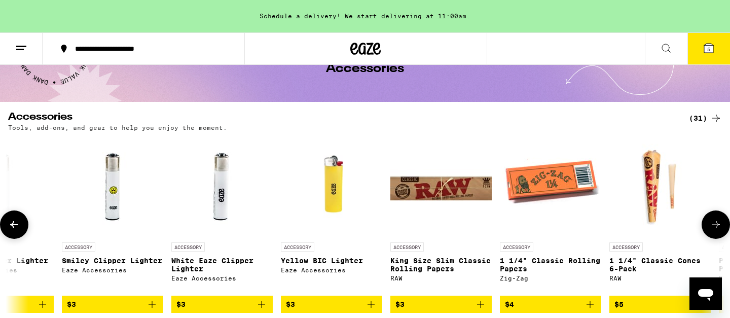
click at [719, 225] on icon at bounding box center [716, 224] width 12 height 12
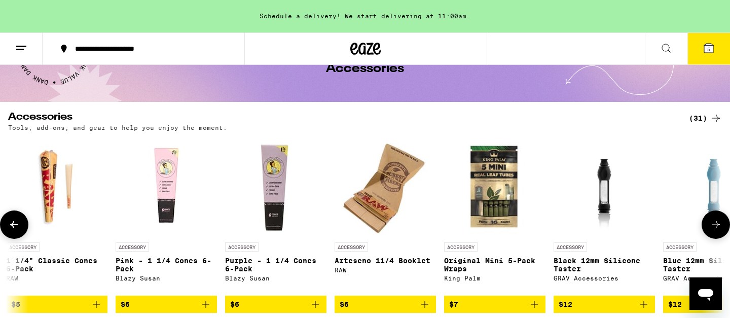
click at [719, 225] on icon at bounding box center [716, 224] width 12 height 12
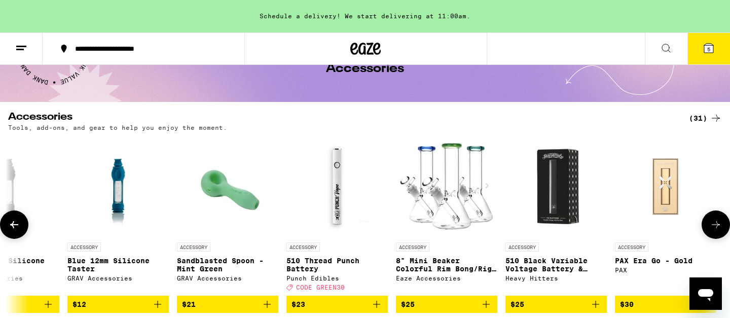
scroll to position [0, 1810]
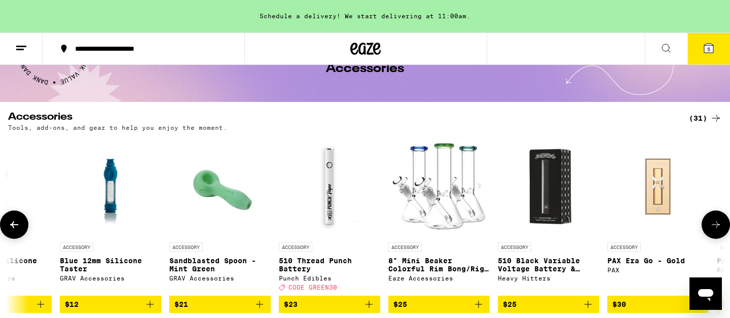
click at [712, 222] on button at bounding box center [716, 224] width 28 height 28
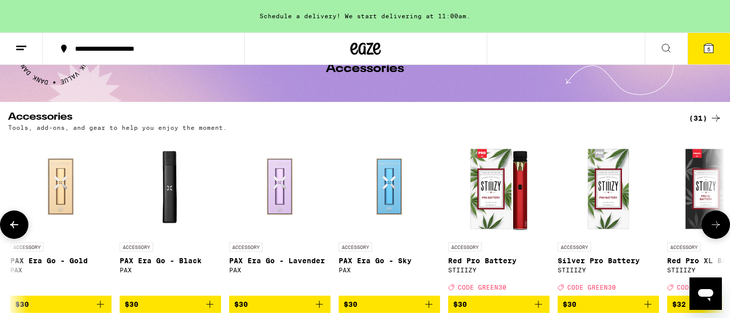
scroll to position [0, 2413]
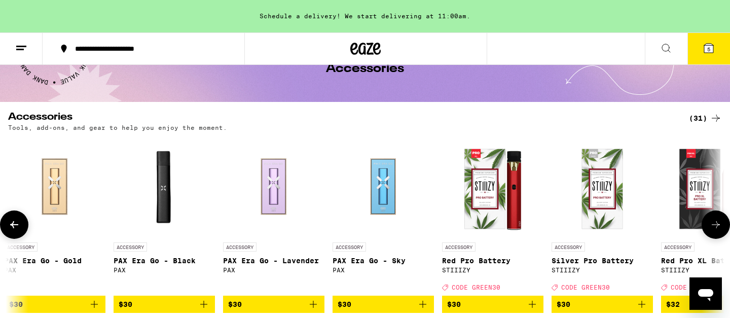
click at [712, 222] on button at bounding box center [716, 224] width 28 height 28
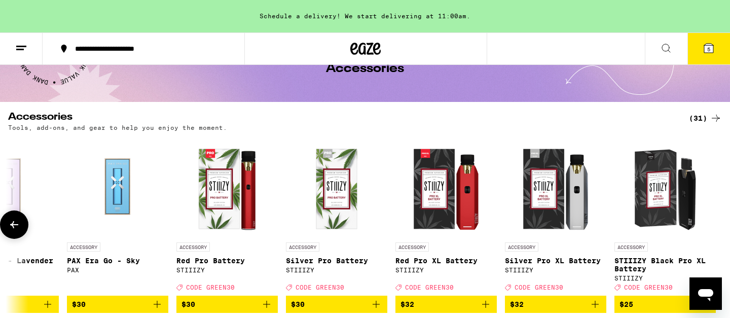
scroll to position [0, 2680]
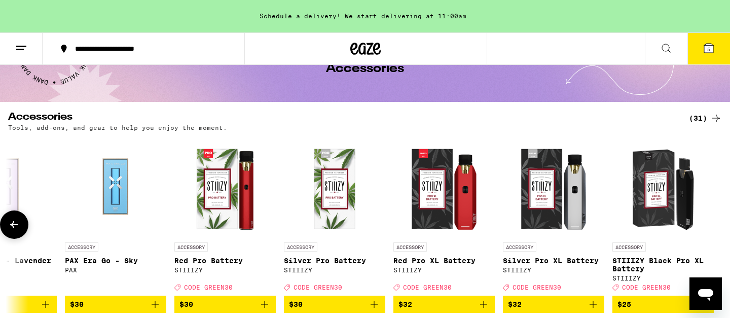
click at [22, 224] on button at bounding box center [14, 224] width 28 height 28
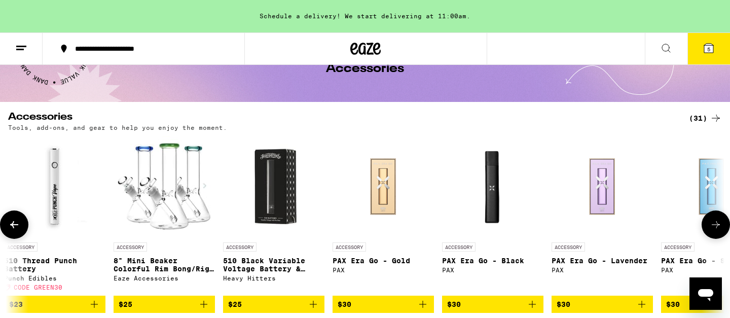
scroll to position [0, 2077]
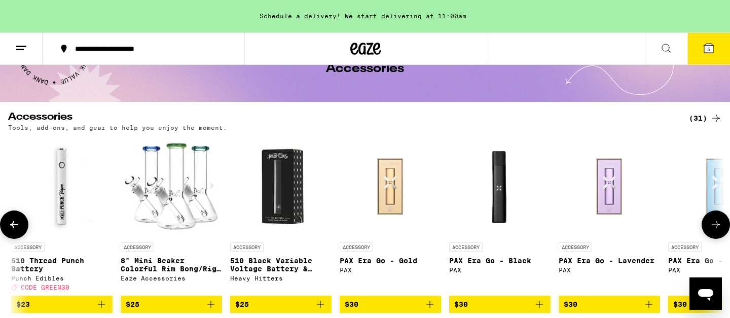
click at [272, 214] on img "Open page for 510 Black Variable Voltage Battery & Charger from Heavy Hitters" at bounding box center [280, 186] width 101 height 101
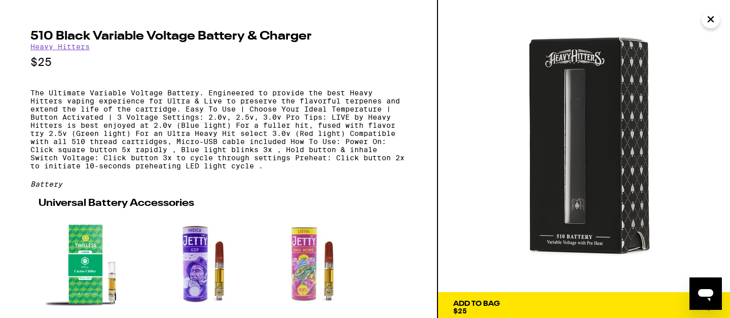
click at [483, 298] on button "Add To Bag $25" at bounding box center [584, 307] width 292 height 30
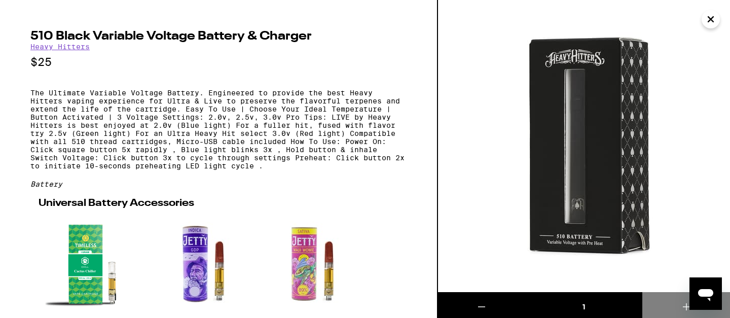
click at [712, 20] on icon "Close" at bounding box center [710, 19] width 5 height 5
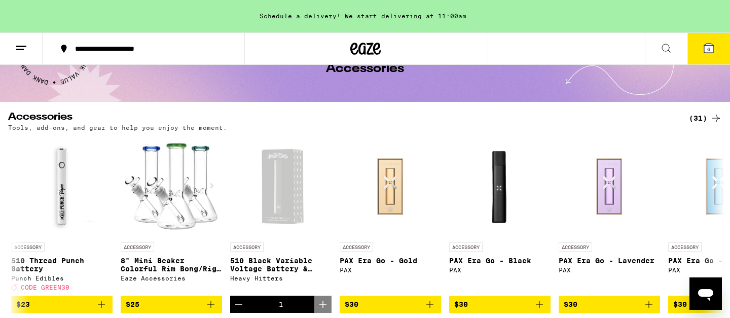
click at [710, 44] on icon at bounding box center [708, 48] width 9 height 9
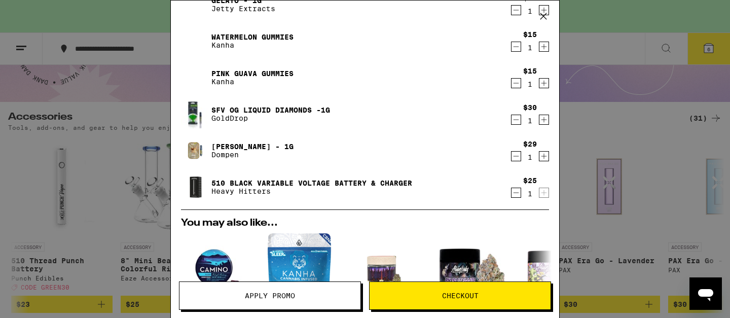
scroll to position [76, 0]
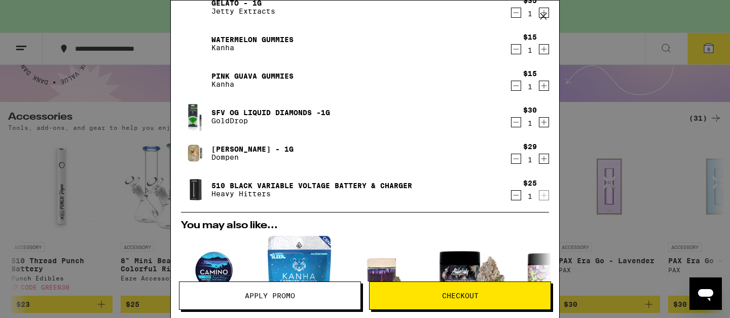
click at [282, 145] on link "[PERSON_NAME] - 1g" at bounding box center [252, 149] width 82 height 8
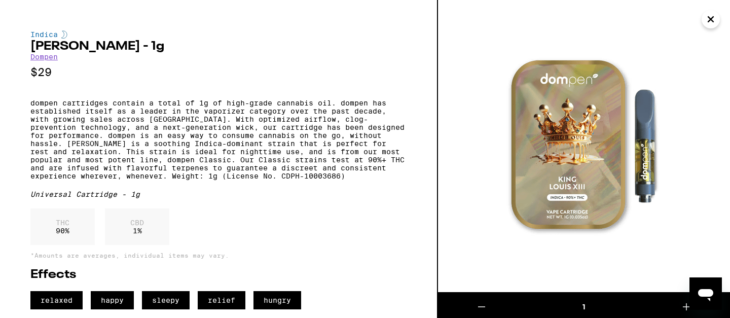
click at [708, 17] on icon "Close" at bounding box center [710, 19] width 5 height 5
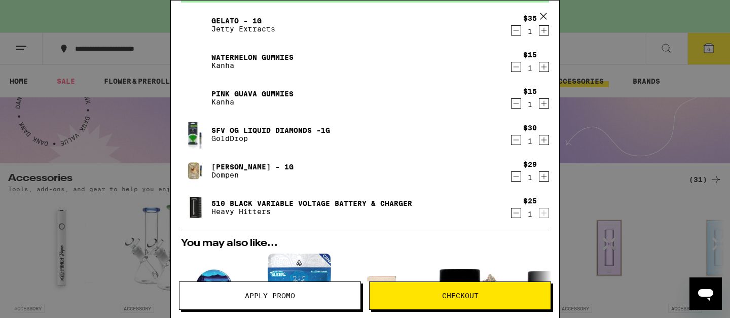
scroll to position [54, 0]
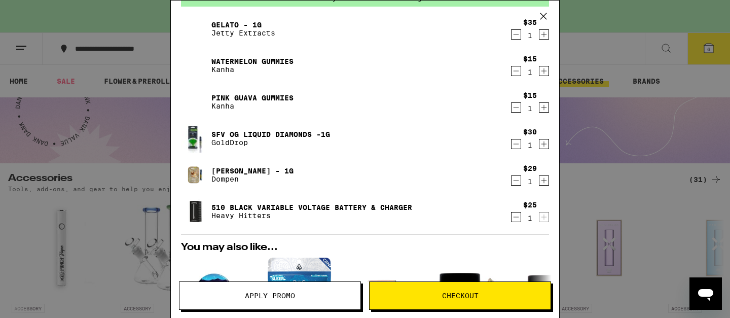
click at [442, 298] on span "Checkout" at bounding box center [460, 295] width 36 height 7
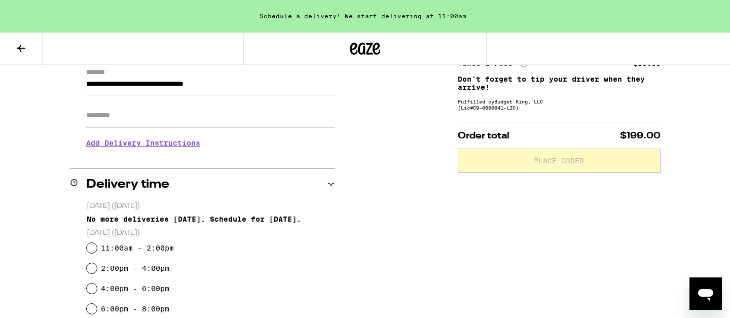
scroll to position [171, 0]
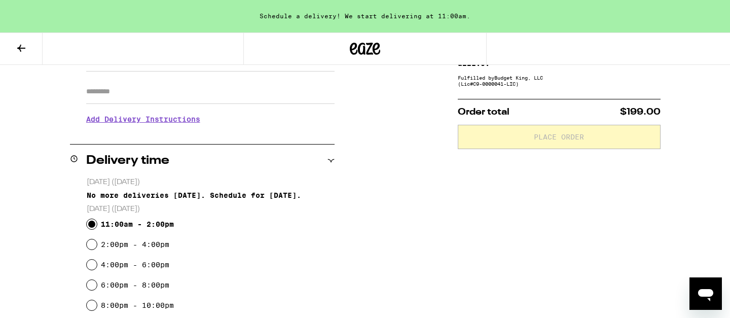
click at [94, 224] on input "11:00am - 2:00pm" at bounding box center [92, 224] width 10 height 10
radio input "true"
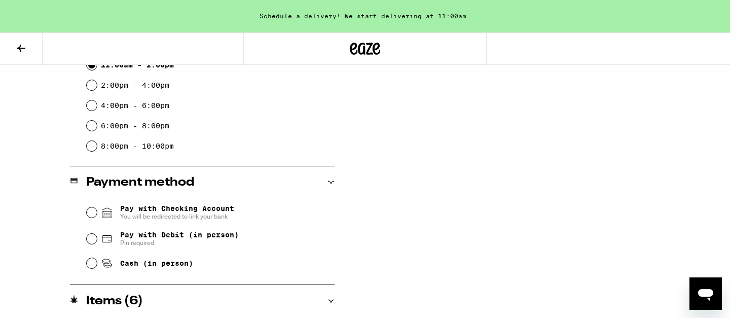
scroll to position [333, 0]
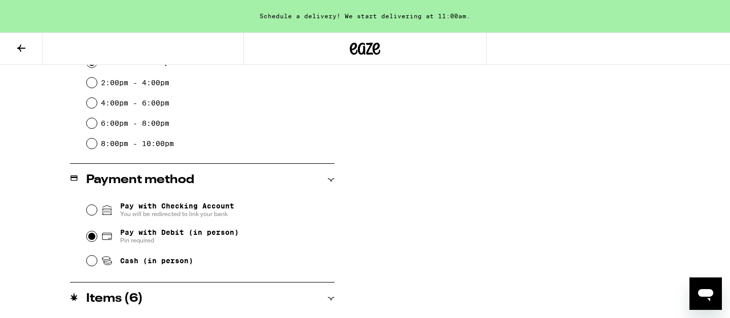
click at [91, 236] on input "Pay with Debit (in person) Pin required" at bounding box center [92, 236] width 10 height 10
radio input "true"
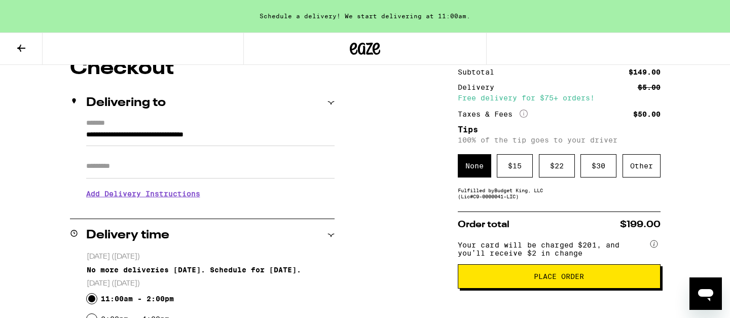
scroll to position [95, 0]
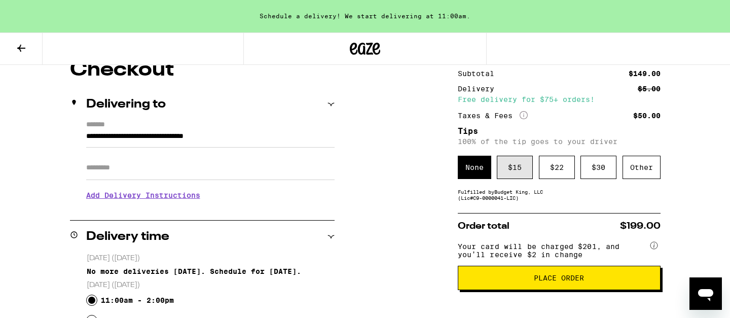
click at [522, 174] on div "$ 15" at bounding box center [515, 167] width 36 height 23
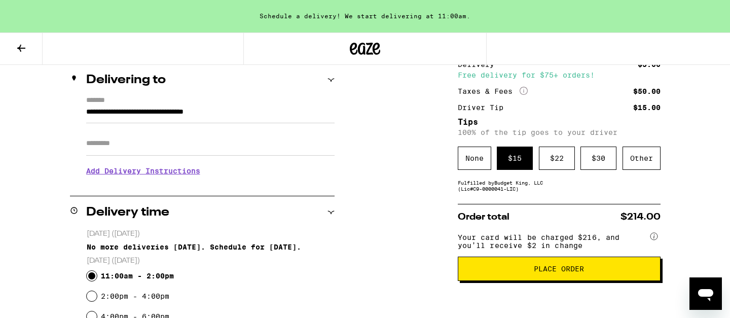
scroll to position [141, 0]
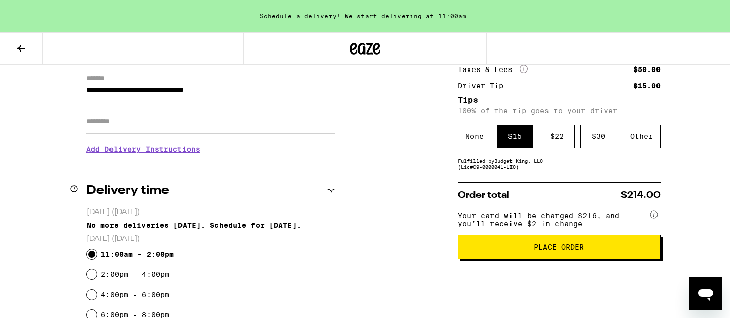
click at [622, 250] on span "Place Order" at bounding box center [559, 246] width 186 height 7
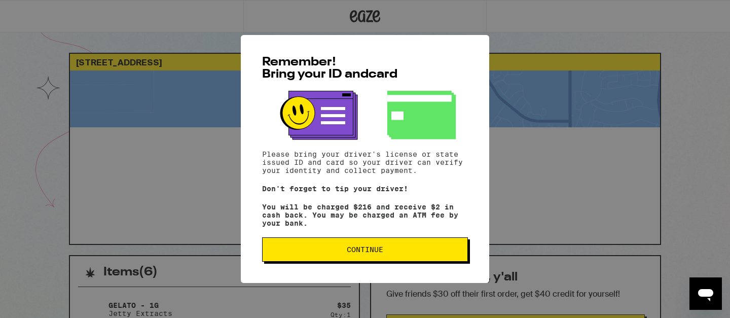
click at [415, 258] on button "Continue" at bounding box center [365, 249] width 206 height 24
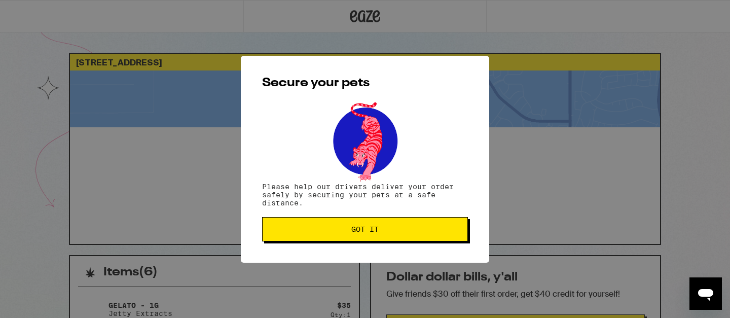
click at [405, 239] on button "Got it" at bounding box center [365, 229] width 206 height 24
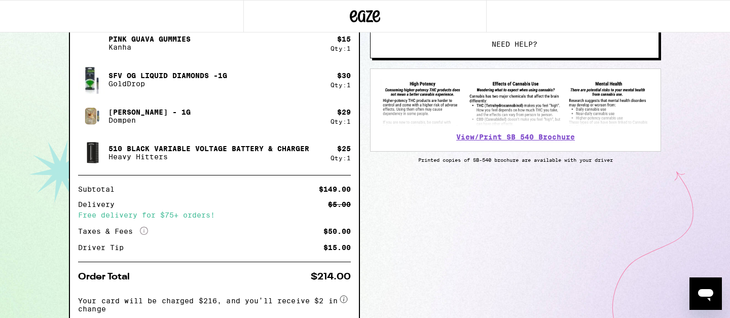
scroll to position [340, 0]
